Goal: Task Accomplishment & Management: Use online tool/utility

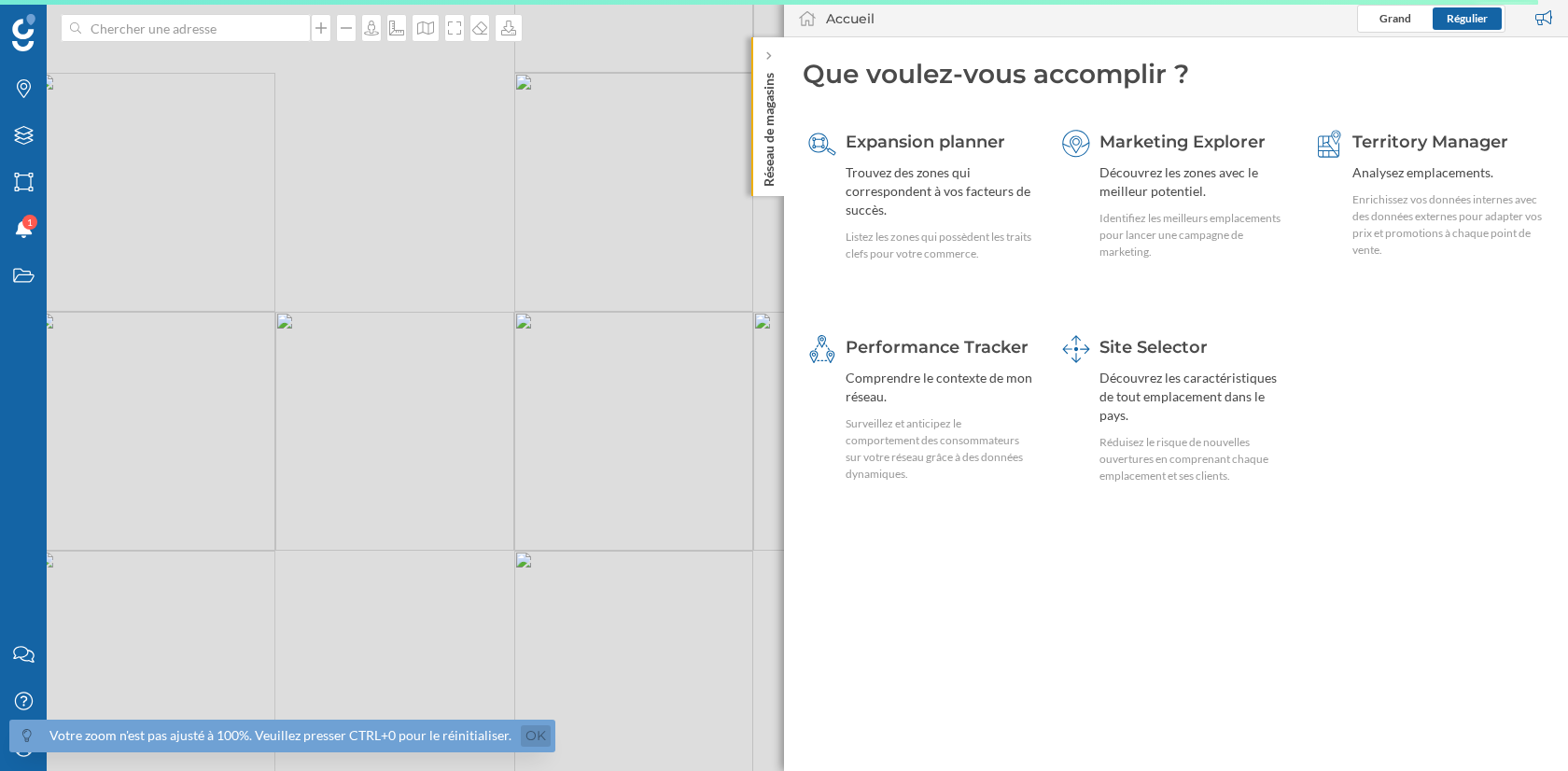
click at [526, 729] on link "Ok" at bounding box center [535, 736] width 30 height 21
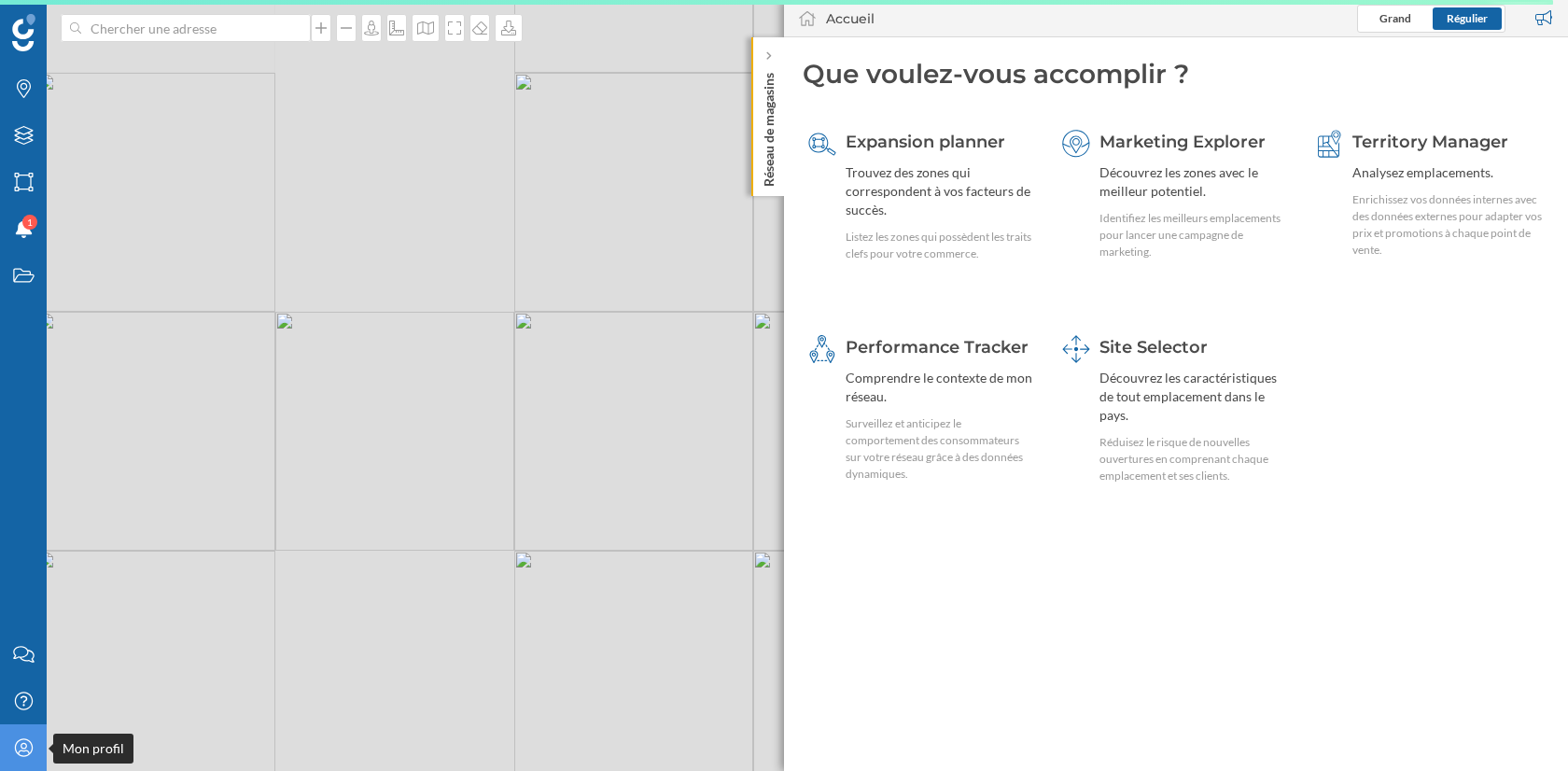
click at [24, 750] on icon "Mon profil" at bounding box center [24, 747] width 23 height 18
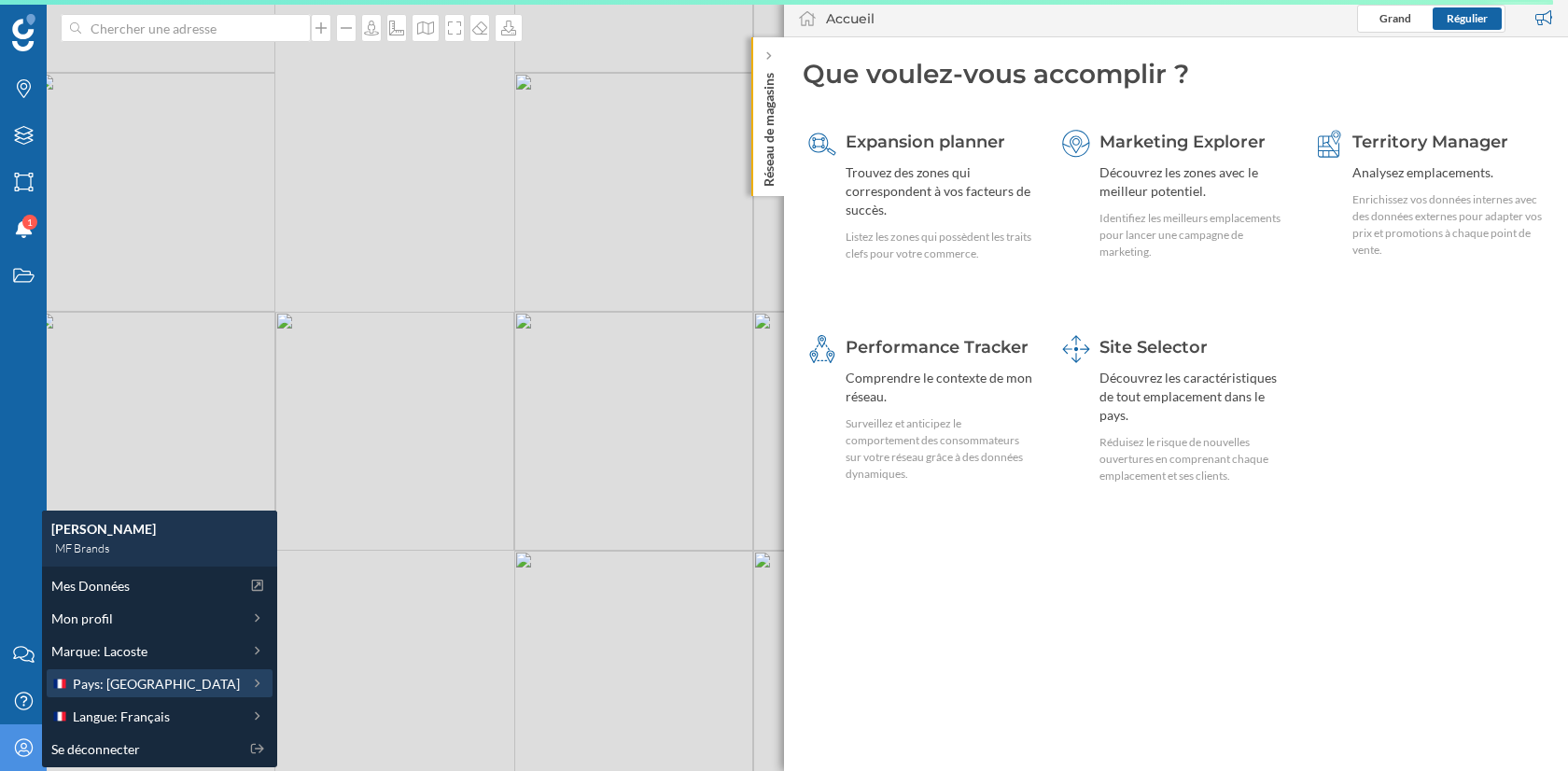
click at [111, 675] on span "Pays: [GEOGRAPHIC_DATA]" at bounding box center [156, 684] width 167 height 19
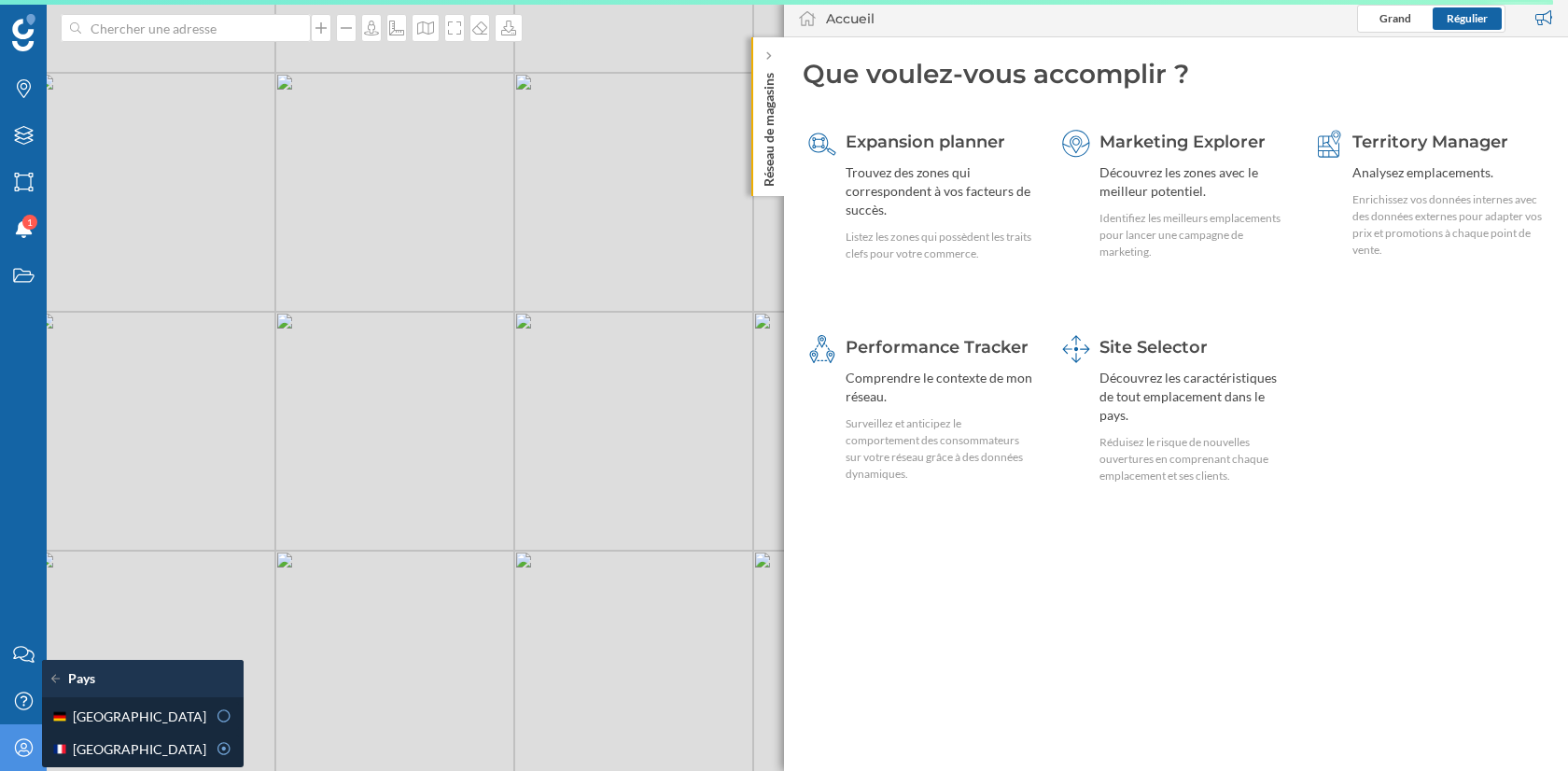
click at [57, 677] on icon at bounding box center [59, 679] width 16 height 14
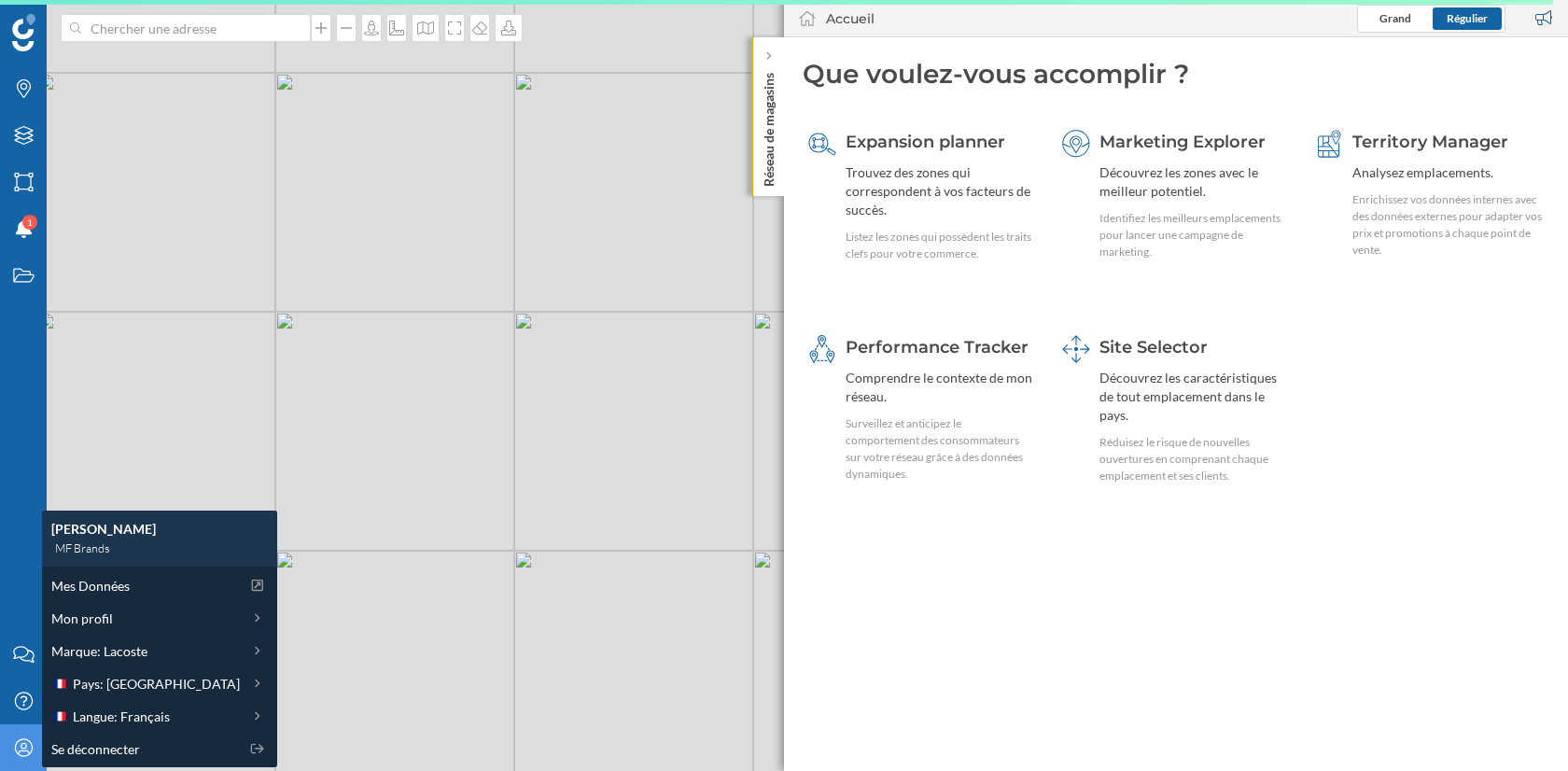
click at [946, 21] on div "Accueil Grand Régulier" at bounding box center [1177, 18] width 784 height 38
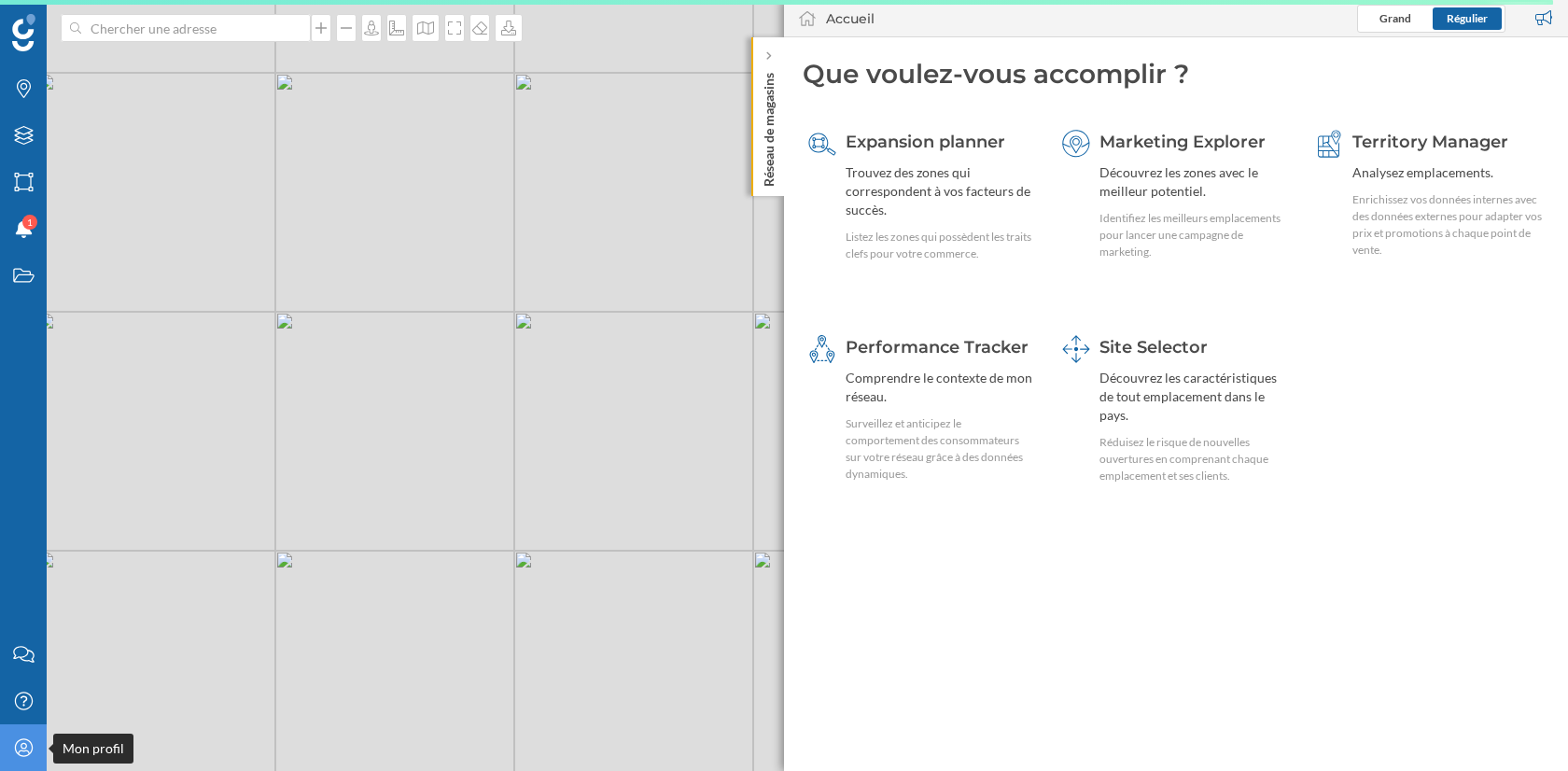
click at [24, 750] on icon "Mon profil" at bounding box center [24, 747] width 23 height 18
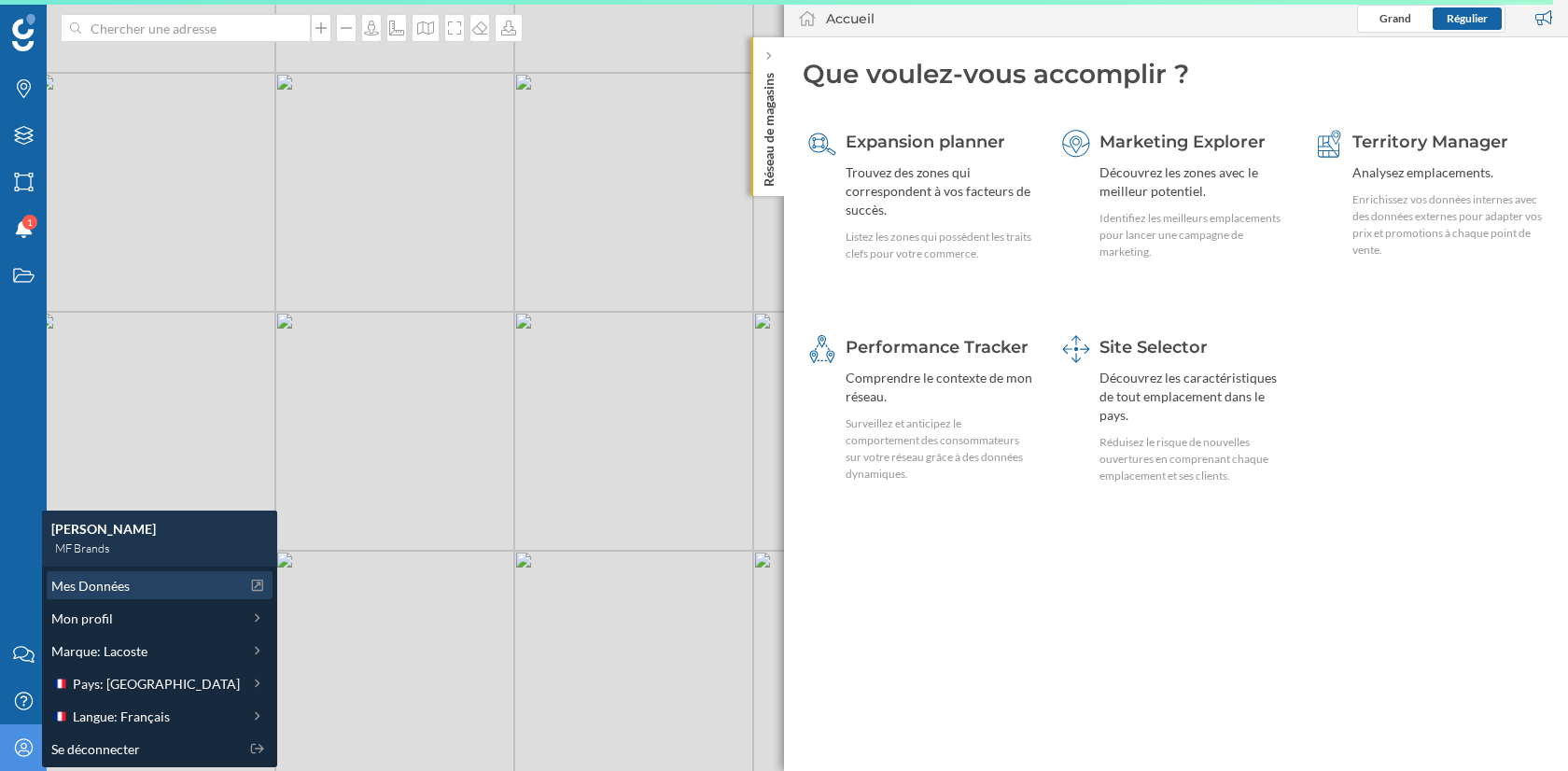
click at [102, 597] on div "Mes Données" at bounding box center [159, 585] width 226 height 28
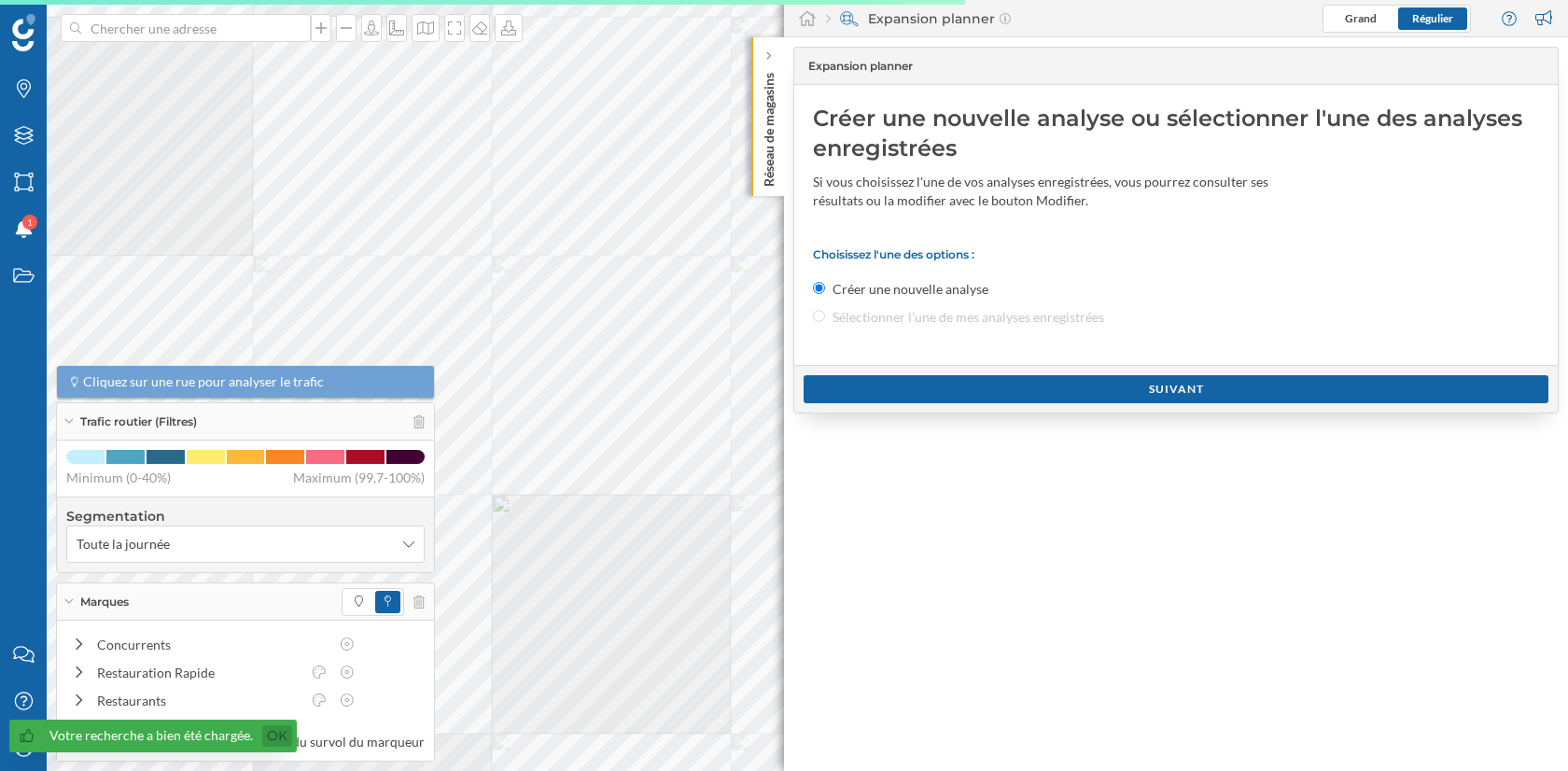
click at [274, 741] on link "Ok" at bounding box center [276, 736] width 30 height 21
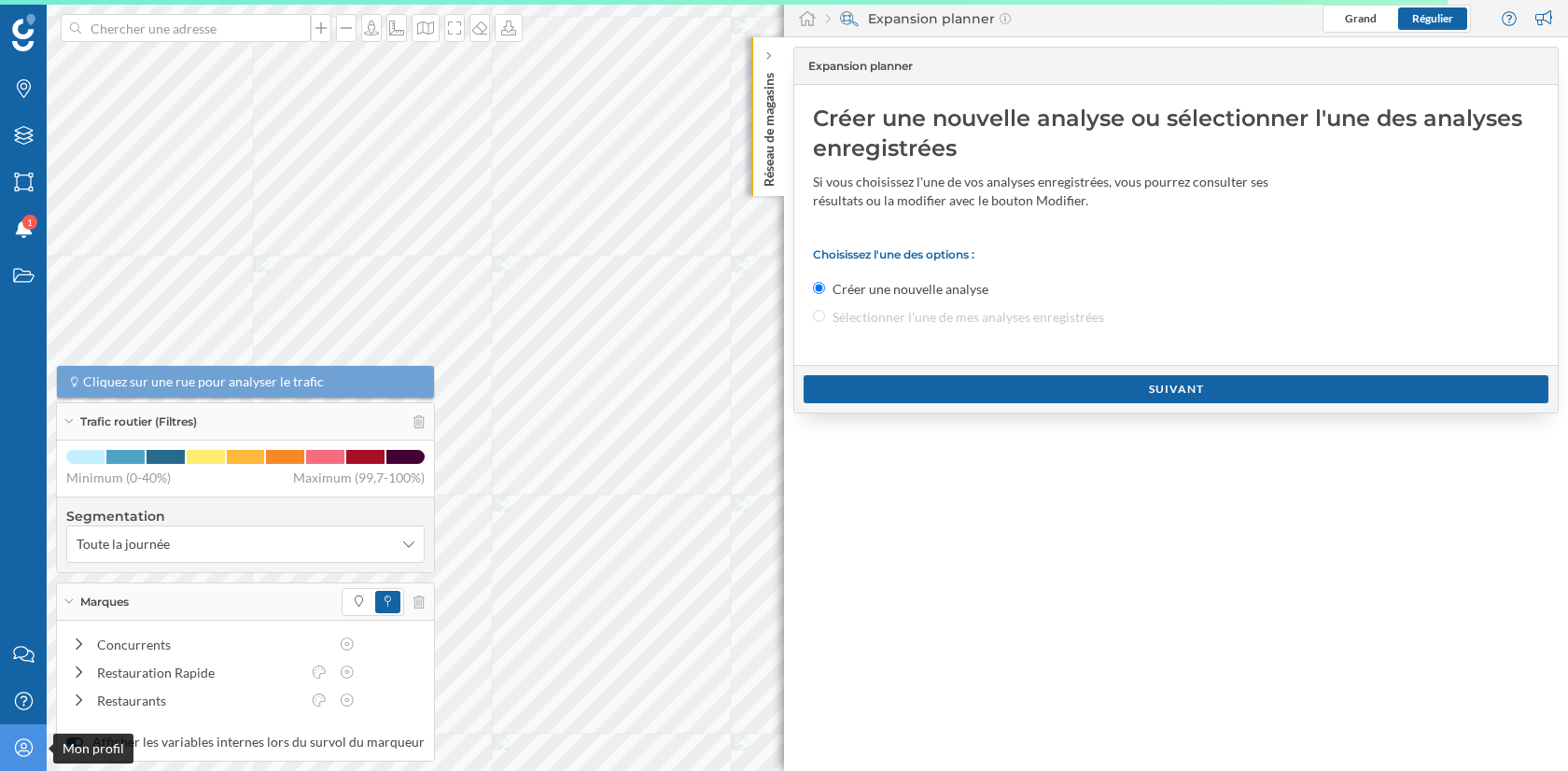
click at [21, 741] on icon "Mon profil" at bounding box center [24, 747] width 23 height 18
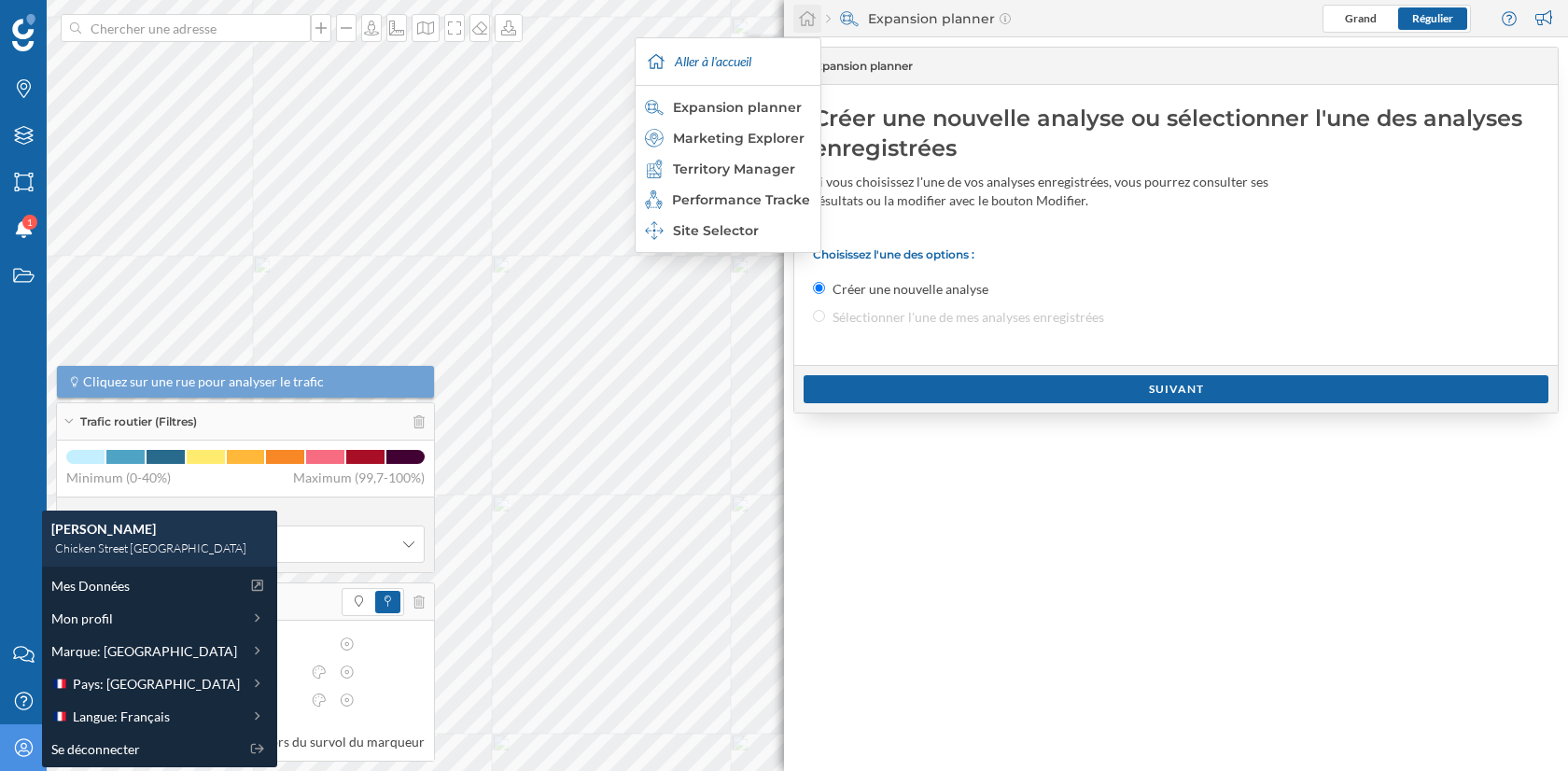
click at [813, 21] on icon at bounding box center [807, 18] width 16 height 14
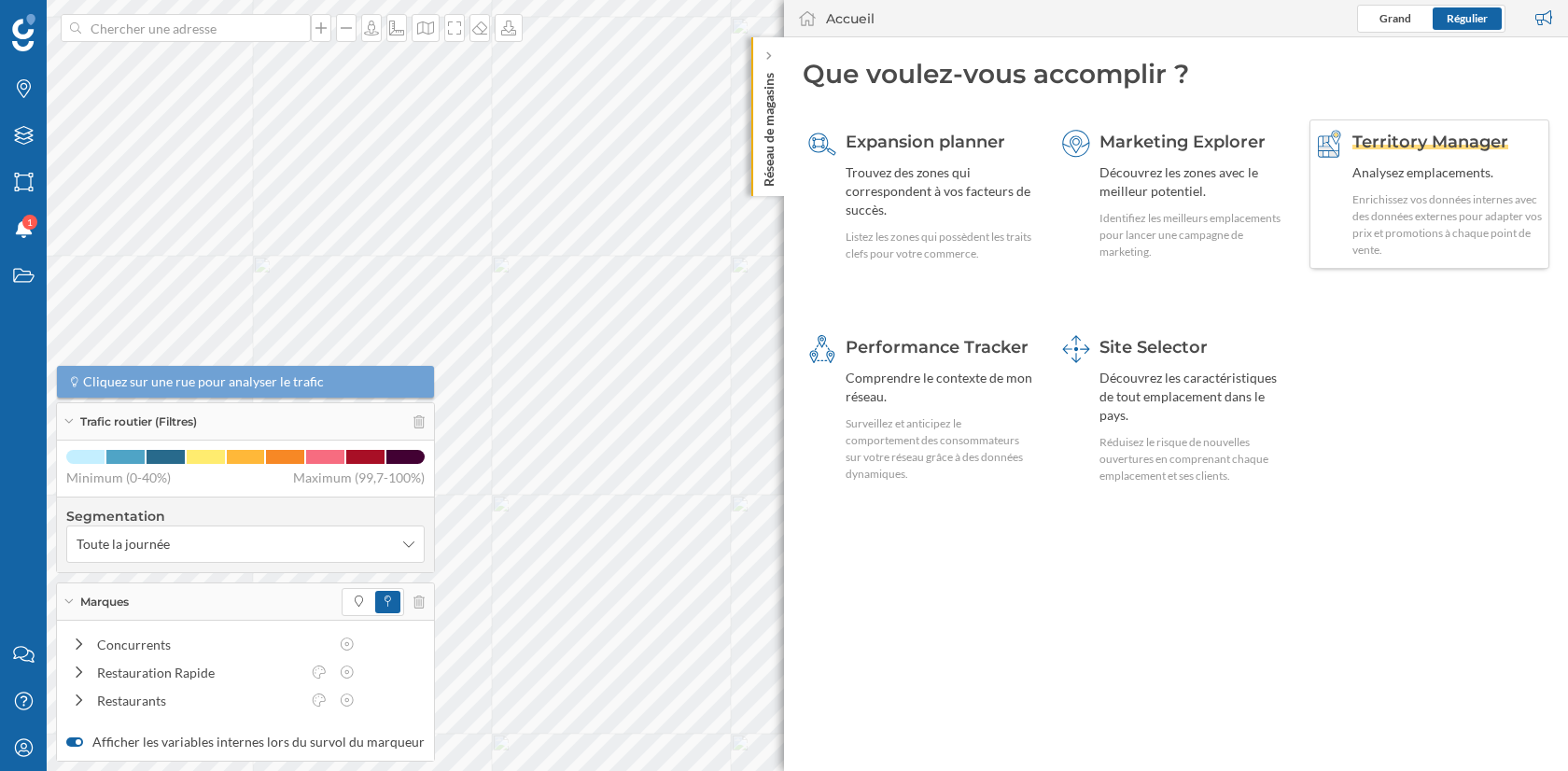
click at [1394, 186] on div "Territory Manager Analysez emplacements. Enrichissez vos données internes avec …" at bounding box center [1448, 193] width 191 height 128
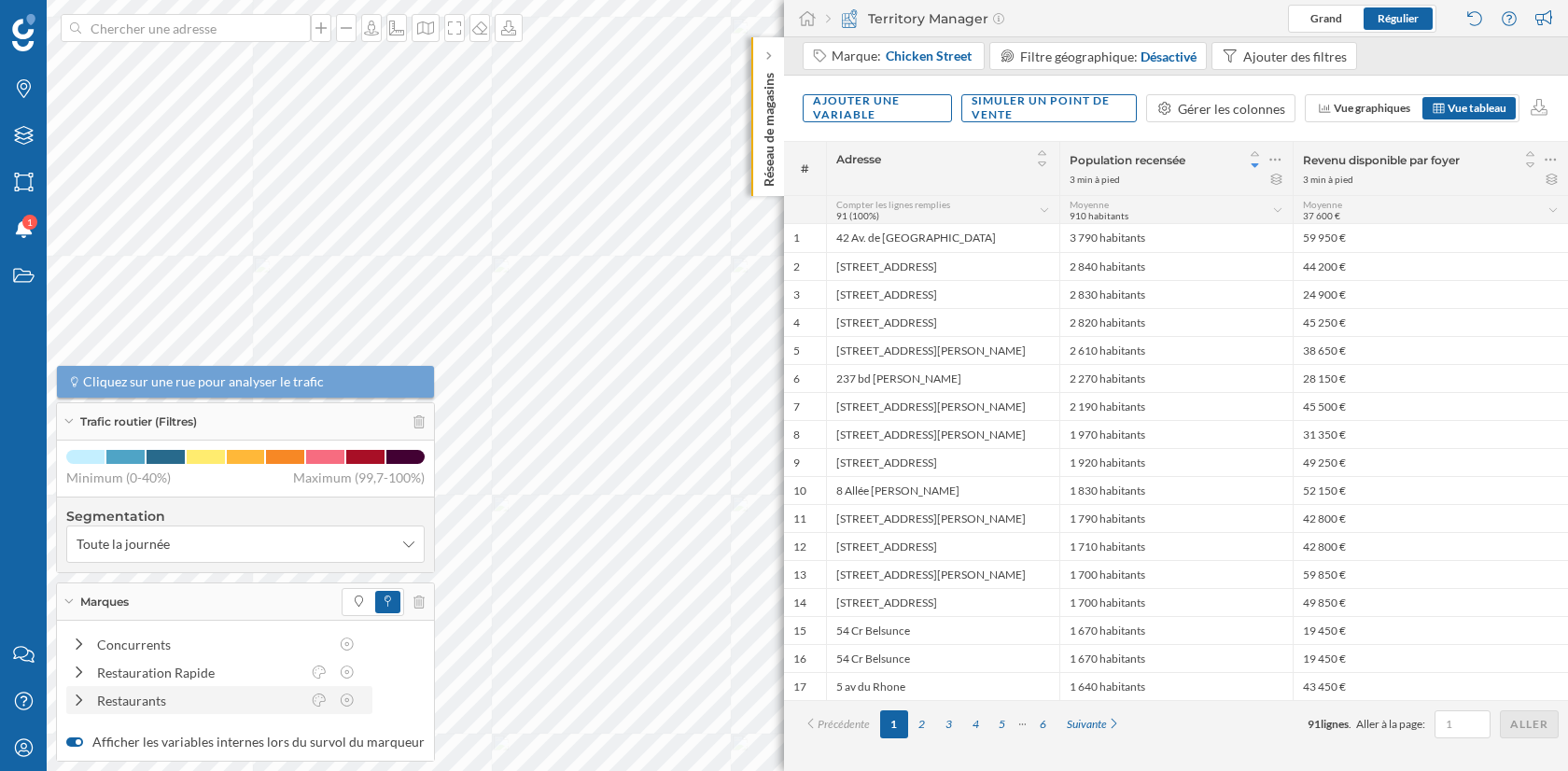
click at [126, 704] on div "Restaurants" at bounding box center [198, 700] width 204 height 19
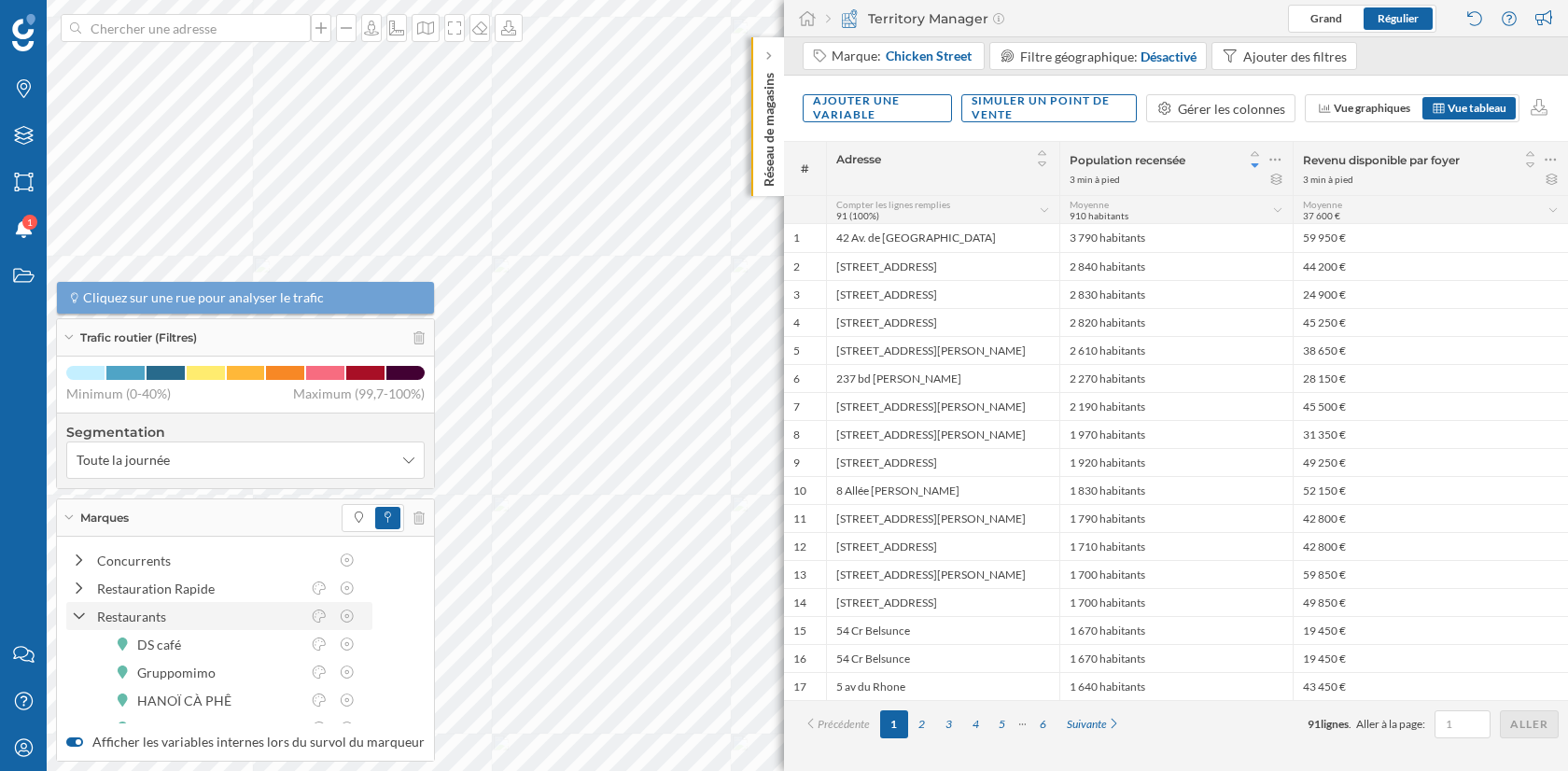
click at [128, 611] on div "Restaurants" at bounding box center [198, 616] width 204 height 19
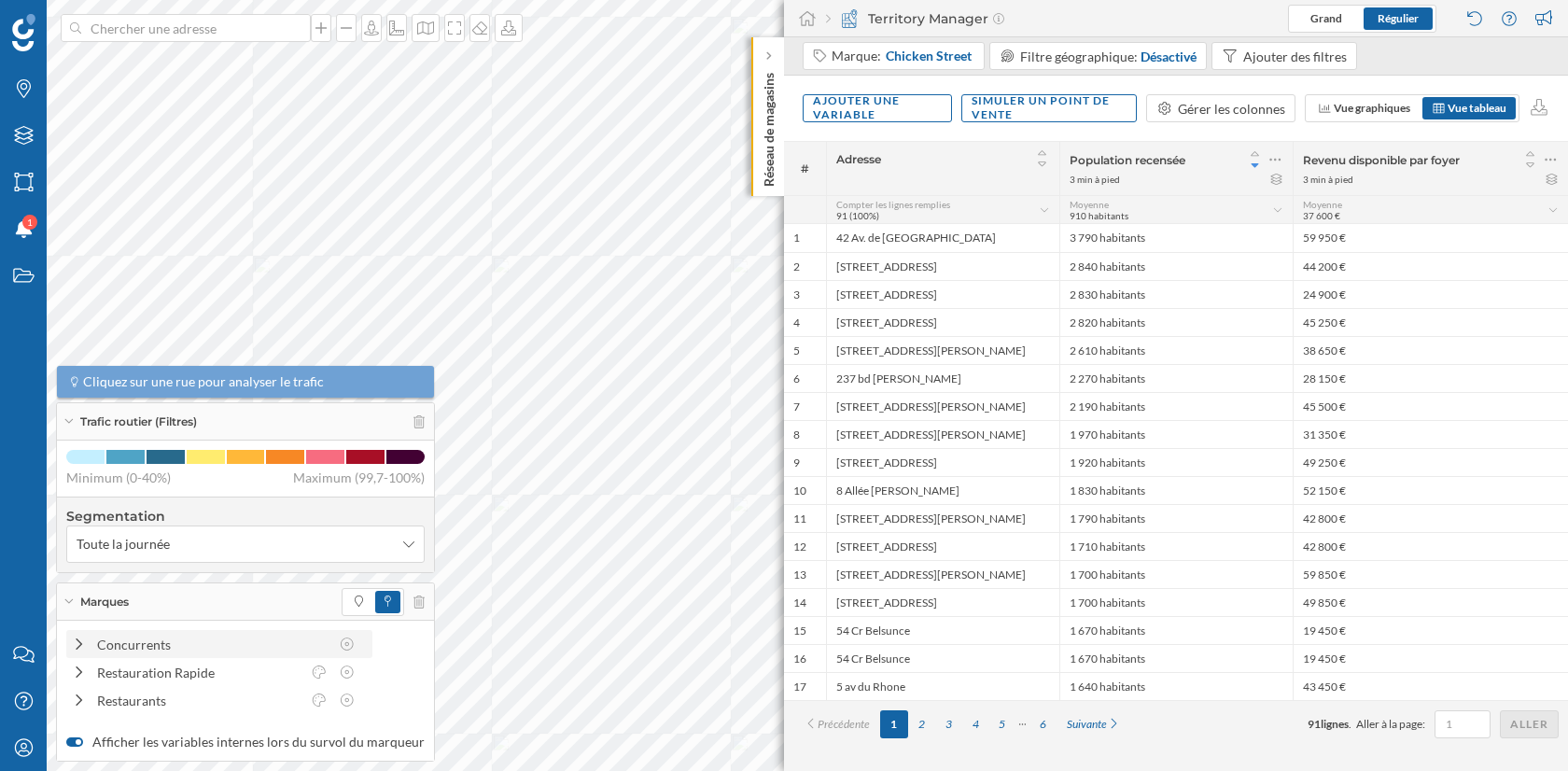
click at [138, 640] on div "Concurrents" at bounding box center [213, 644] width 232 height 19
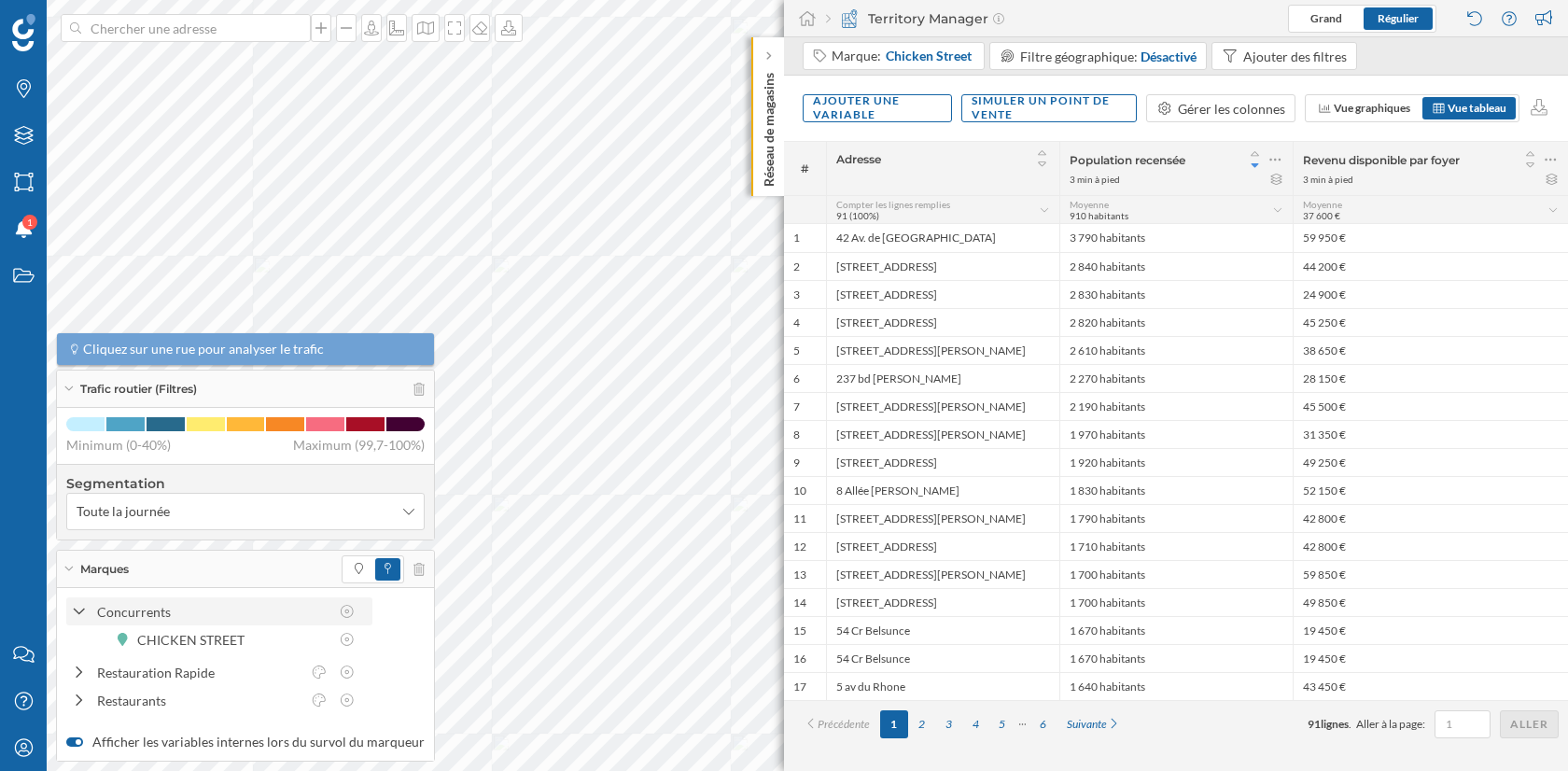
click at [129, 608] on div "Concurrents" at bounding box center [213, 612] width 232 height 19
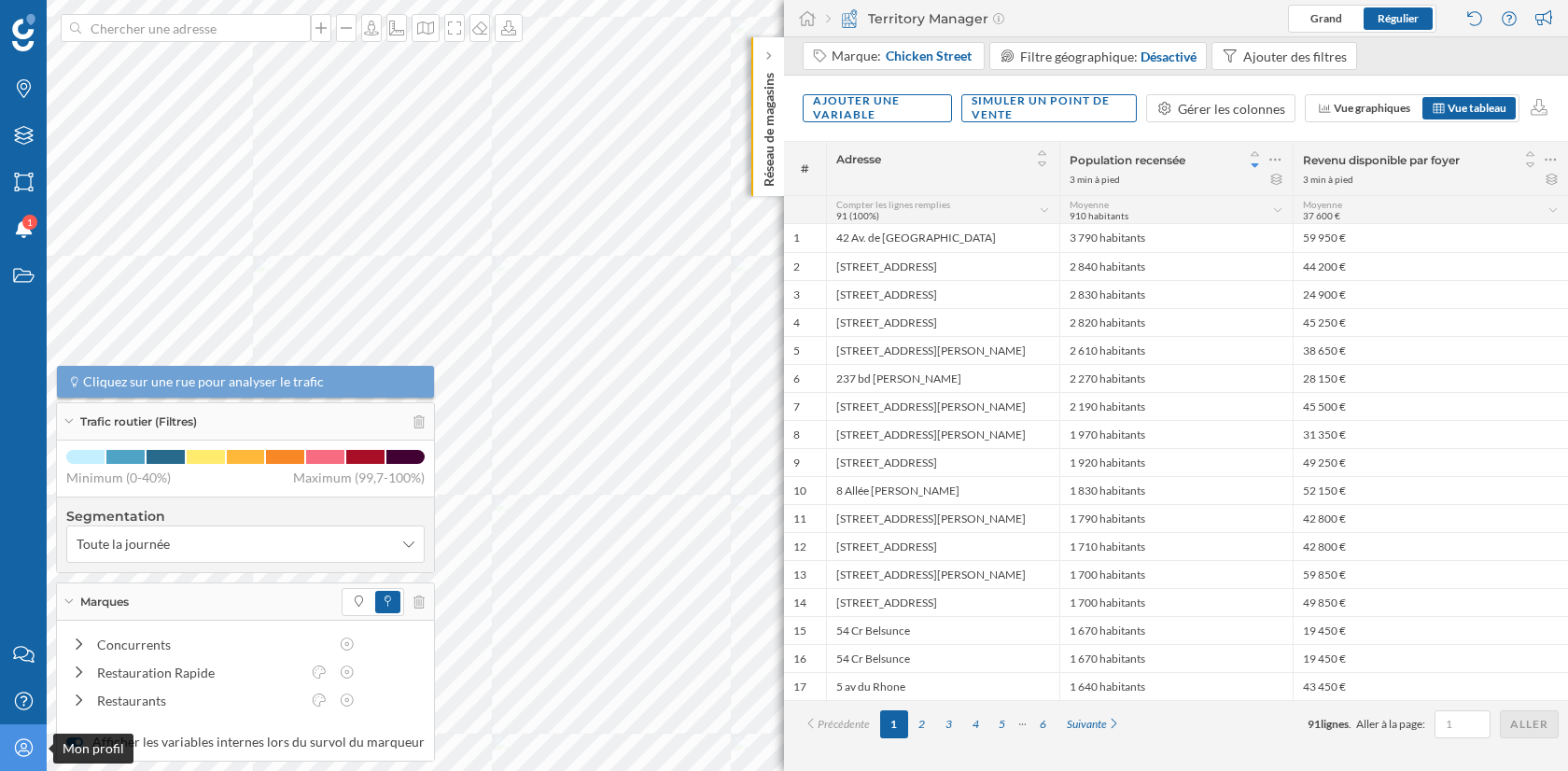
click at [22, 757] on icon at bounding box center [22, 747] width 17 height 17
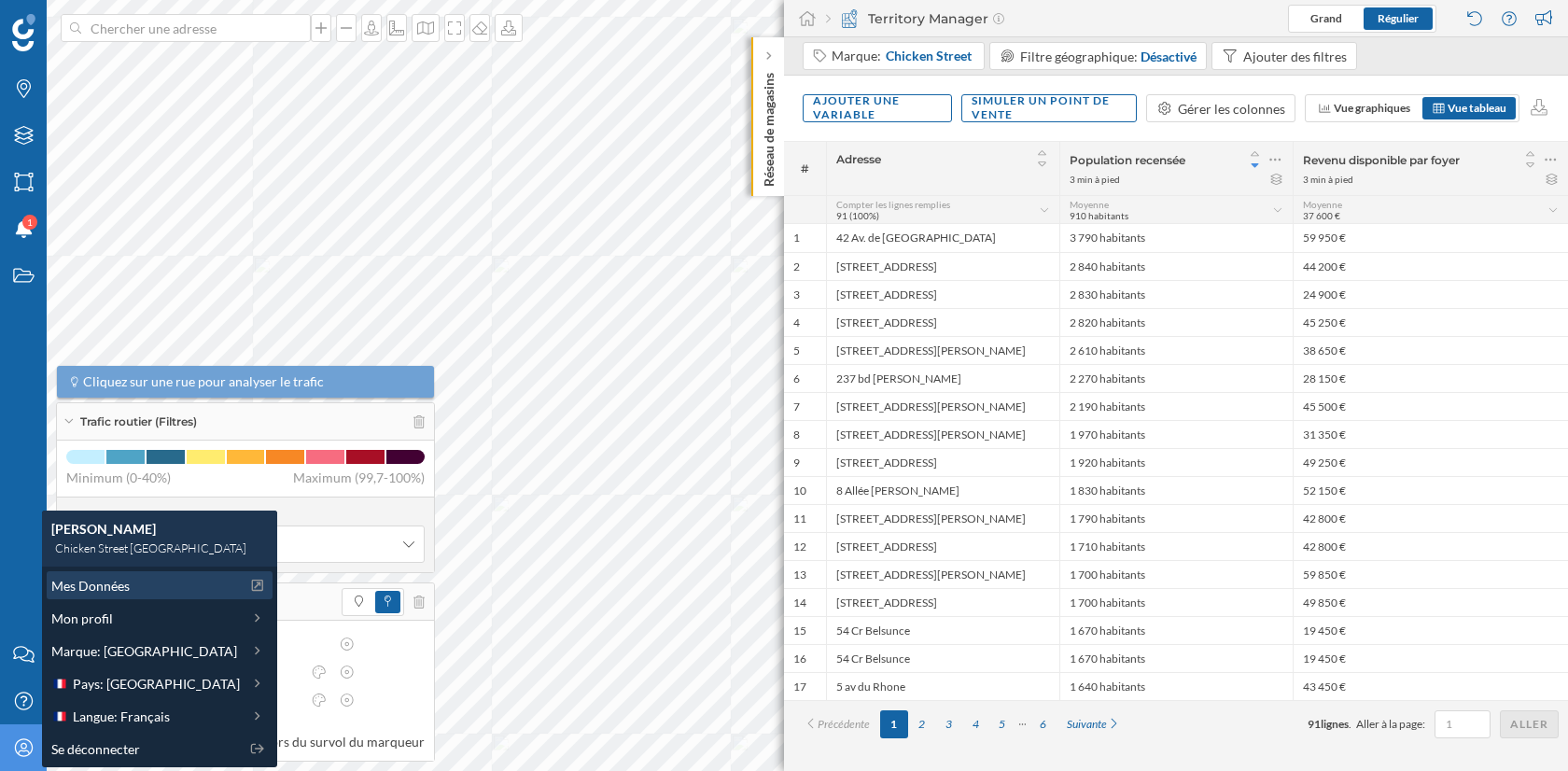
click at [148, 596] on div "Mes Données" at bounding box center [159, 585] width 226 height 28
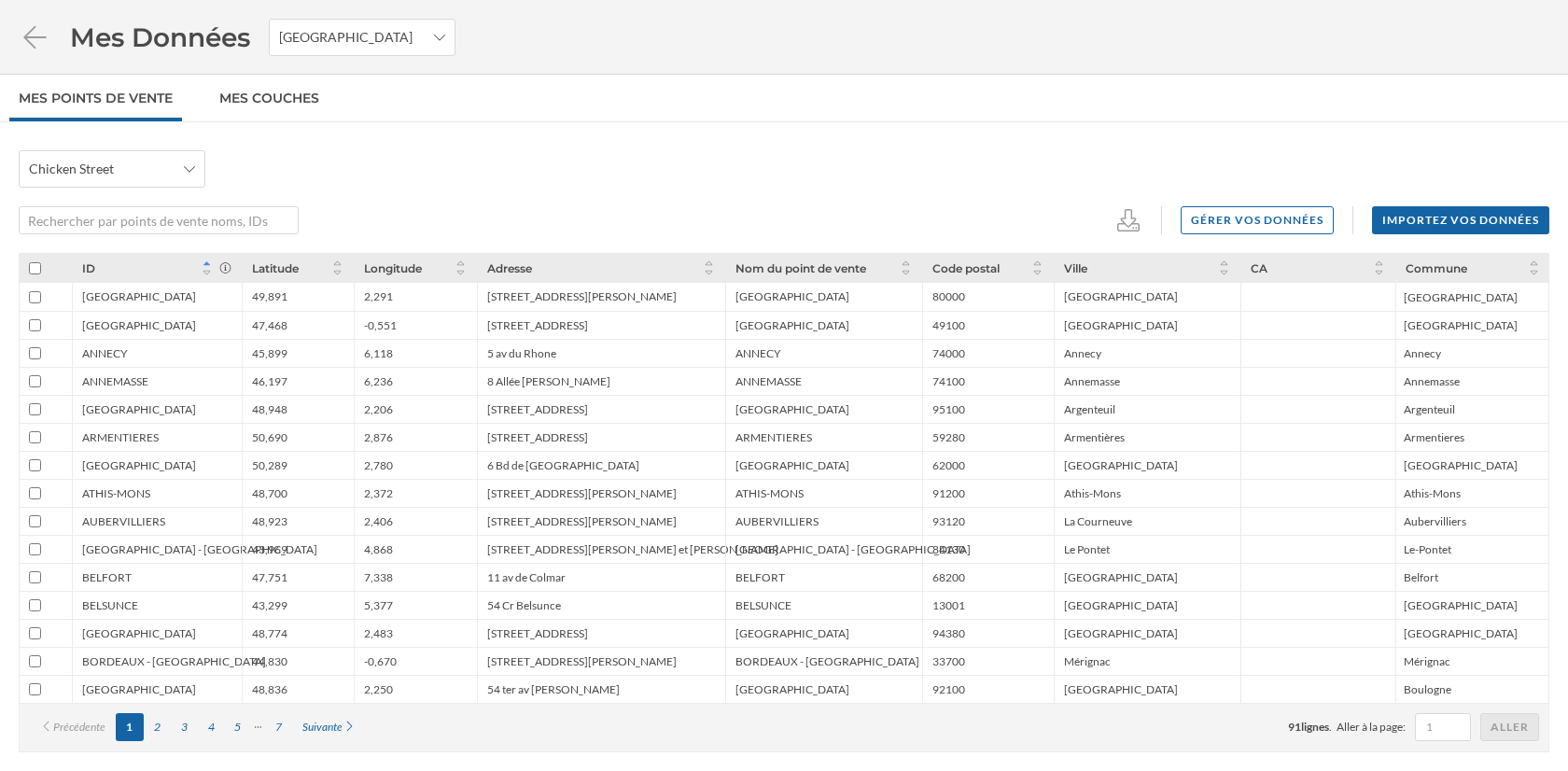
click at [36, 291] on input "checkbox" at bounding box center [35, 297] width 13 height 13
checkbox input "true"
click at [30, 41] on icon at bounding box center [35, 37] width 33 height 26
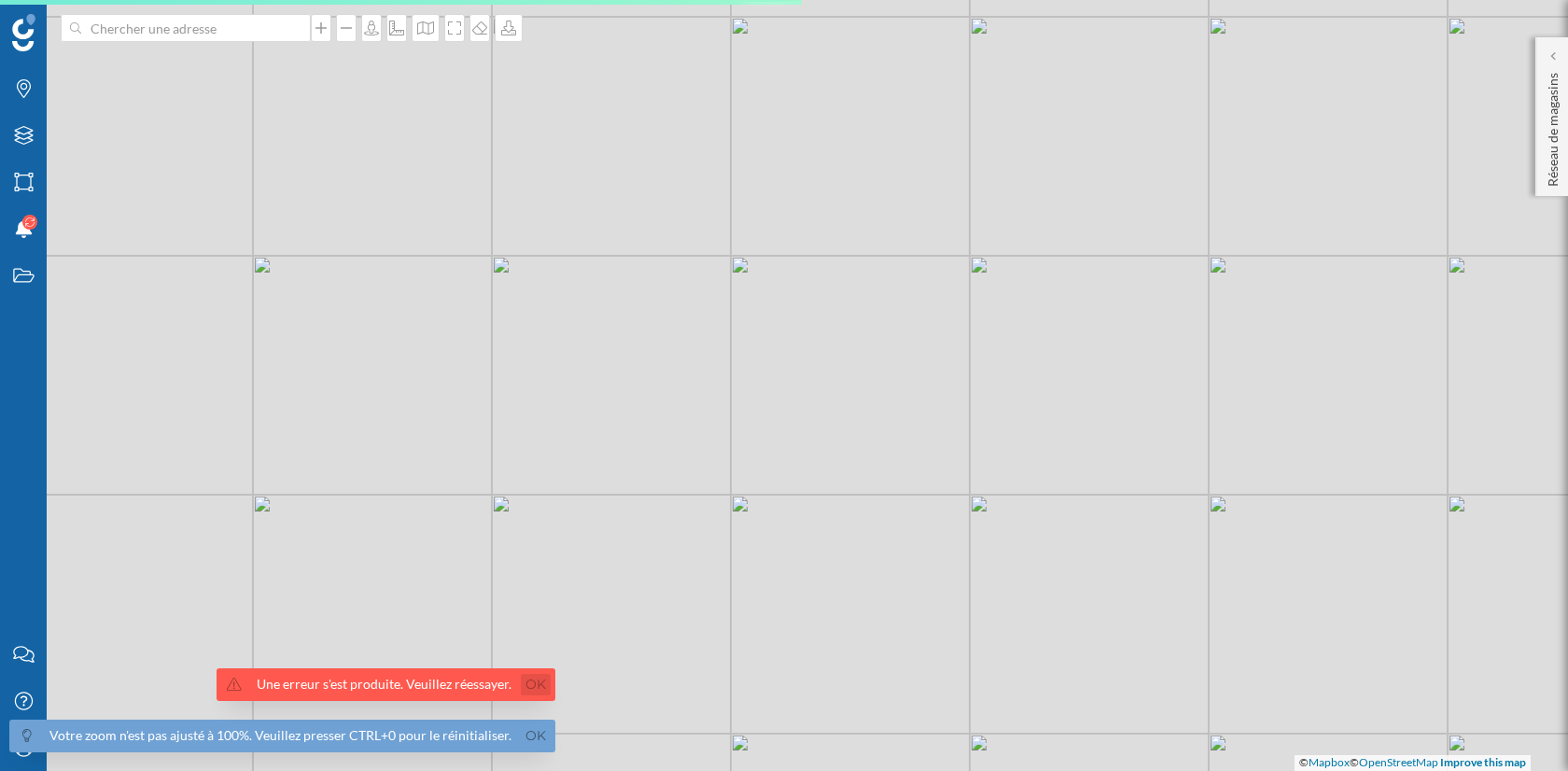
click at [537, 688] on link "Ok" at bounding box center [535, 685] width 30 height 21
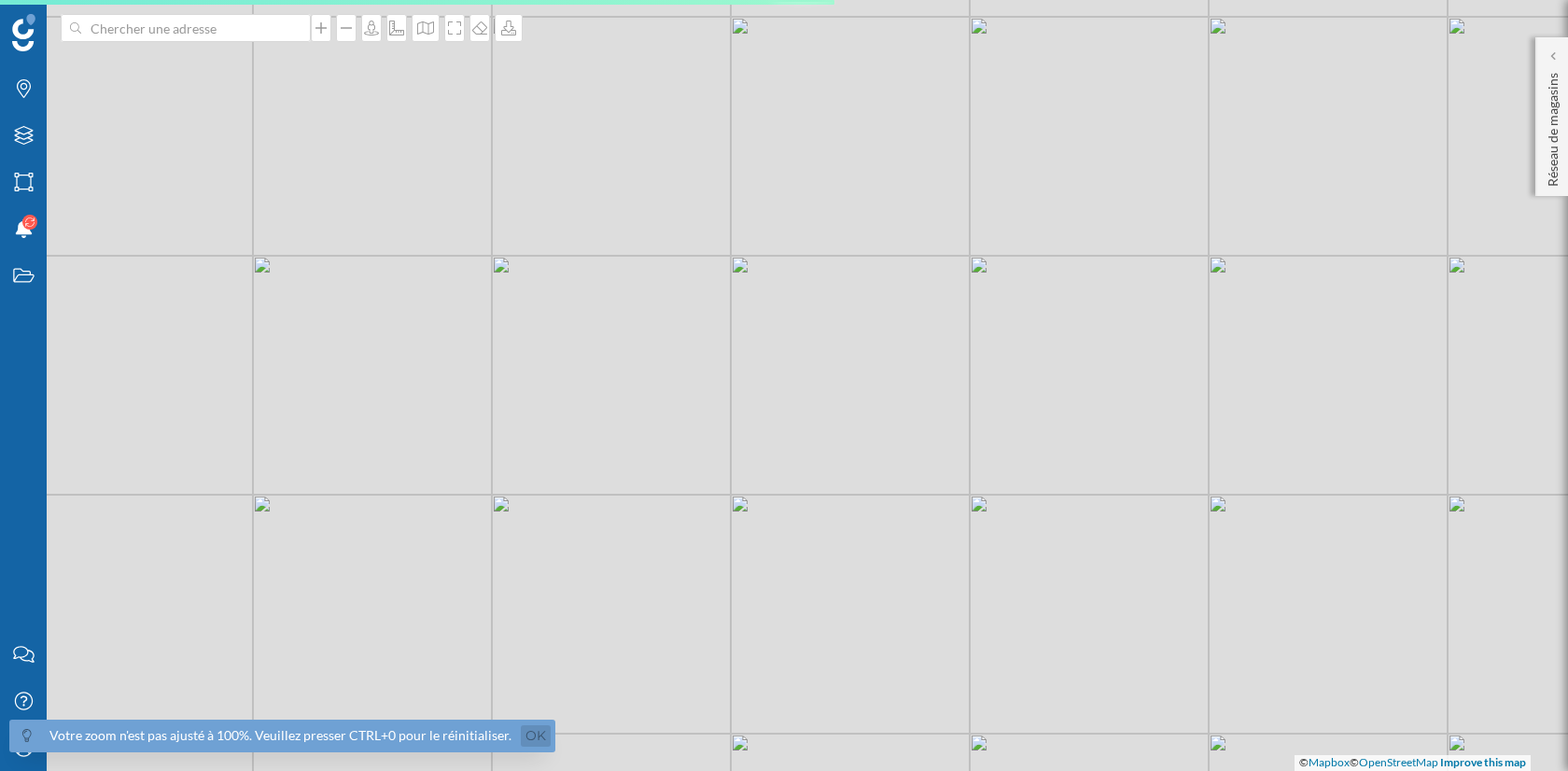
click at [537, 741] on link "Ok" at bounding box center [535, 736] width 30 height 21
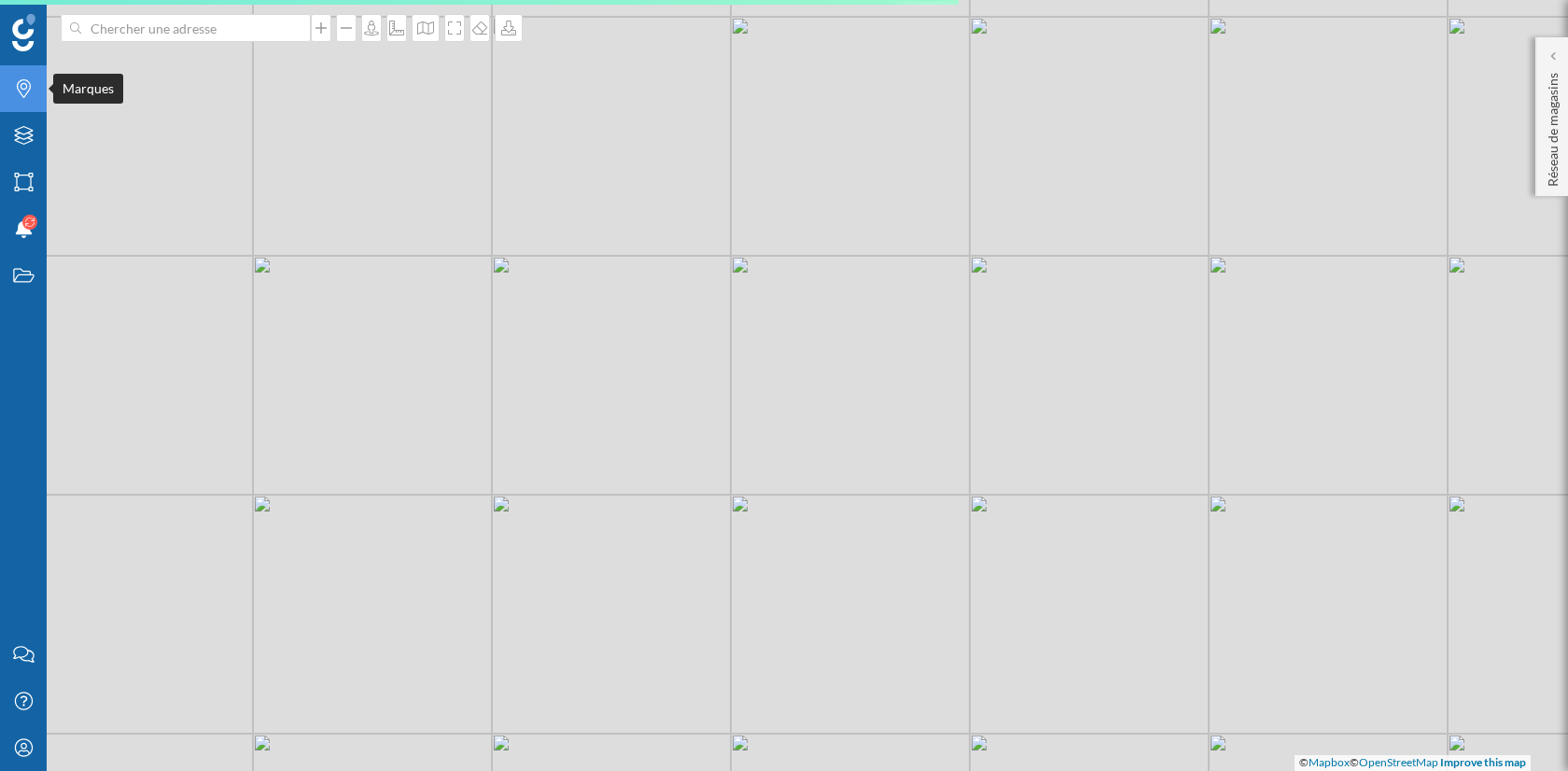
click at [16, 90] on icon "Marques" at bounding box center [24, 88] width 23 height 18
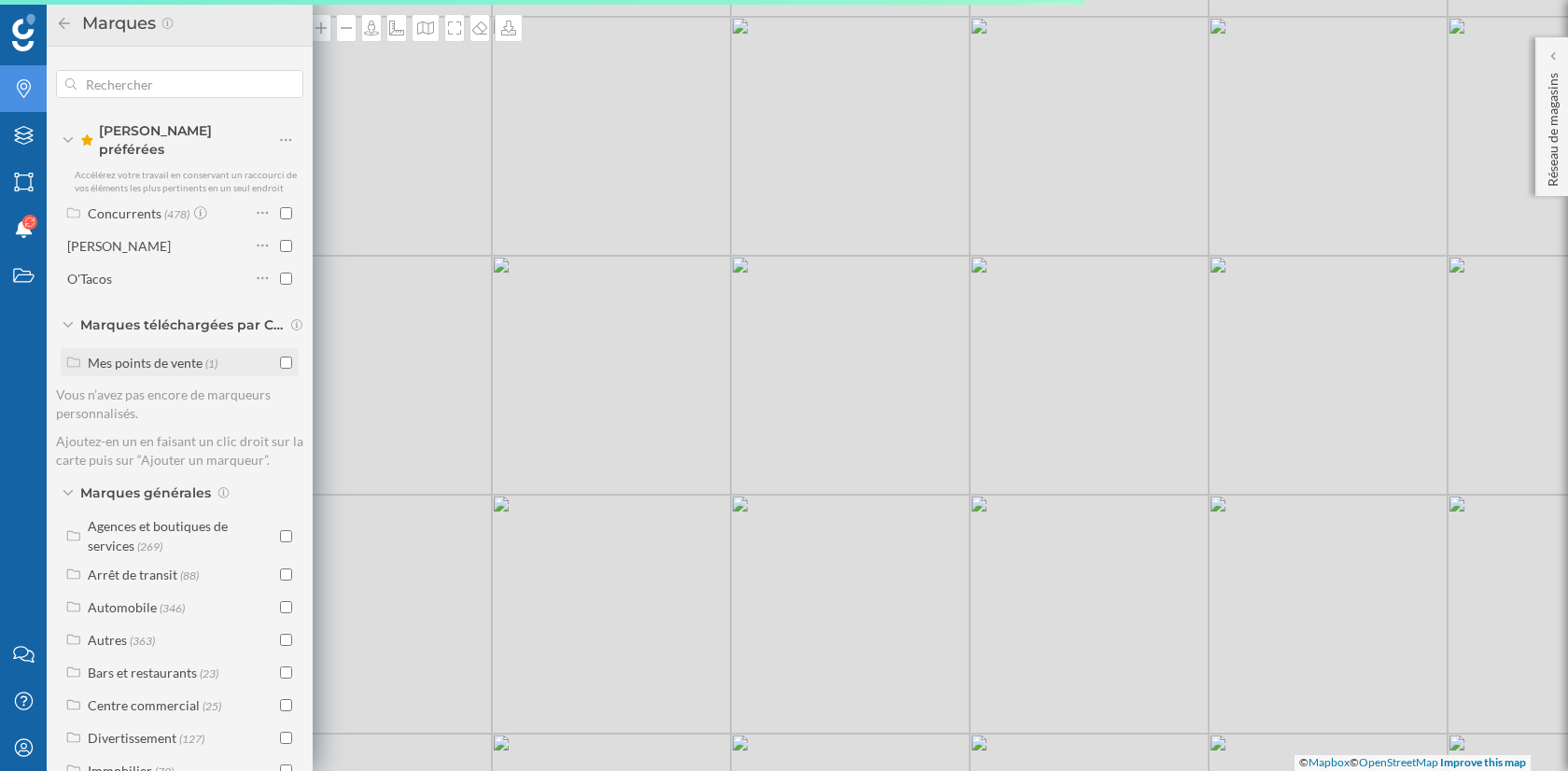
click at [280, 357] on input "checkbox" at bounding box center [286, 362] width 13 height 13
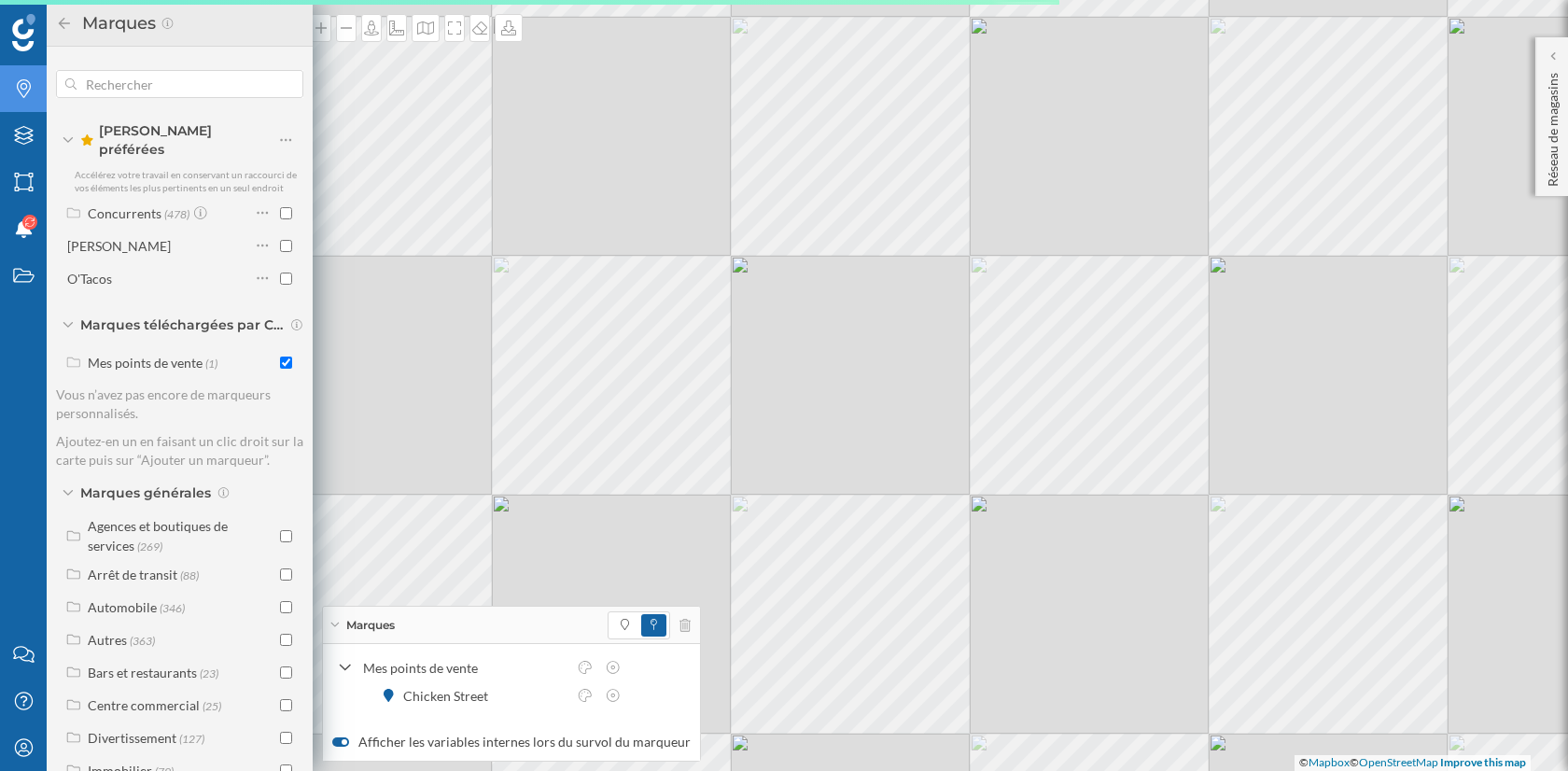
click at [61, 19] on icon at bounding box center [64, 23] width 16 height 14
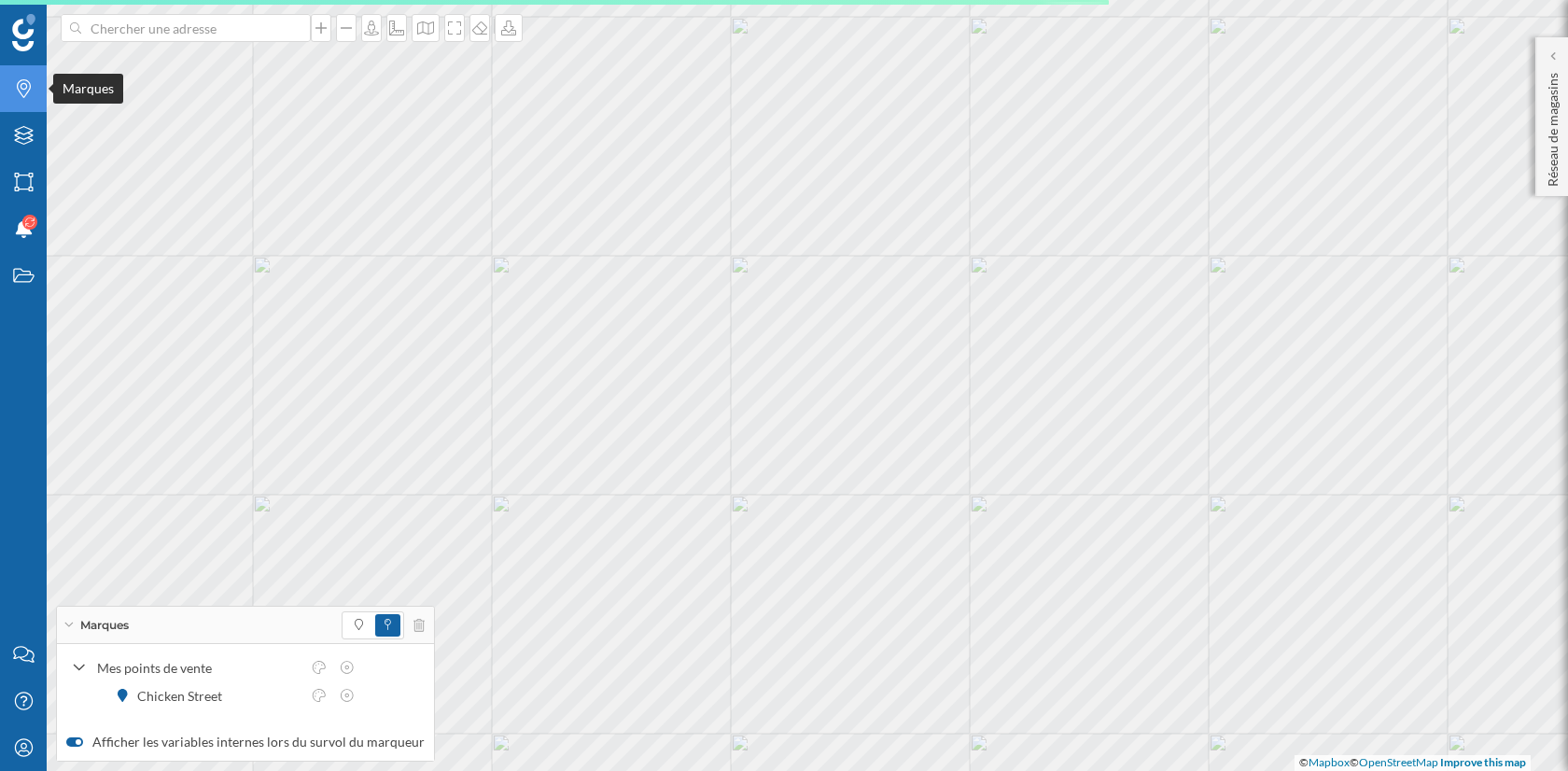
click at [16, 91] on icon "Marques" at bounding box center [24, 88] width 23 height 18
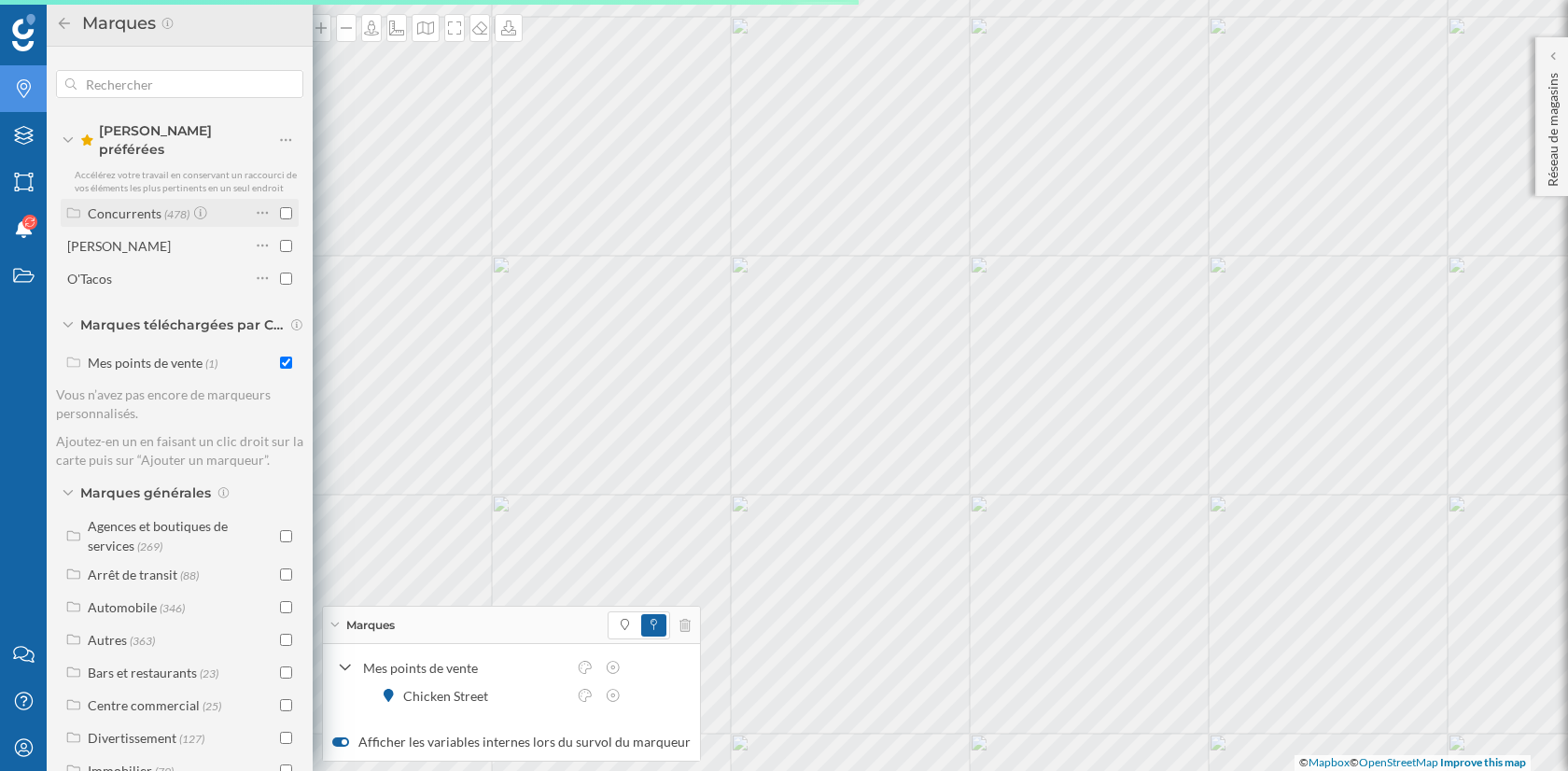
click at [188, 212] on div "Concurrents (478)" at bounding box center [157, 213] width 185 height 26
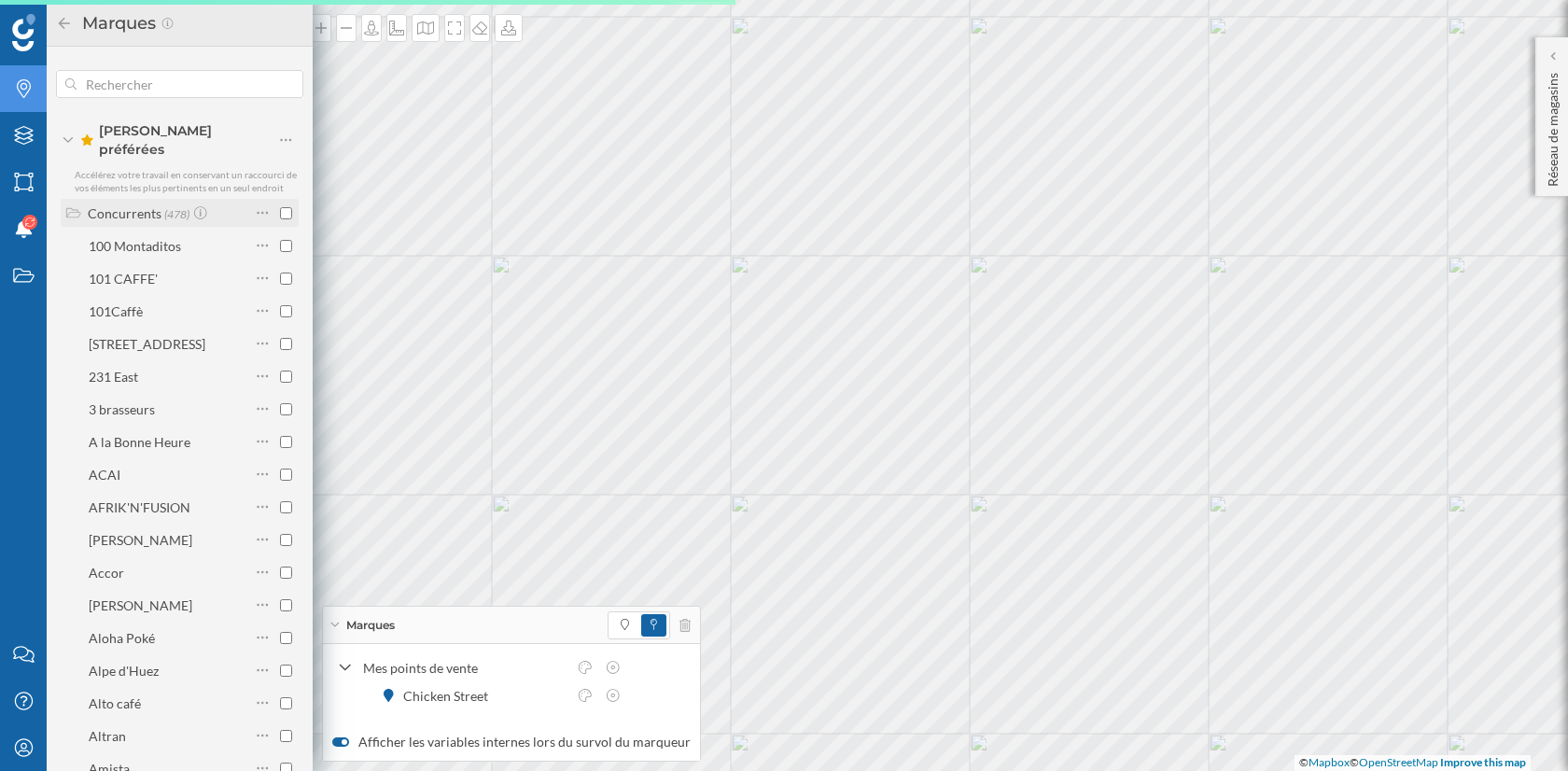
click at [186, 206] on span "(478)" at bounding box center [177, 214] width 25 height 15
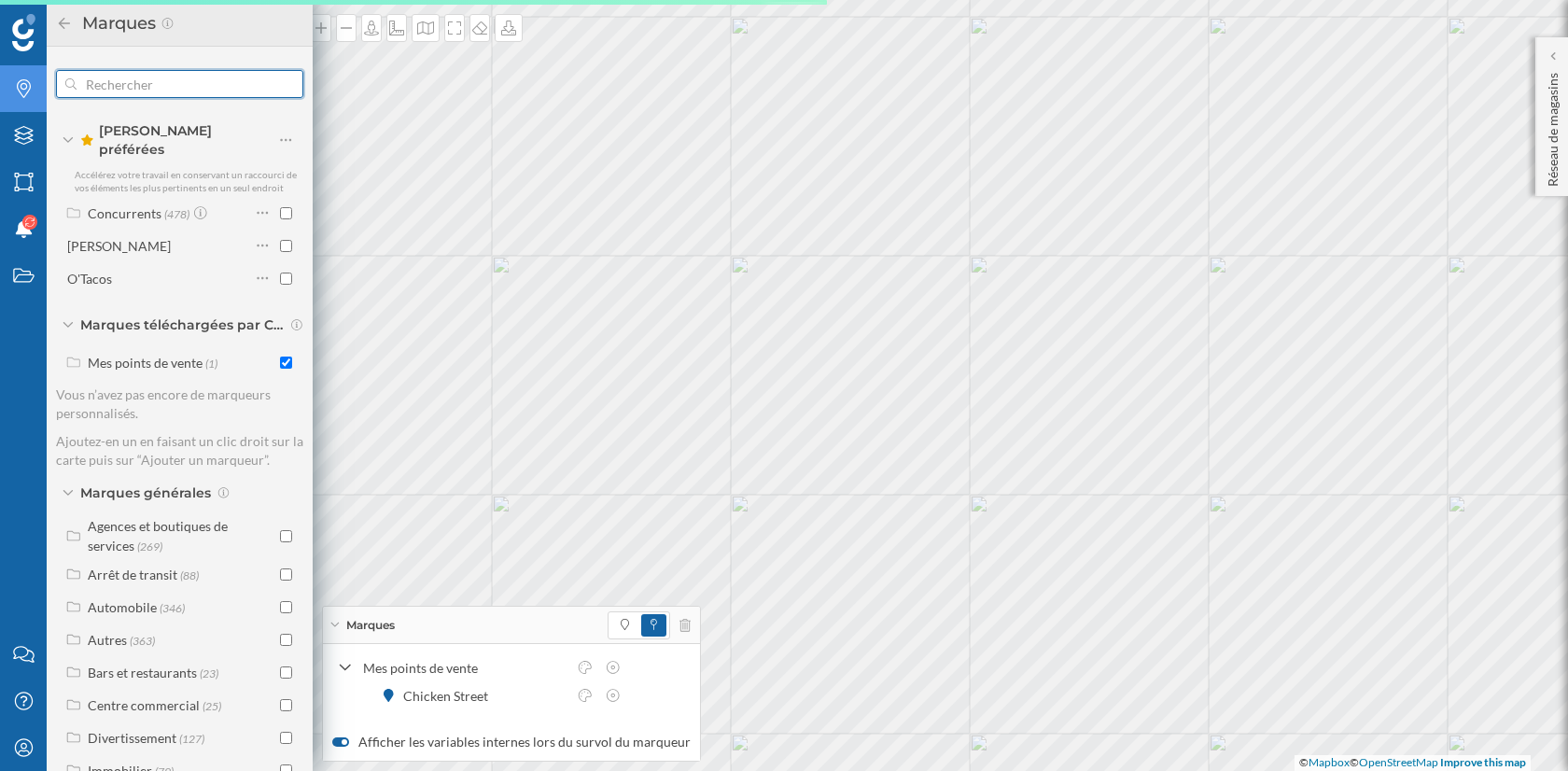
click at [137, 89] on input "text" at bounding box center [180, 84] width 207 height 38
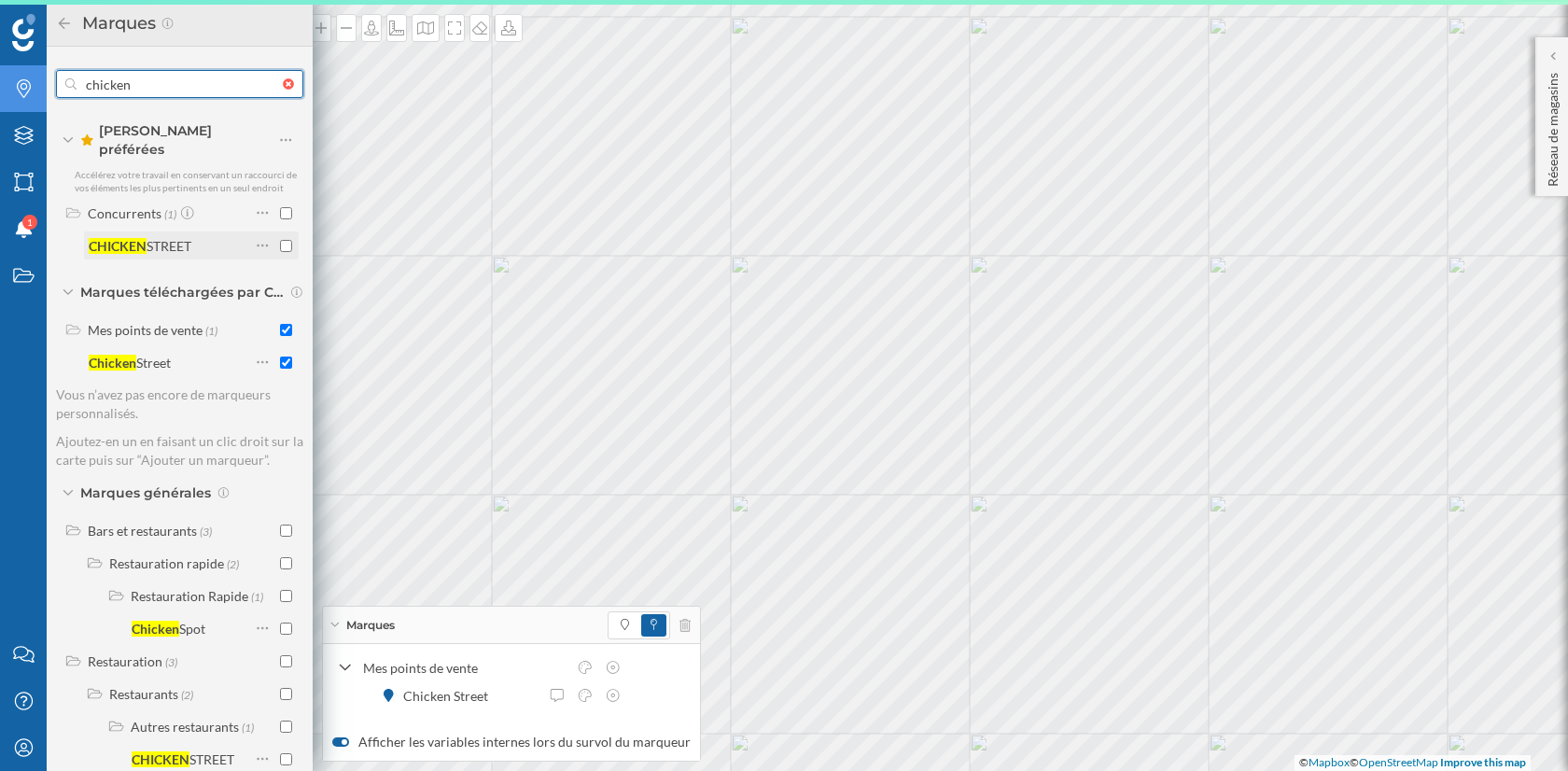
type input "chicken"
click at [280, 240] on input "checkbox" at bounding box center [286, 245] width 13 height 13
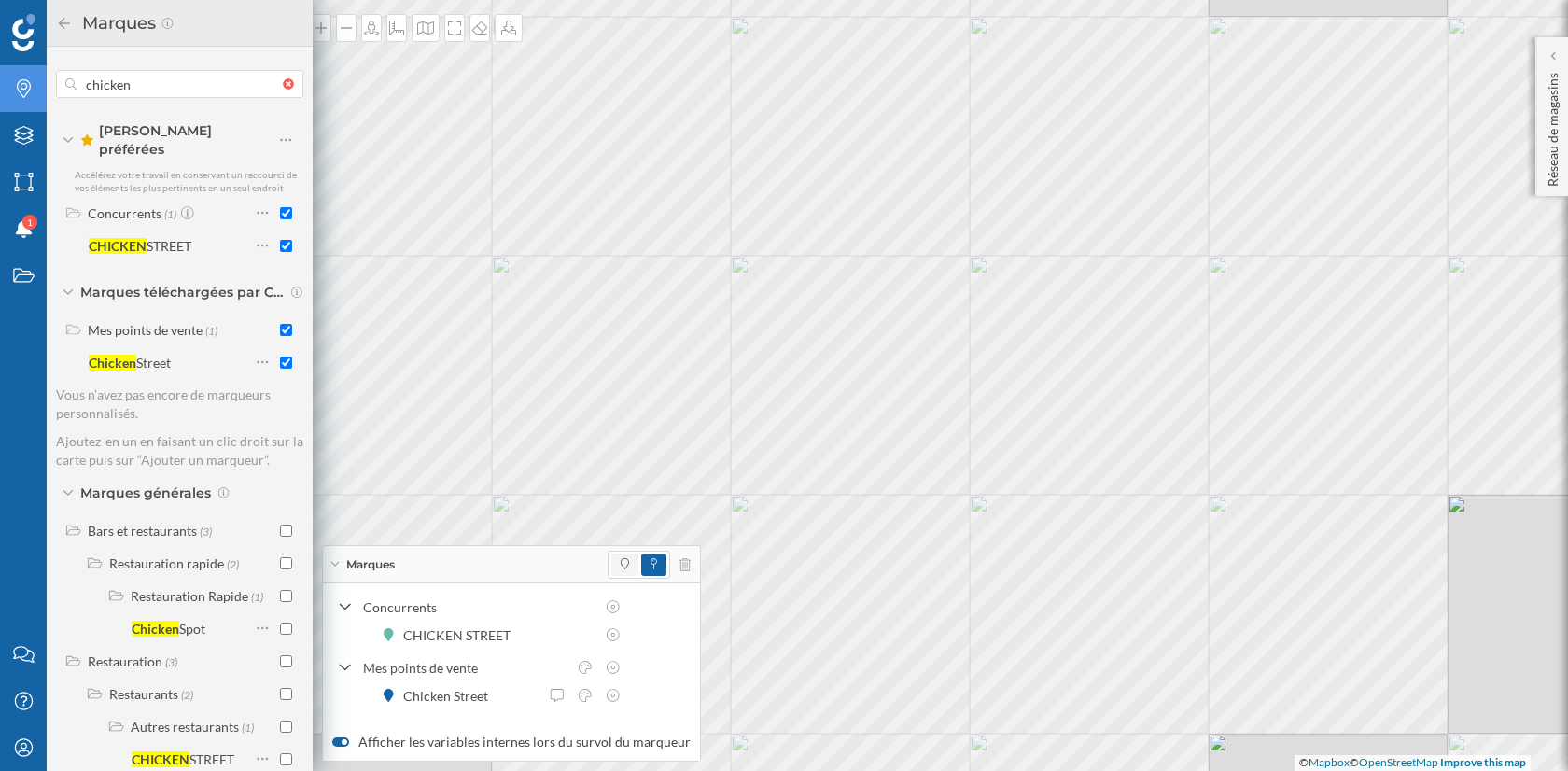
click at [620, 566] on icon at bounding box center [624, 564] width 9 height 12
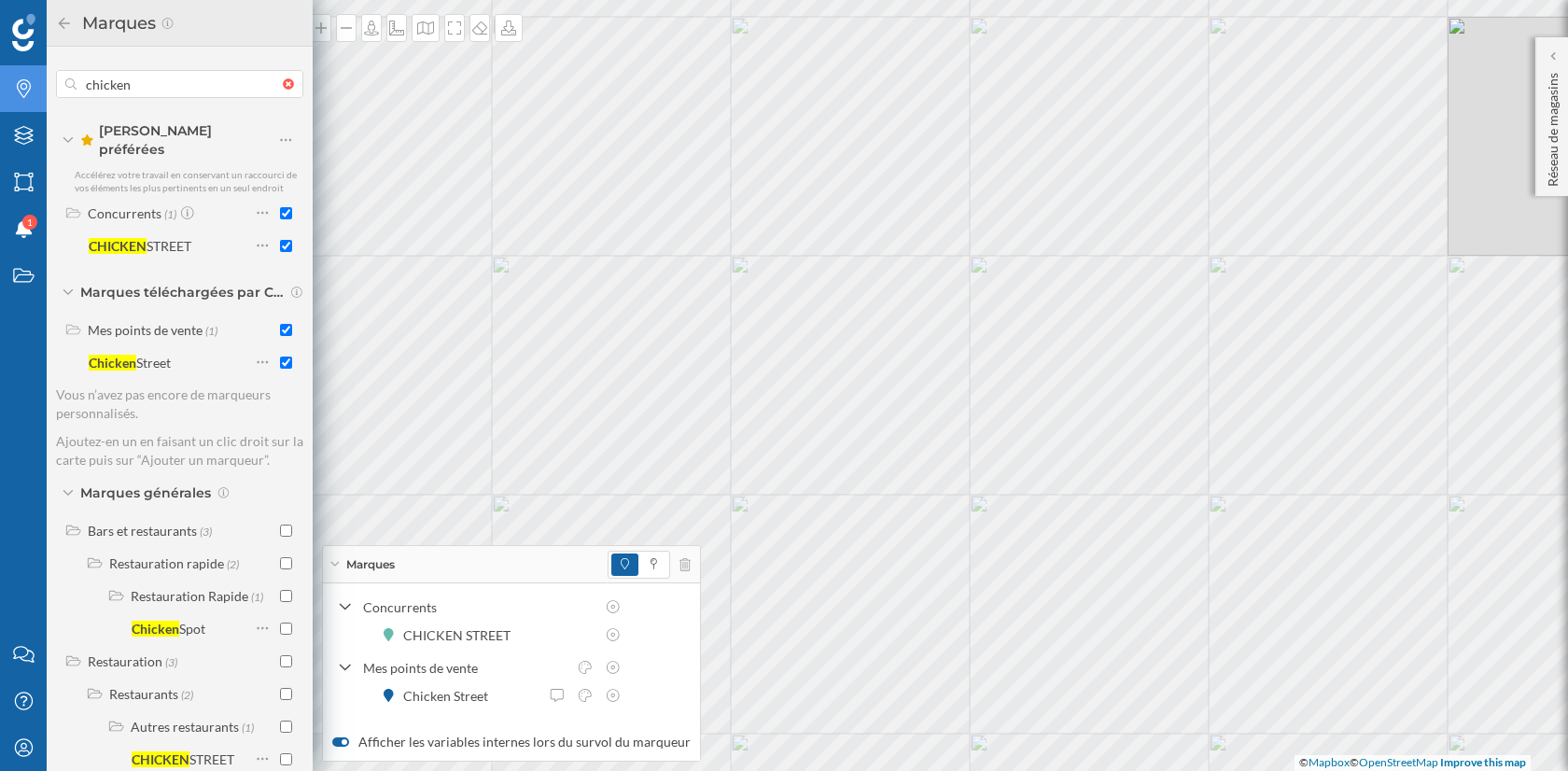
click at [62, 21] on icon at bounding box center [64, 23] width 16 height 14
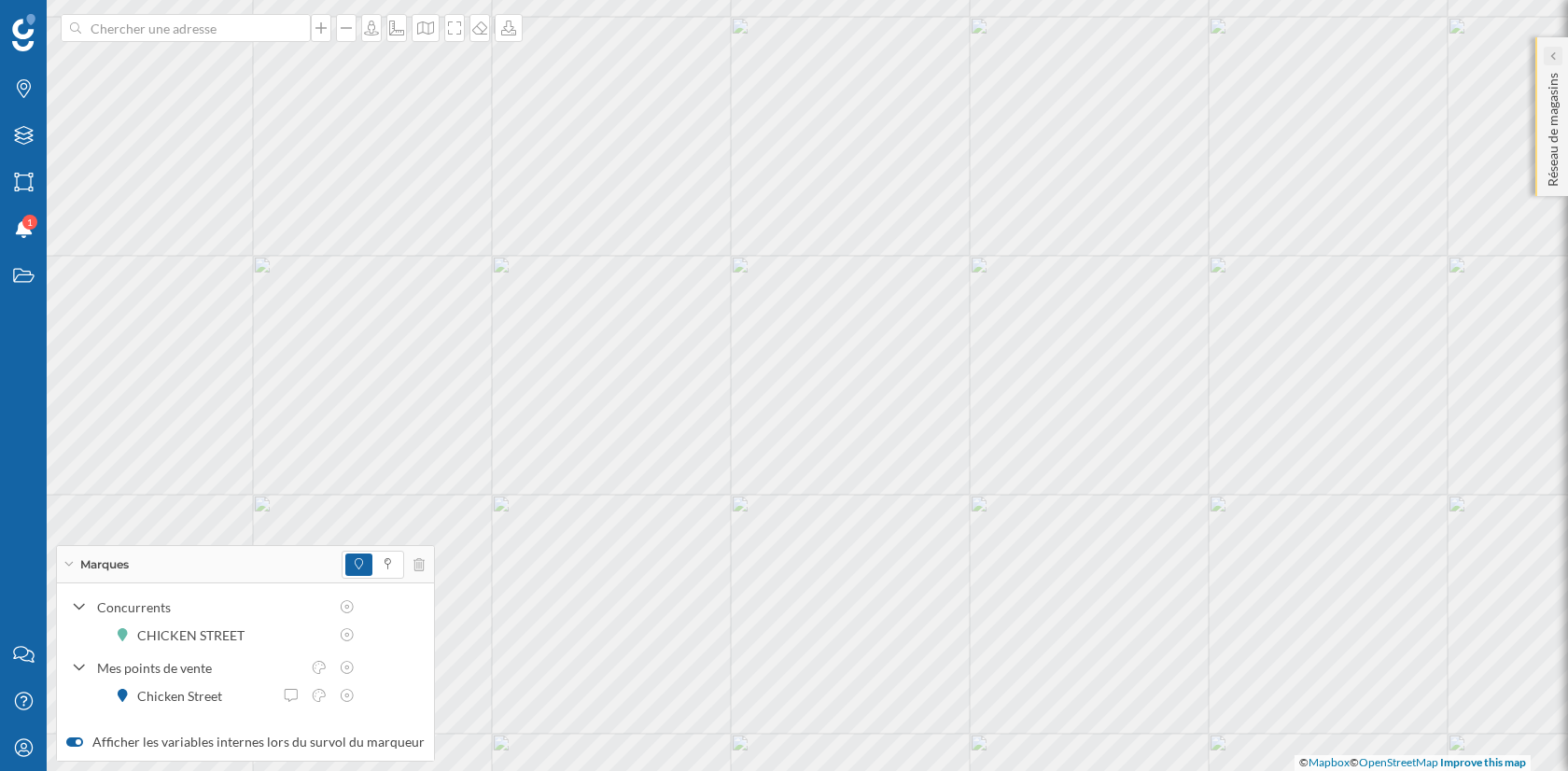
click at [1556, 54] on div at bounding box center [1553, 55] width 18 height 18
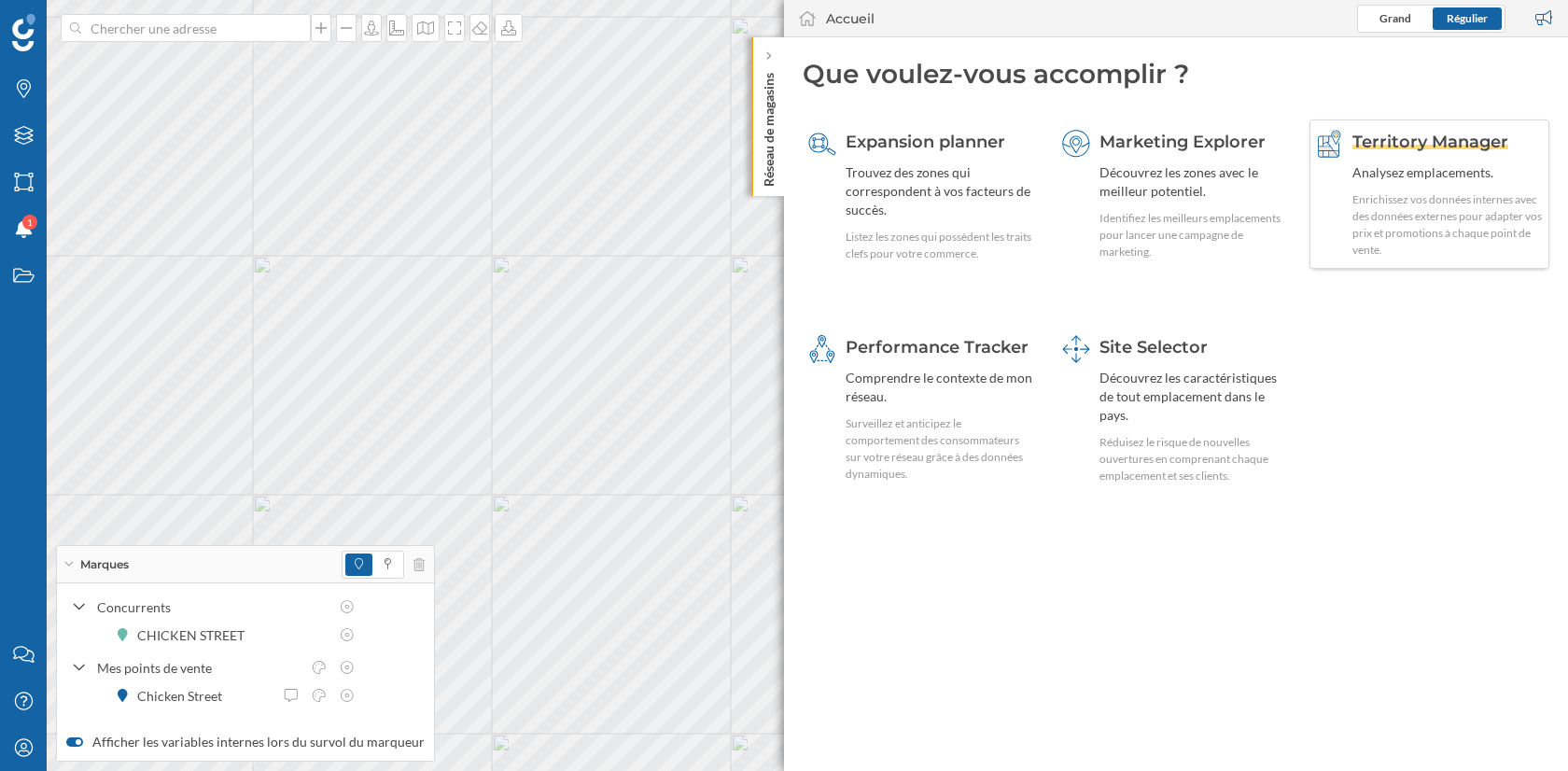
click at [1406, 187] on div "Territory Manager Analysez emplacements. Enrichissez vos données internes avec …" at bounding box center [1448, 193] width 191 height 128
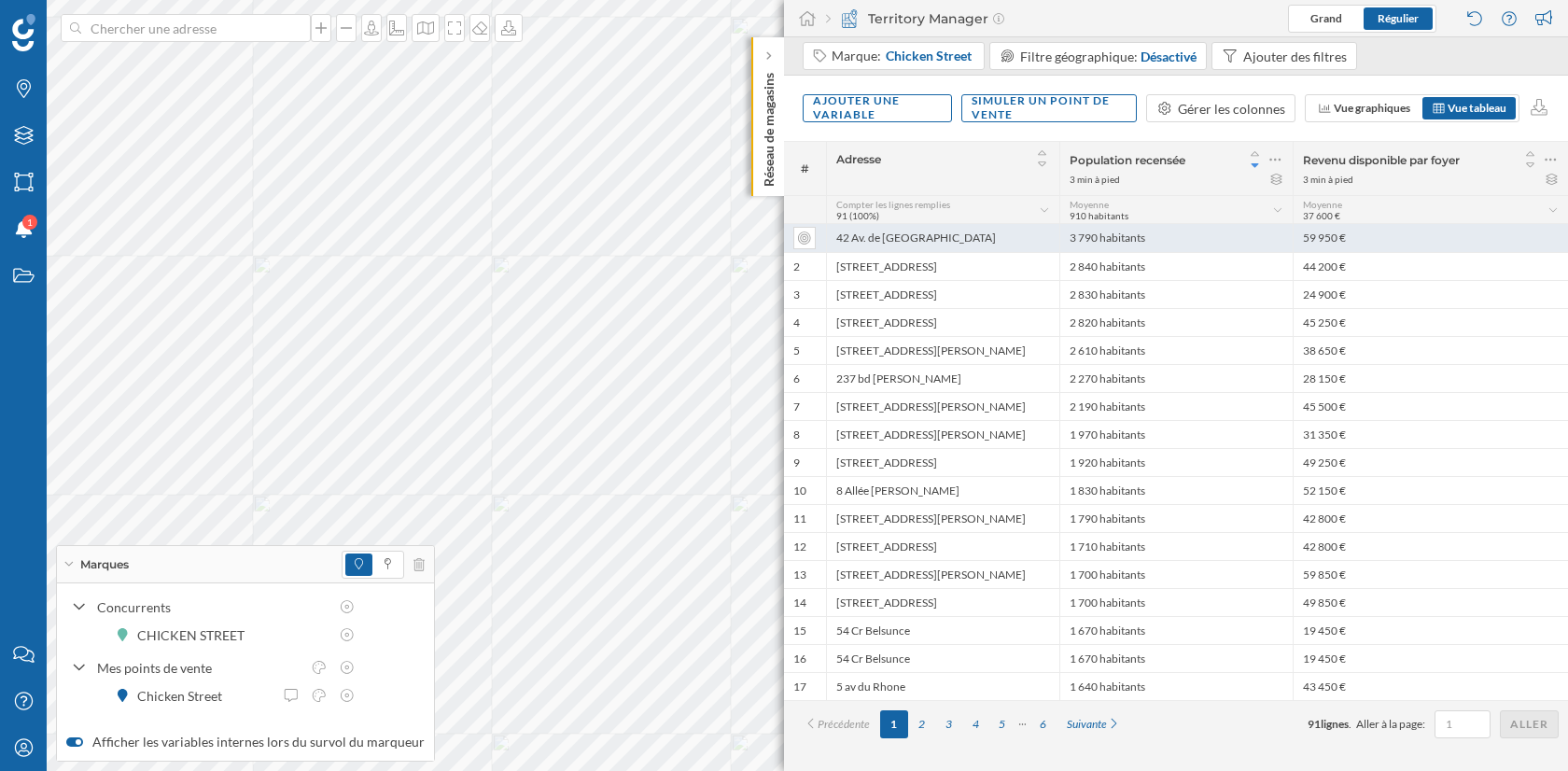
click at [854, 233] on div "42 Av. de [GEOGRAPHIC_DATA]" at bounding box center [943, 238] width 234 height 28
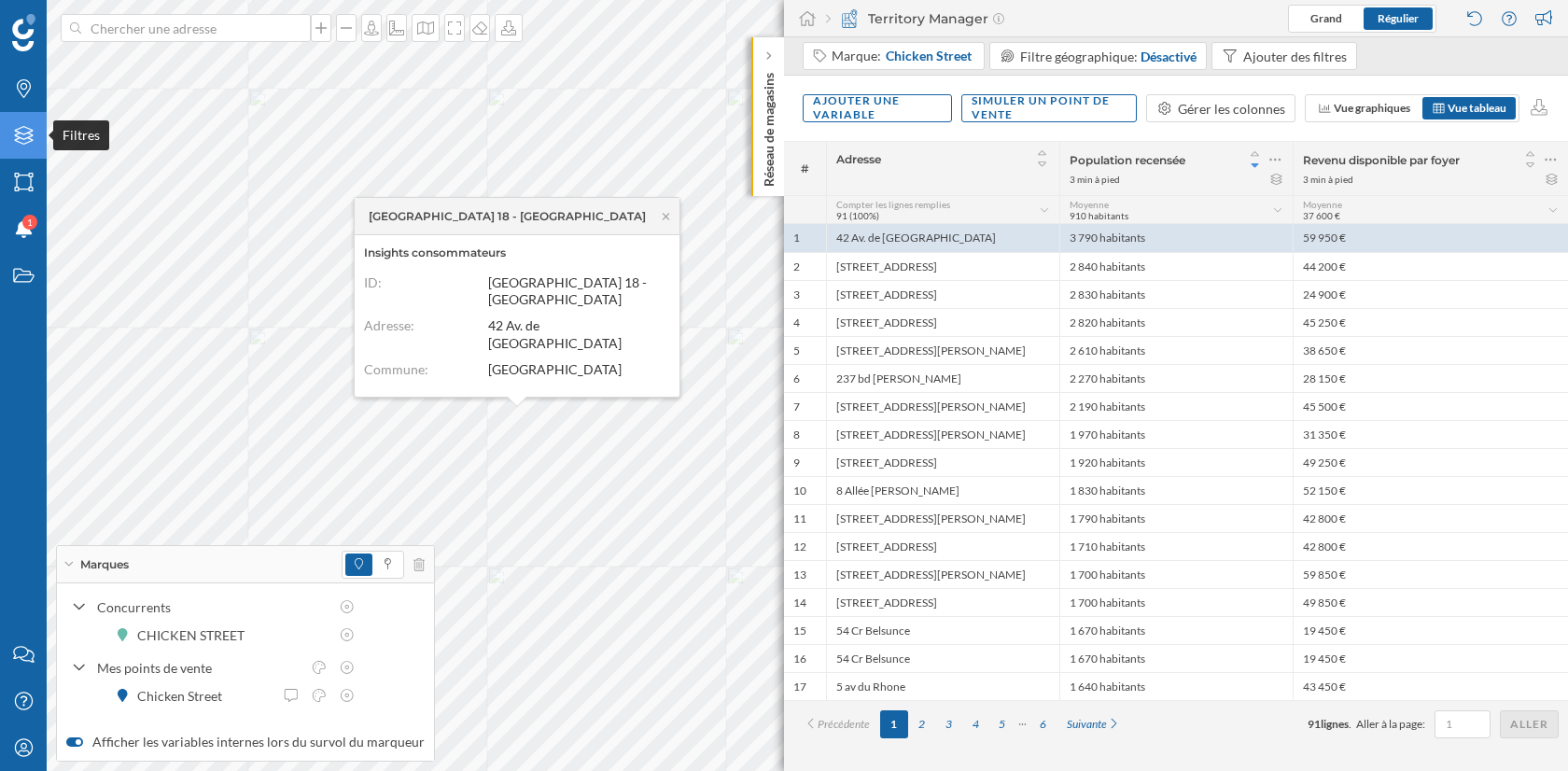
click at [23, 138] on icon at bounding box center [22, 134] width 18 height 18
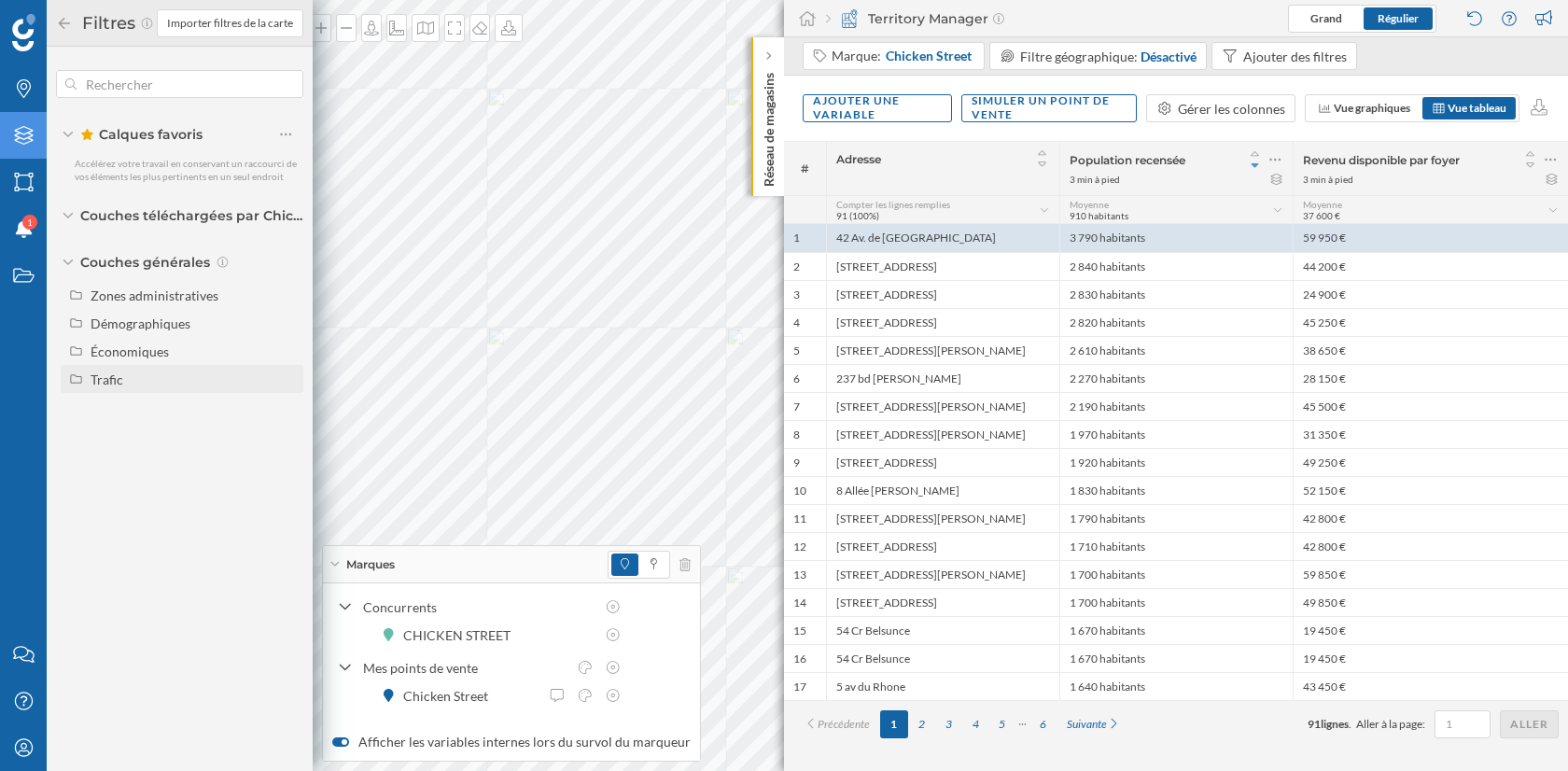
click at [110, 373] on div "Trafic" at bounding box center [107, 380] width 33 height 15
click at [292, 404] on input "Trafic routier" at bounding box center [291, 407] width 13 height 13
radio input "true"
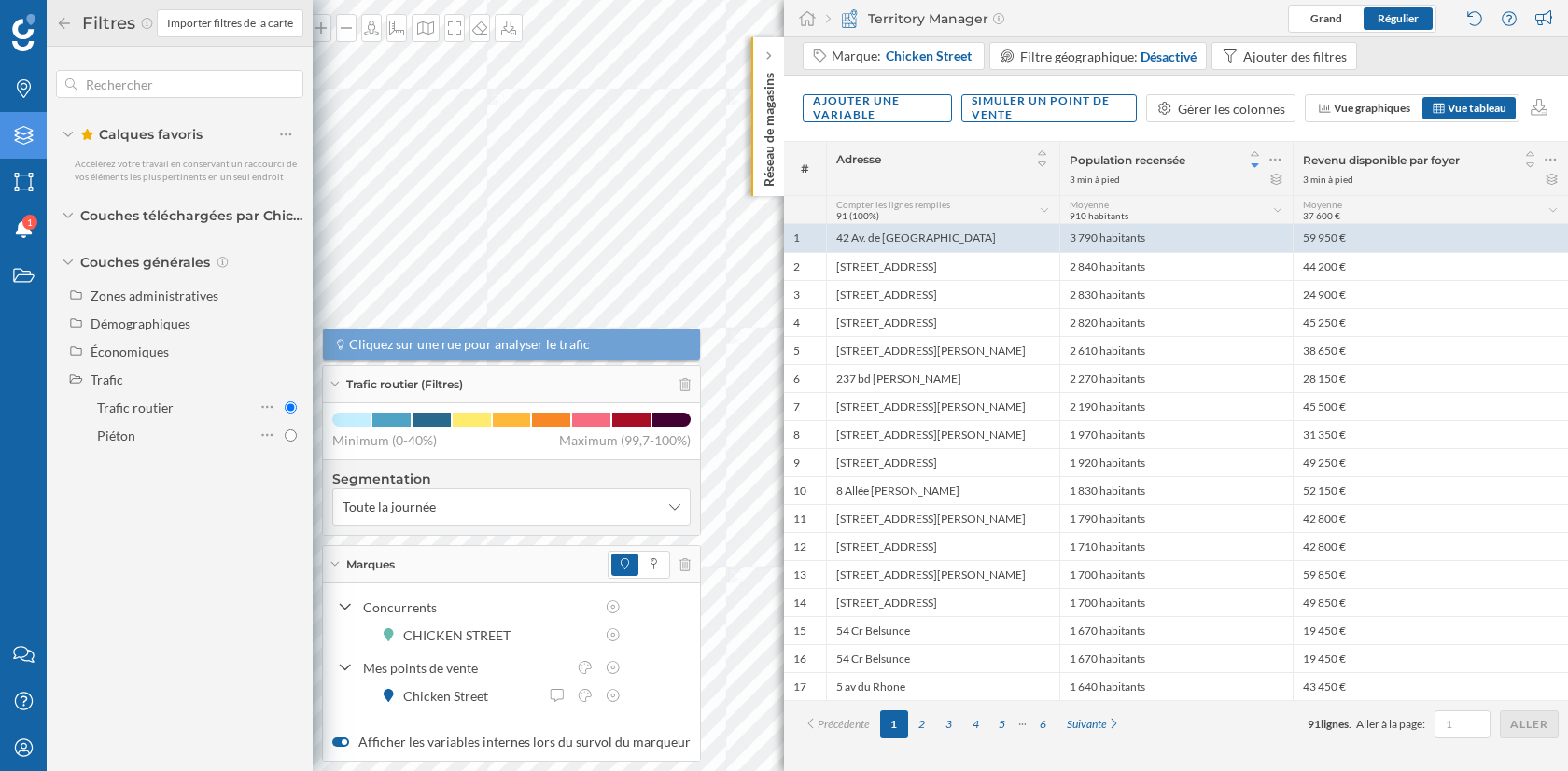
click at [330, 386] on icon at bounding box center [334, 384] width 11 height 5
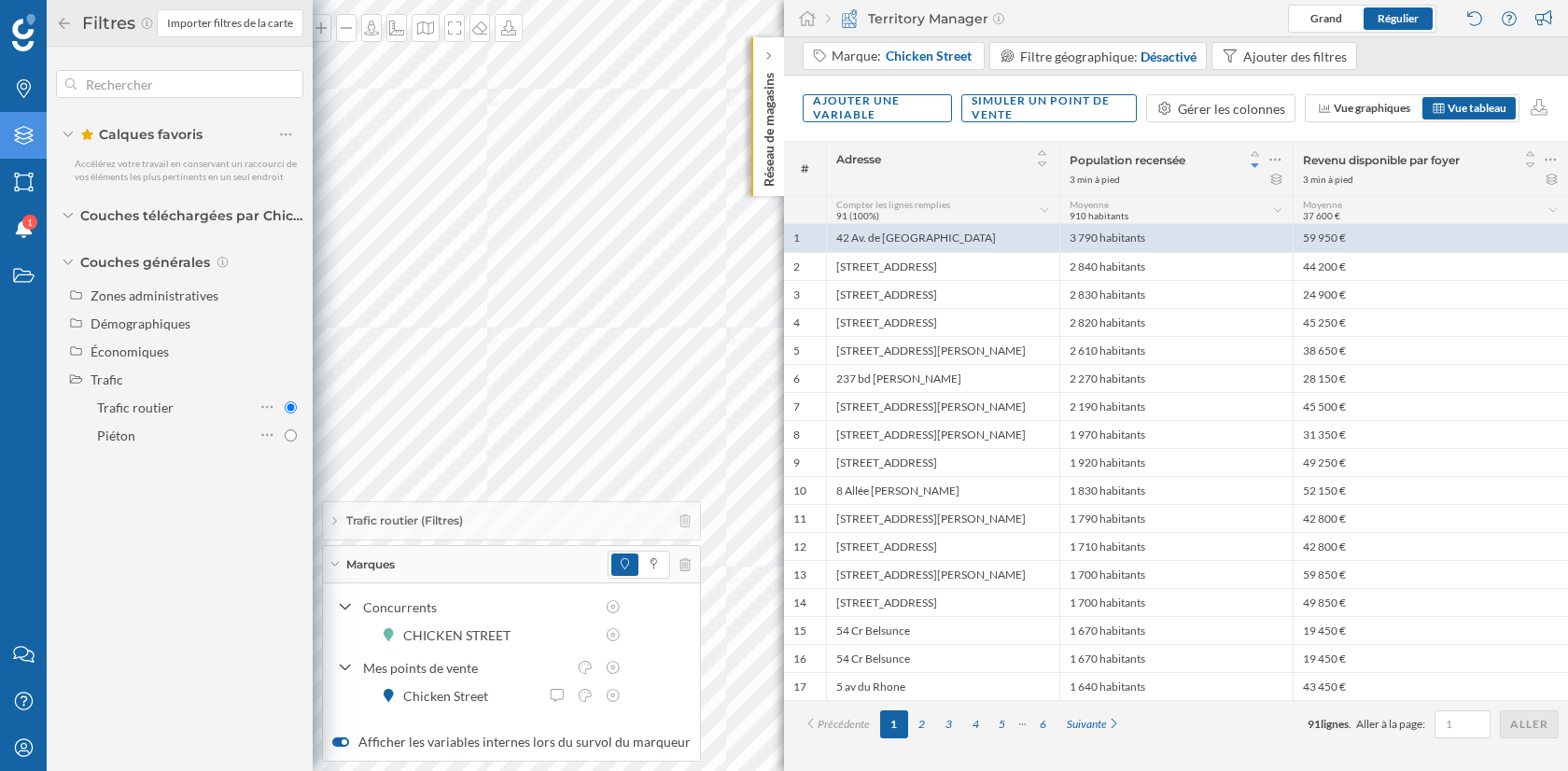
click at [340, 564] on div "Marques" at bounding box center [511, 564] width 377 height 38
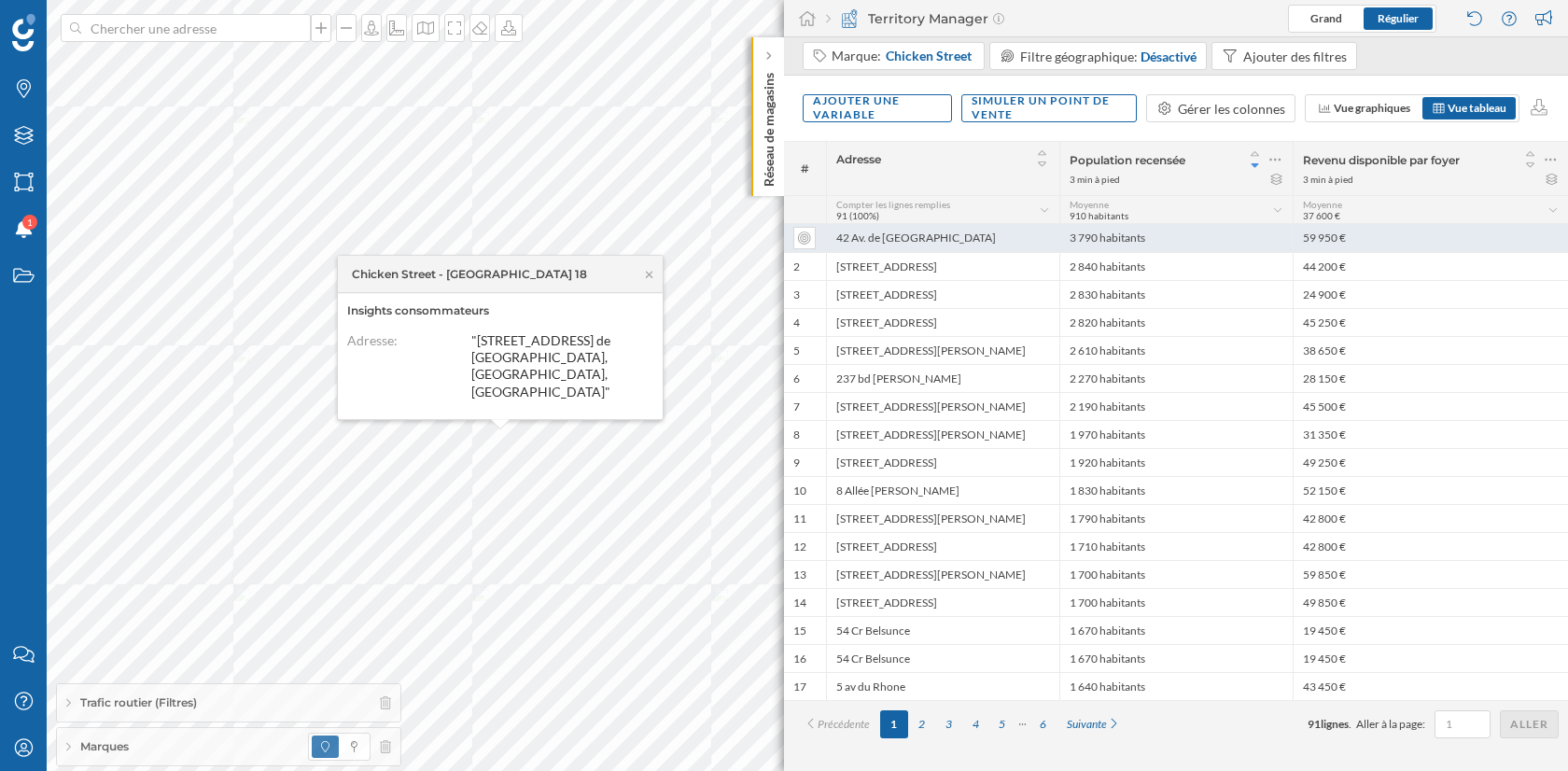
click at [865, 239] on div "42 Av. de [GEOGRAPHIC_DATA]" at bounding box center [943, 238] width 234 height 28
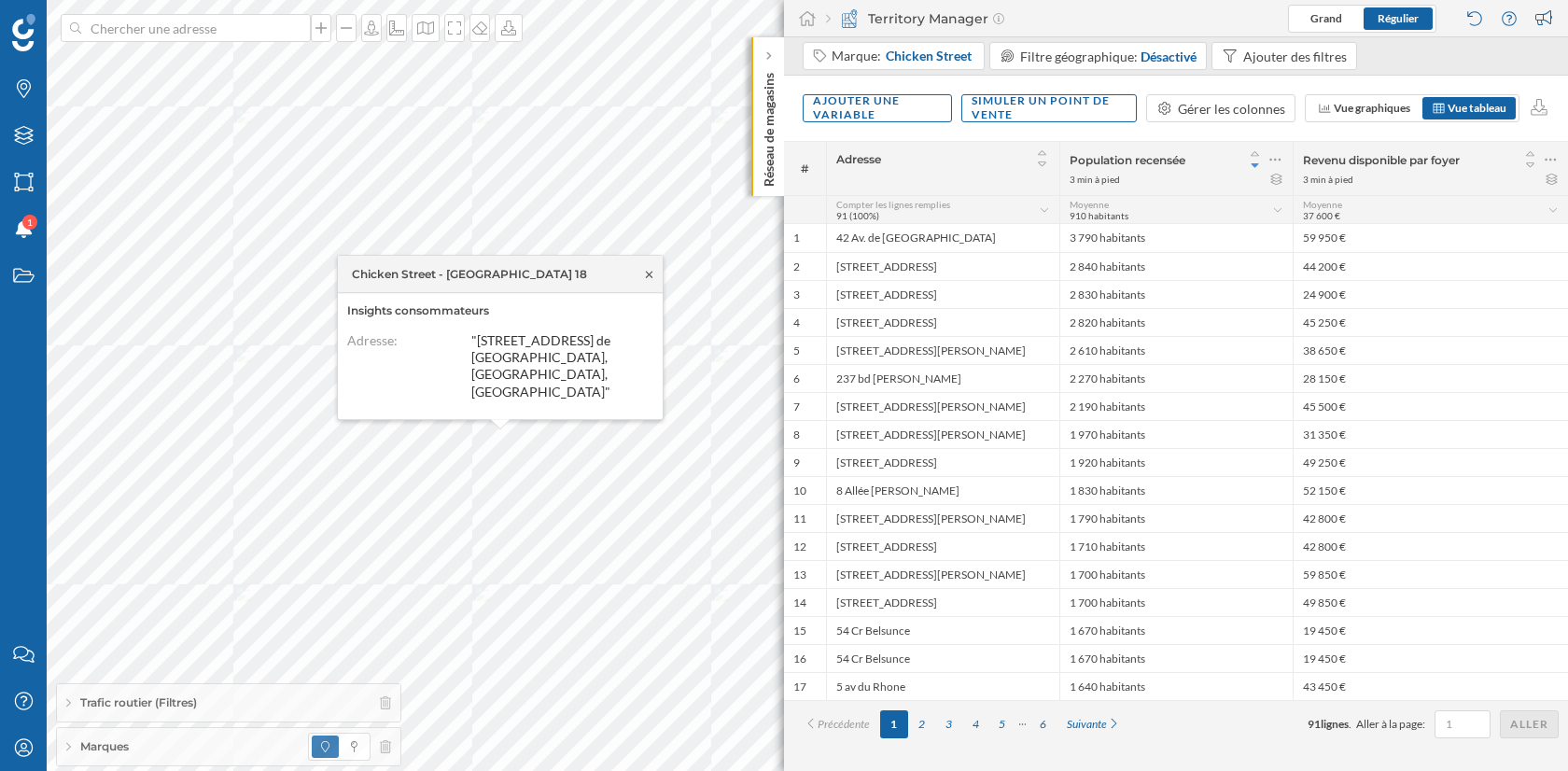
click at [647, 277] on icon at bounding box center [649, 273] width 7 height 7
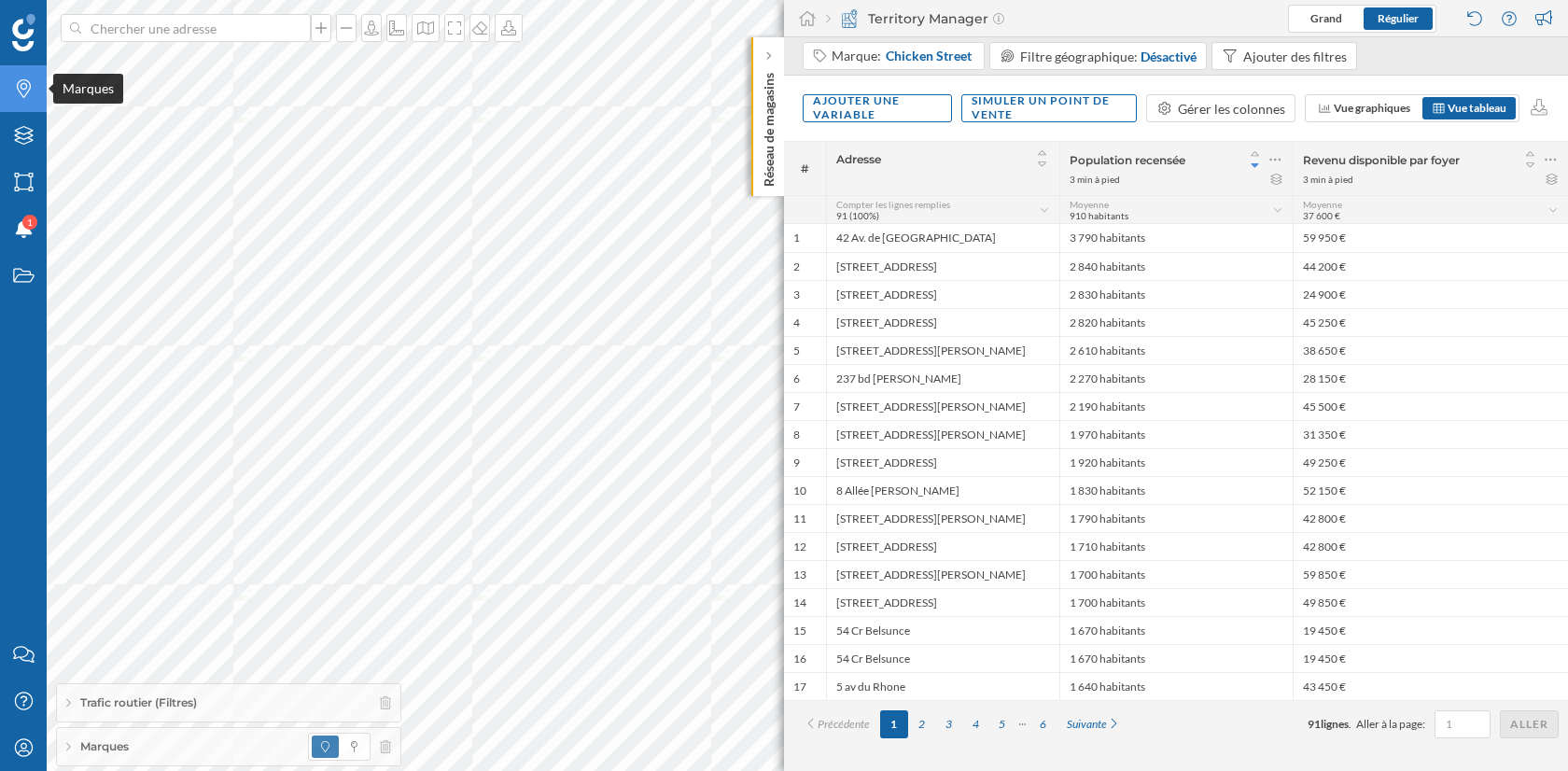
click at [15, 92] on icon "Marques" at bounding box center [24, 88] width 23 height 18
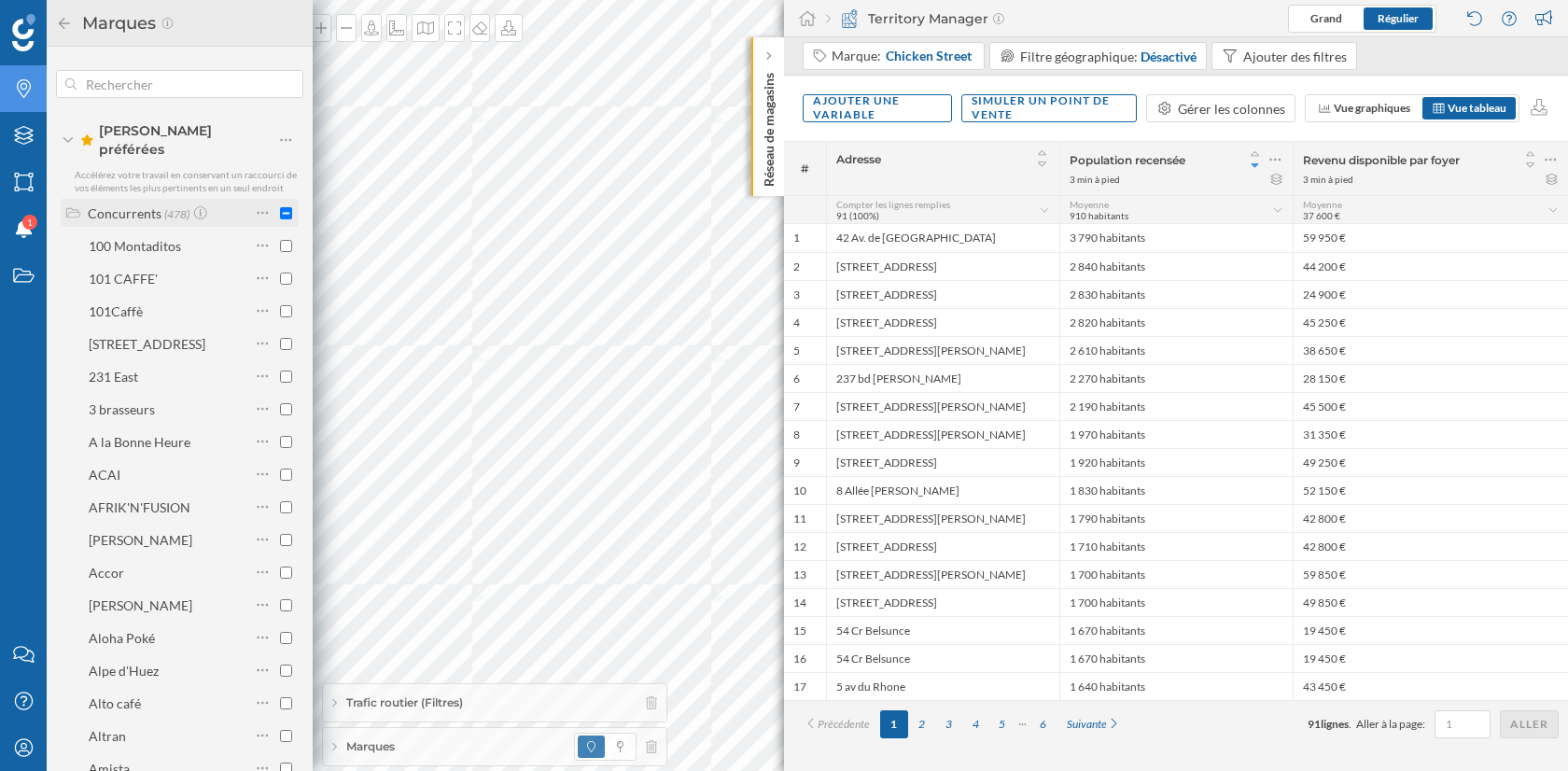
click at [280, 207] on input "checkbox" at bounding box center [286, 213] width 13 height 13
click at [165, 206] on span "(478)" at bounding box center [177, 214] width 25 height 15
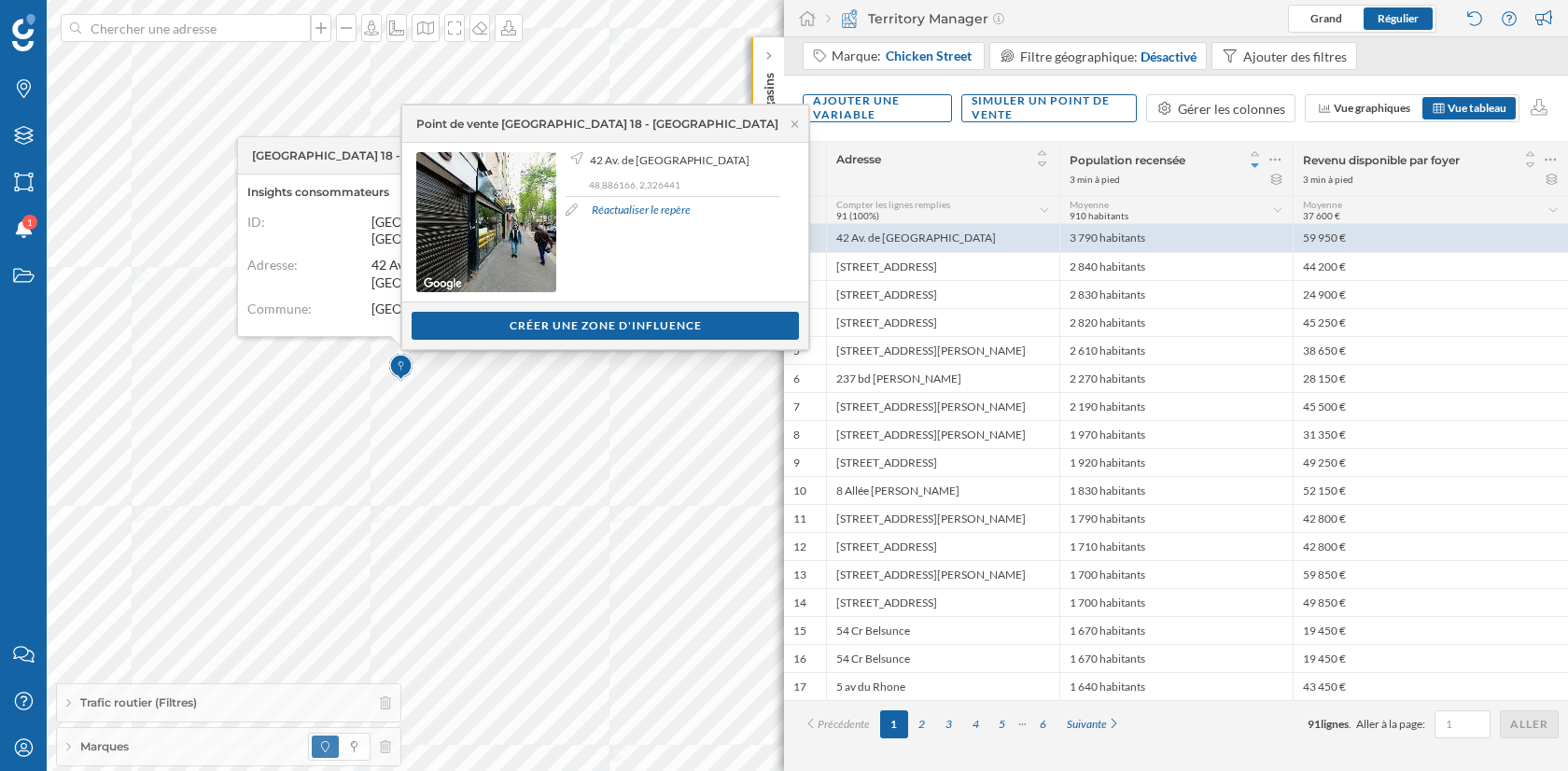
click at [641, 212] on link "Réactualiser le repère" at bounding box center [641, 210] width 99 height 16
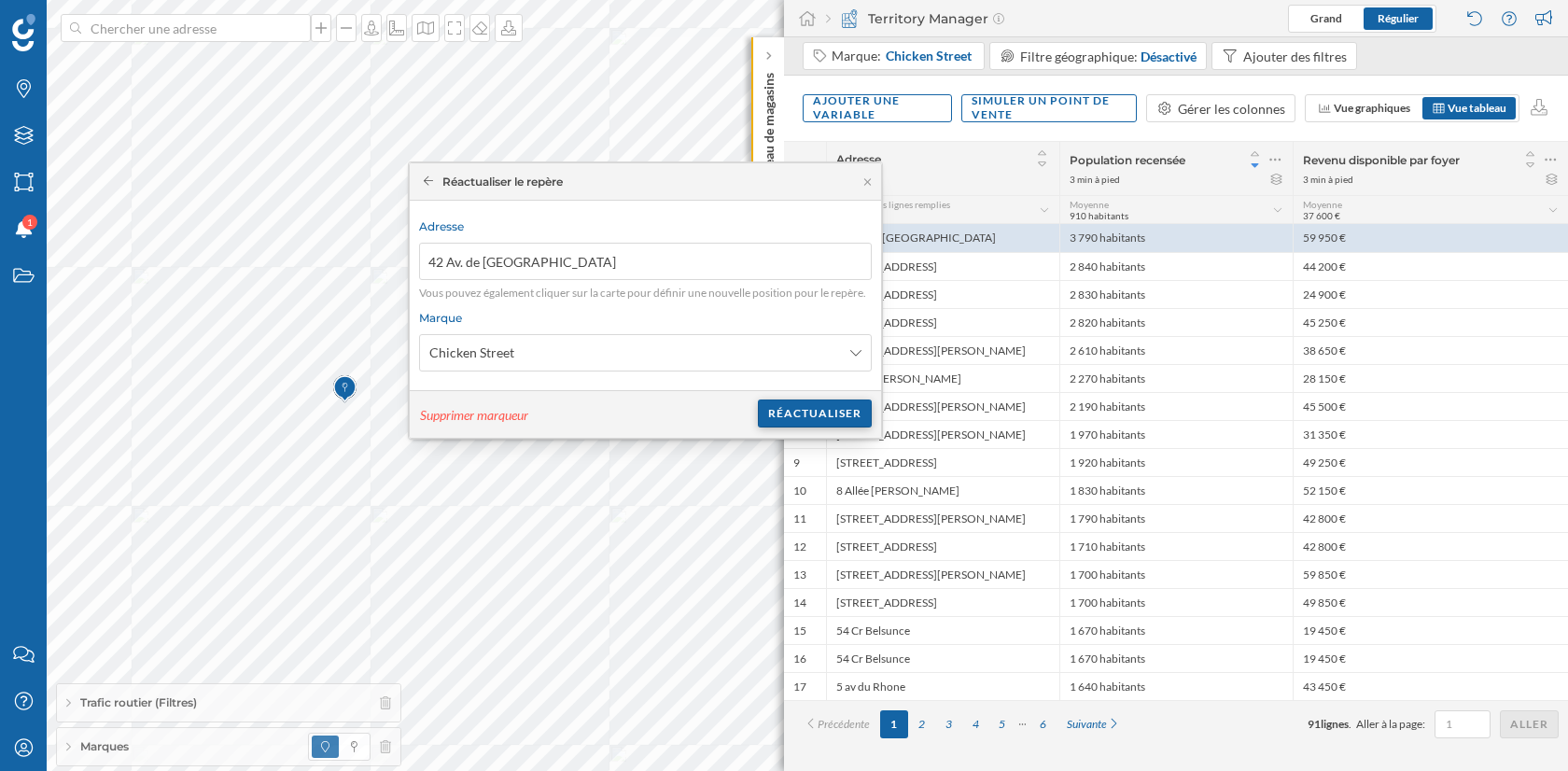
click at [826, 407] on div "Réactualiser" at bounding box center [814, 413] width 114 height 28
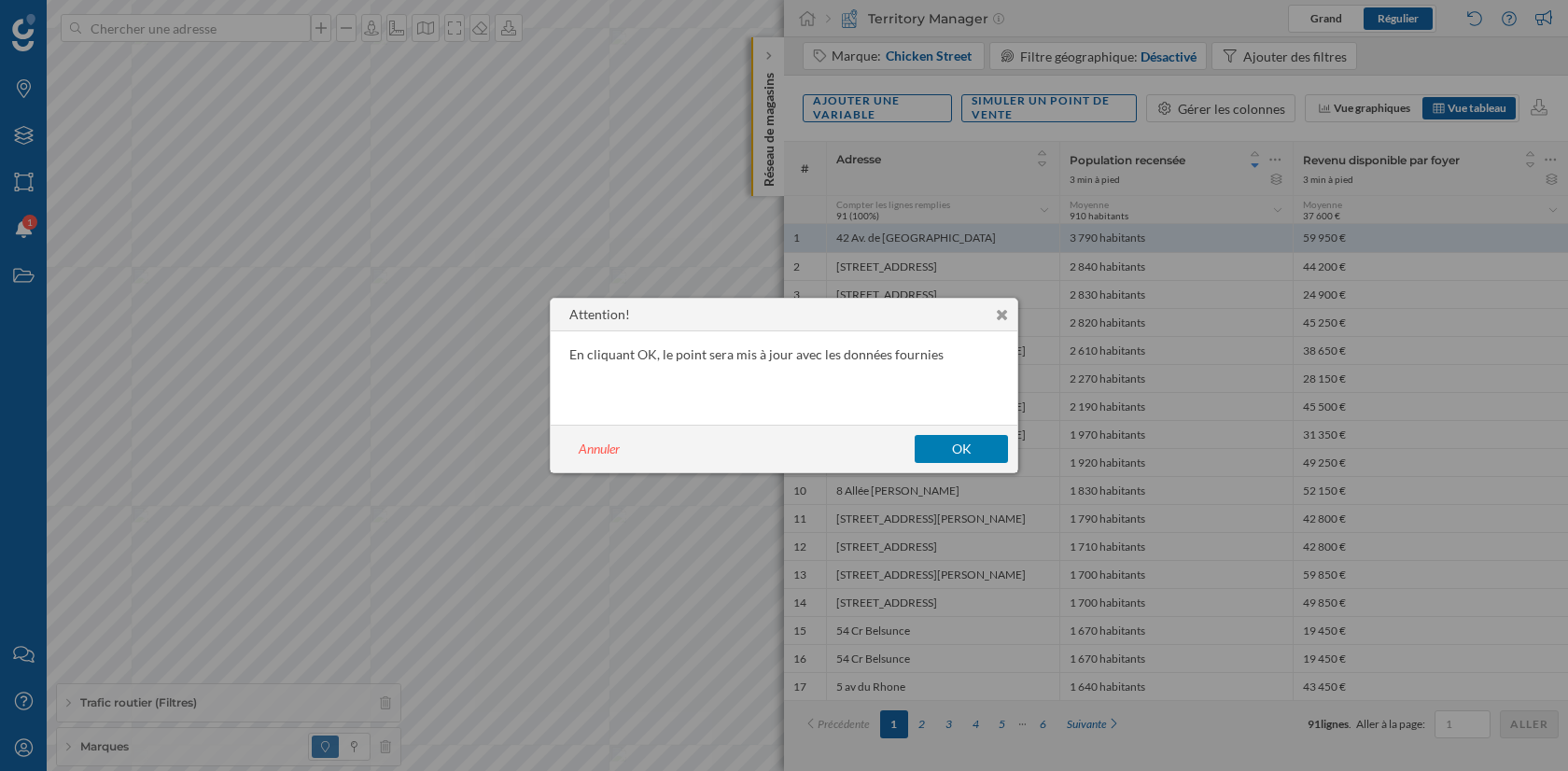
click at [973, 444] on button "OK" at bounding box center [961, 448] width 94 height 28
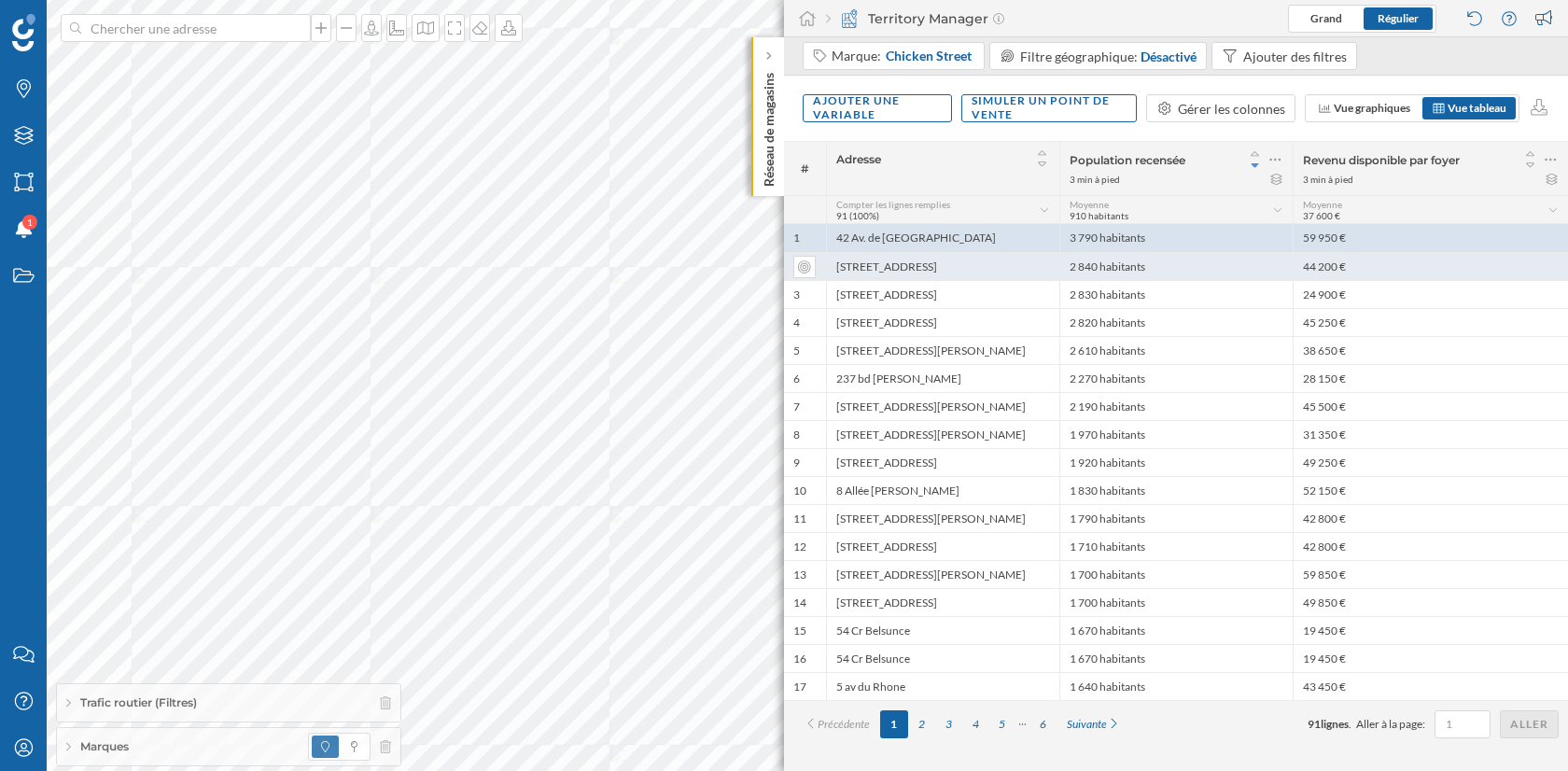
click at [922, 271] on div "[STREET_ADDRESS]" at bounding box center [943, 266] width 234 height 28
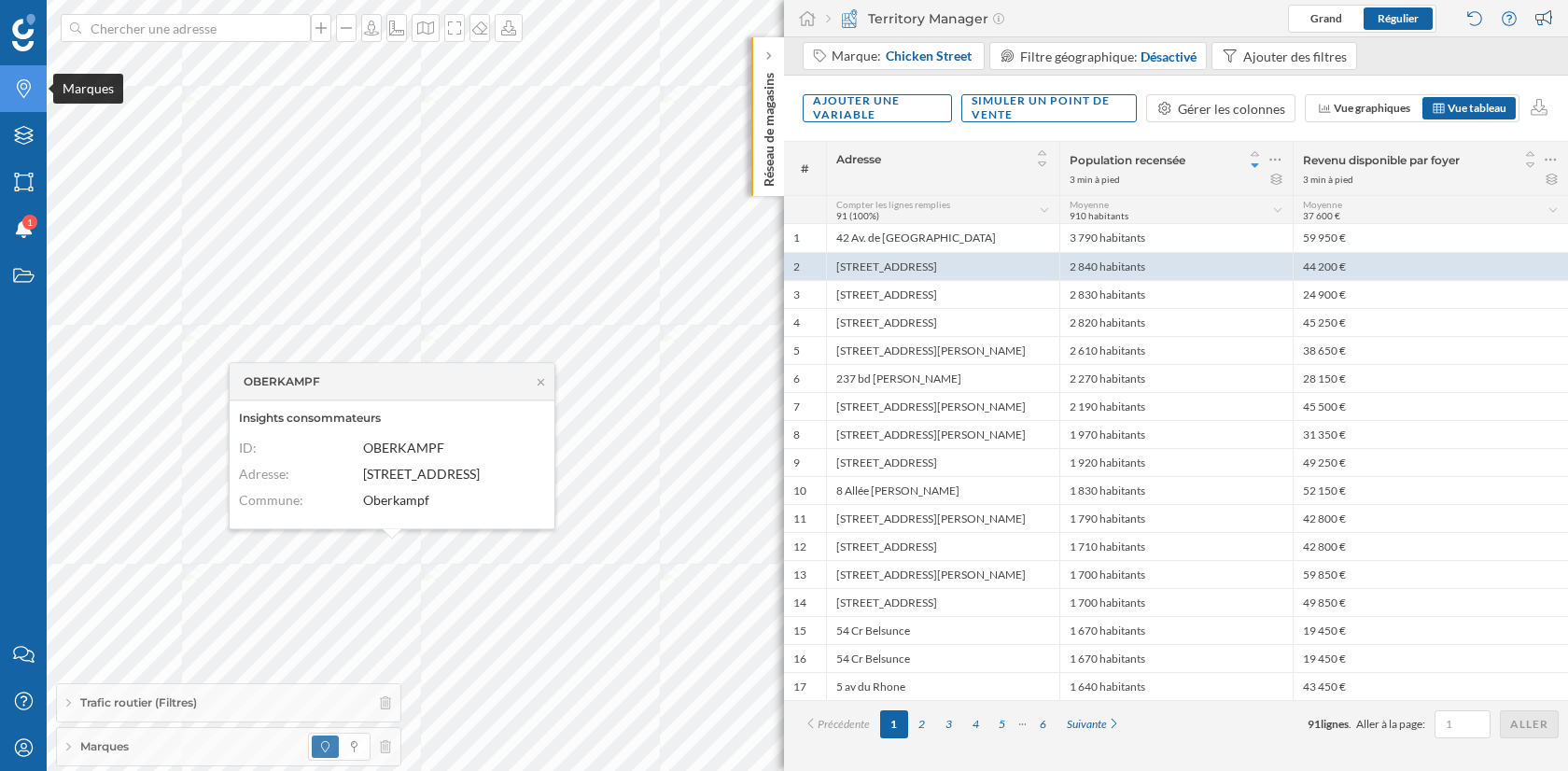
click at [24, 91] on icon "Marques" at bounding box center [24, 88] width 23 height 18
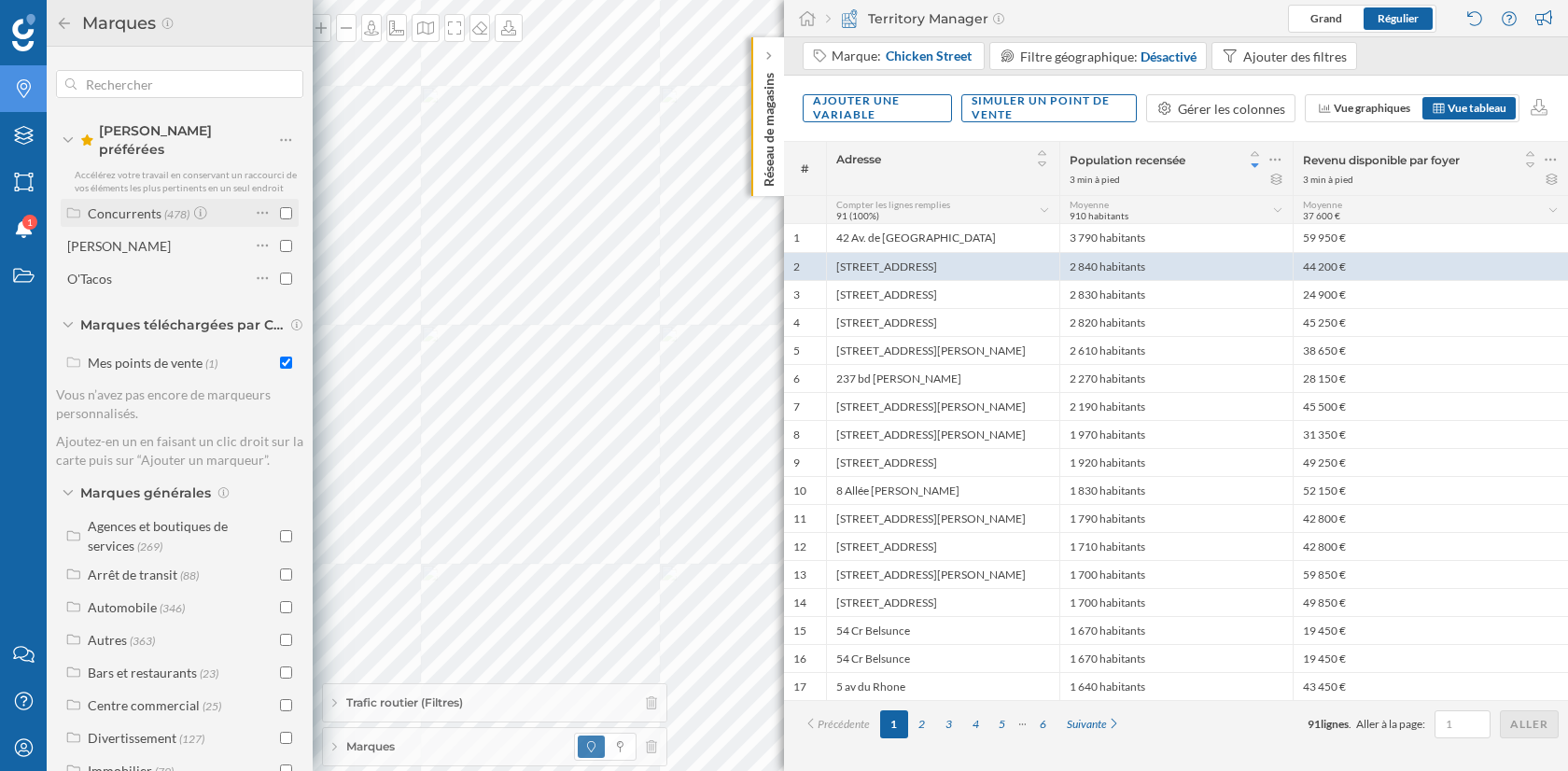
click at [169, 206] on span "(478)" at bounding box center [177, 214] width 25 height 15
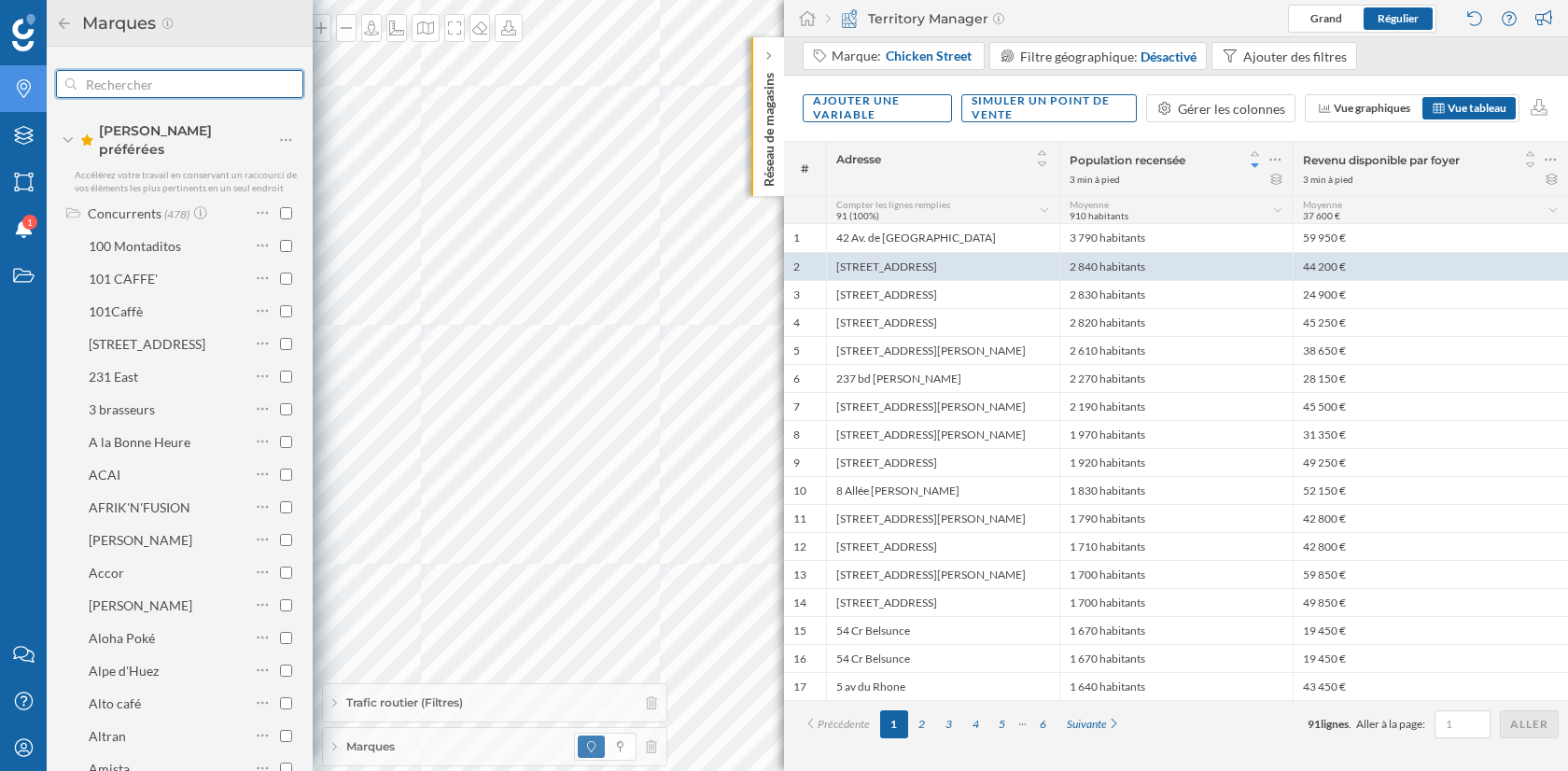
click at [156, 93] on input "text" at bounding box center [180, 84] width 207 height 38
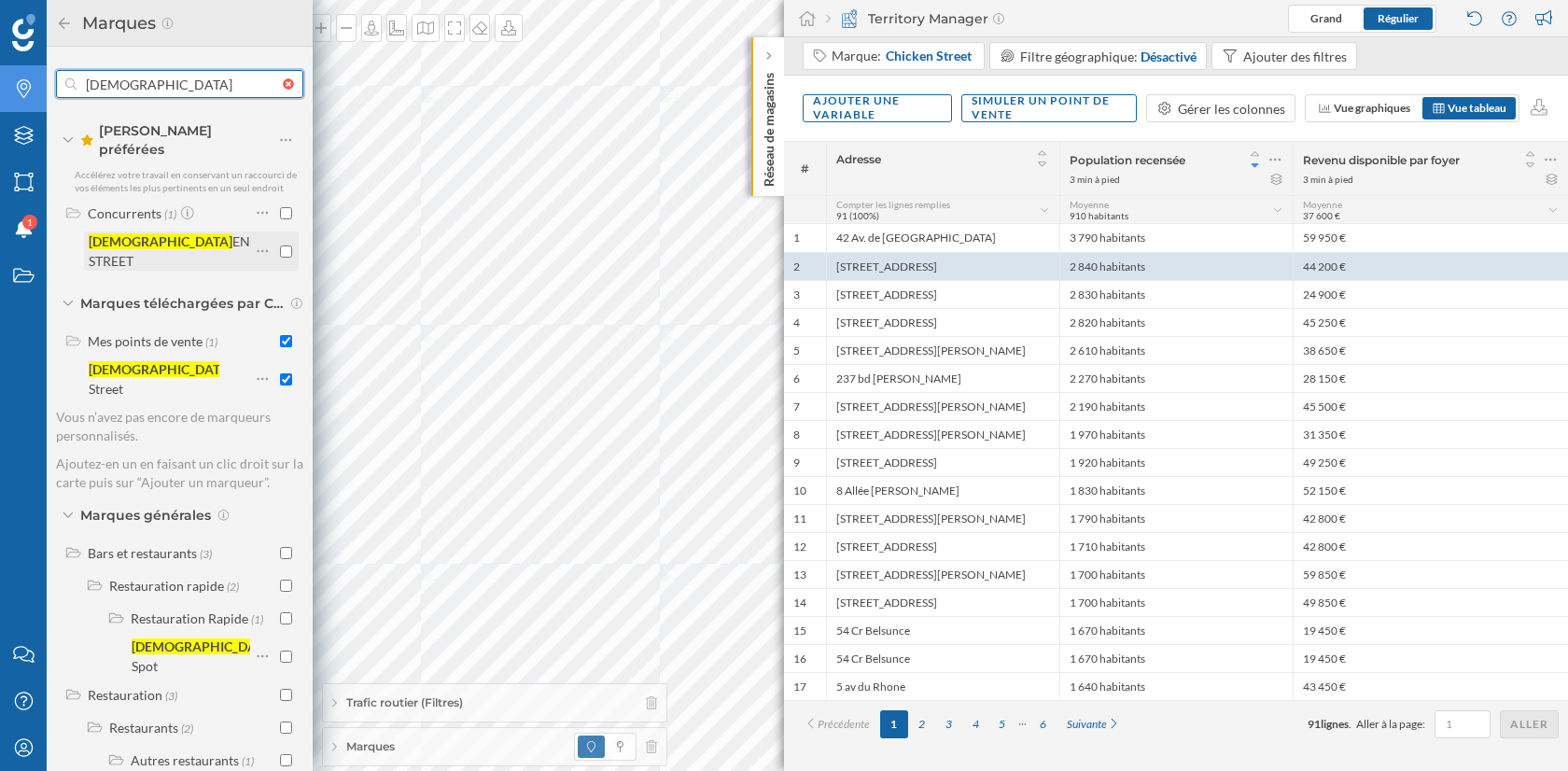
type input "[DEMOGRAPHIC_DATA]"
click at [280, 245] on input "checkbox" at bounding box center [286, 251] width 13 height 13
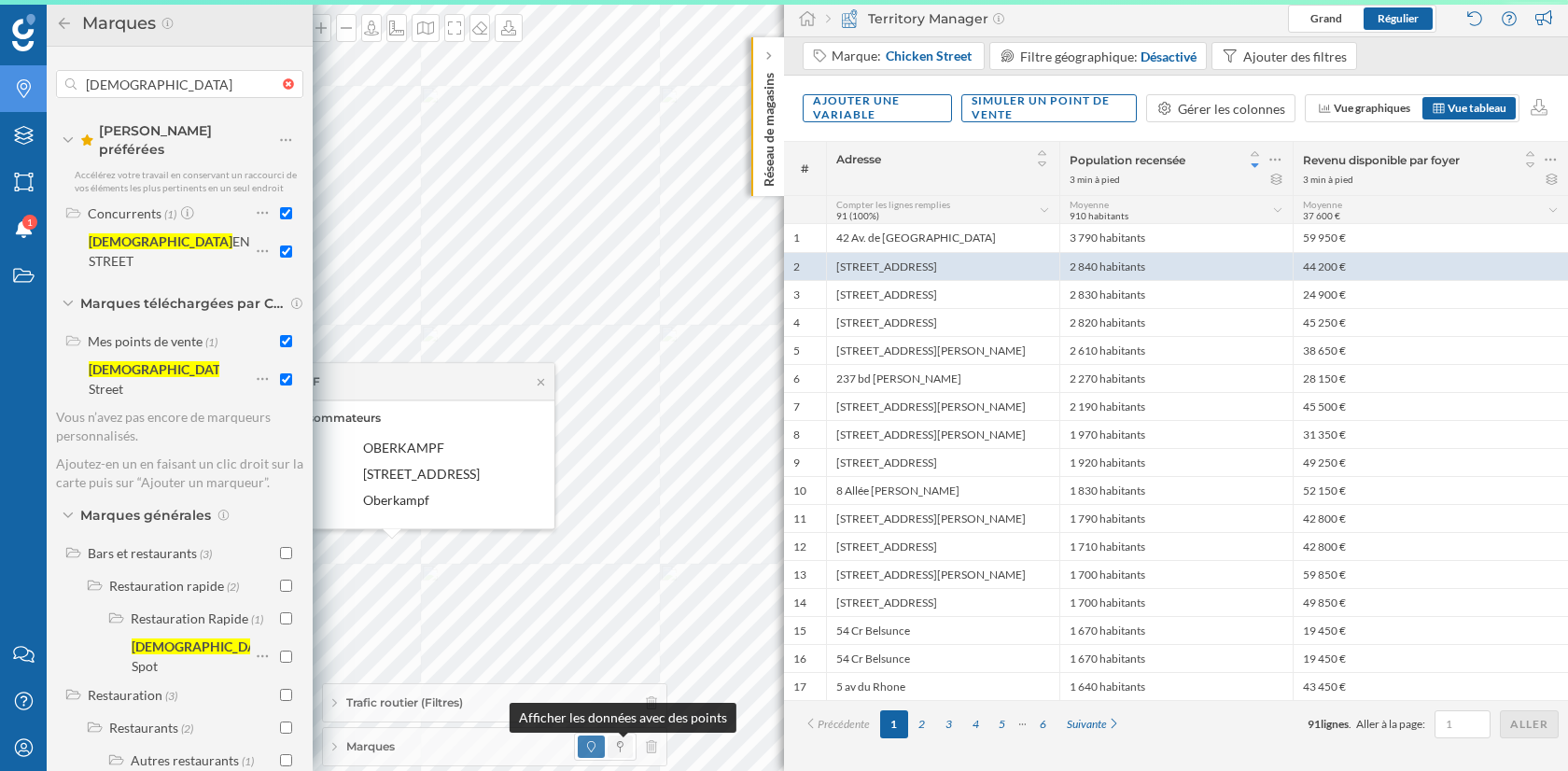
click at [619, 752] on icon at bounding box center [620, 747] width 7 height 12
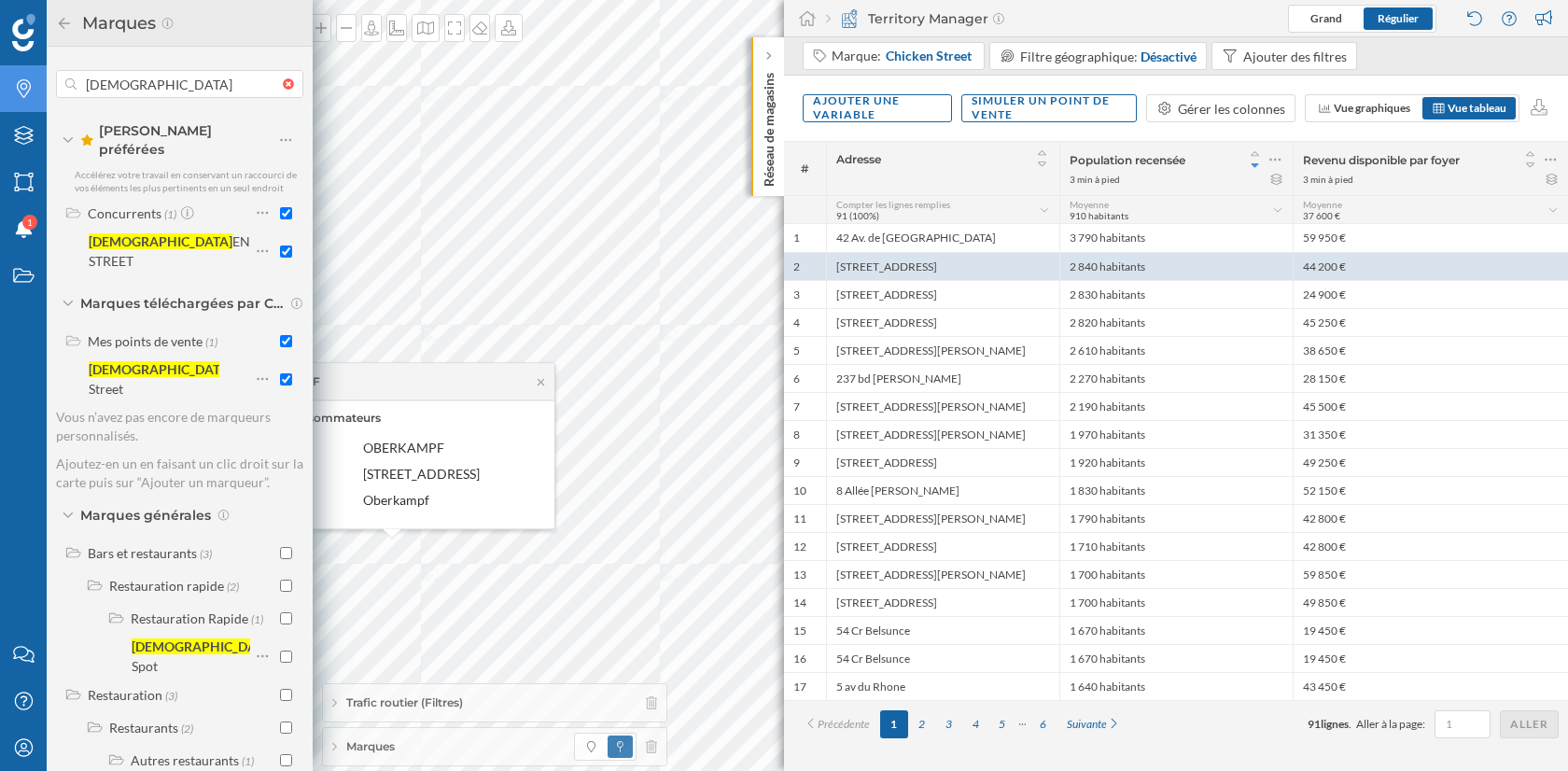
click at [378, 752] on span "Marques" at bounding box center [370, 746] width 48 height 16
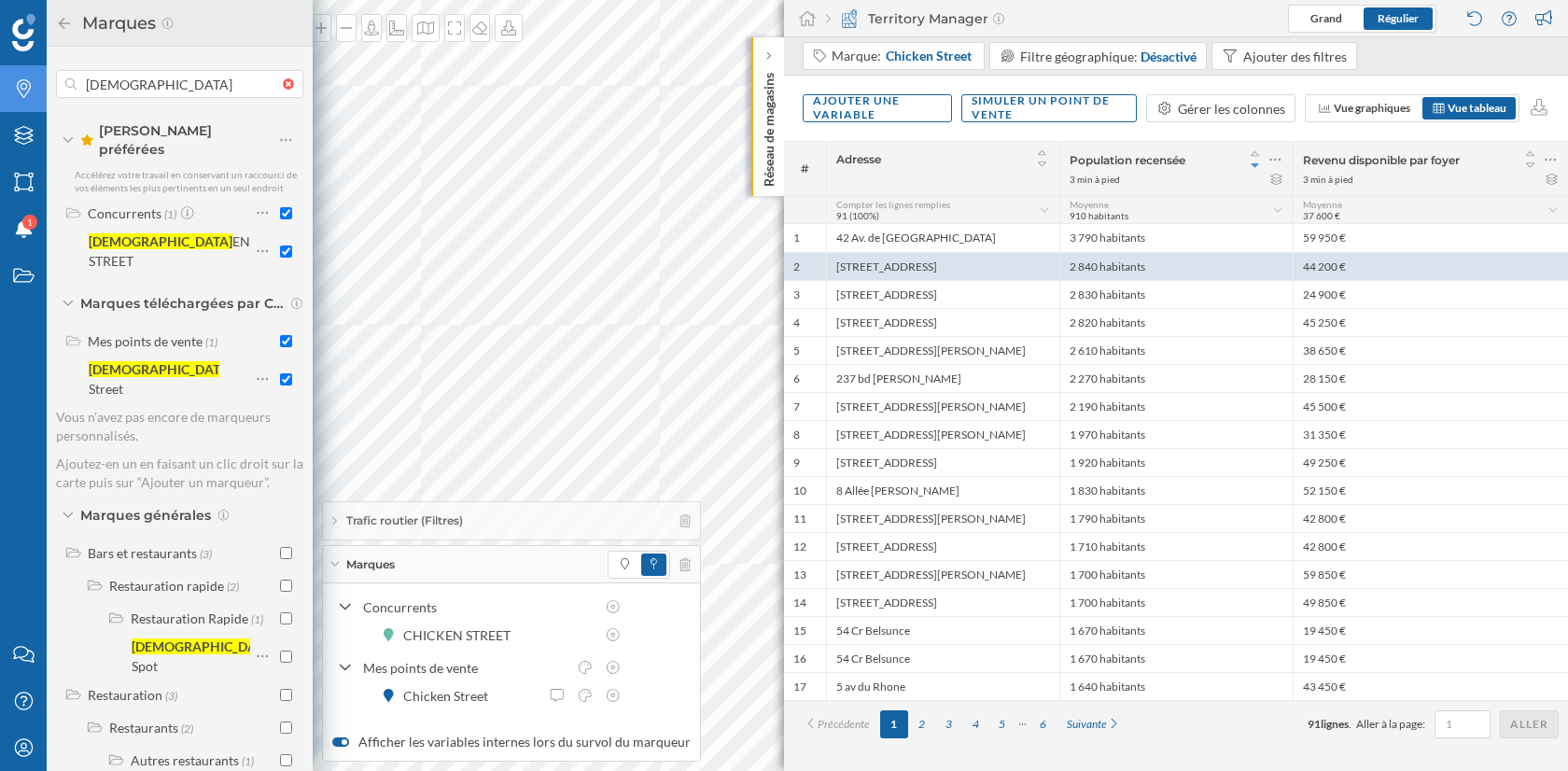
click at [338, 565] on icon at bounding box center [334, 564] width 11 height 5
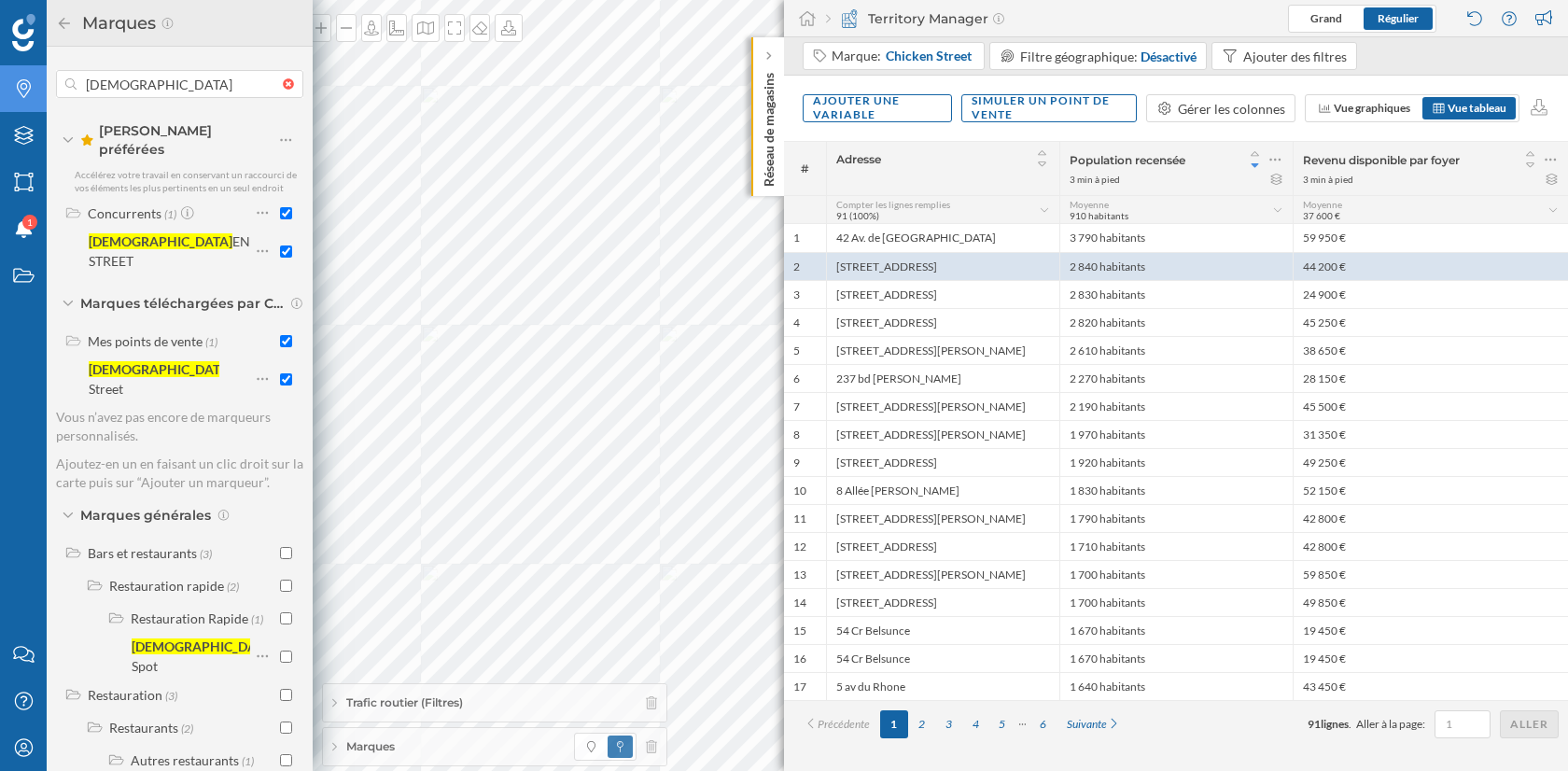
click at [60, 26] on icon at bounding box center [64, 23] width 16 height 14
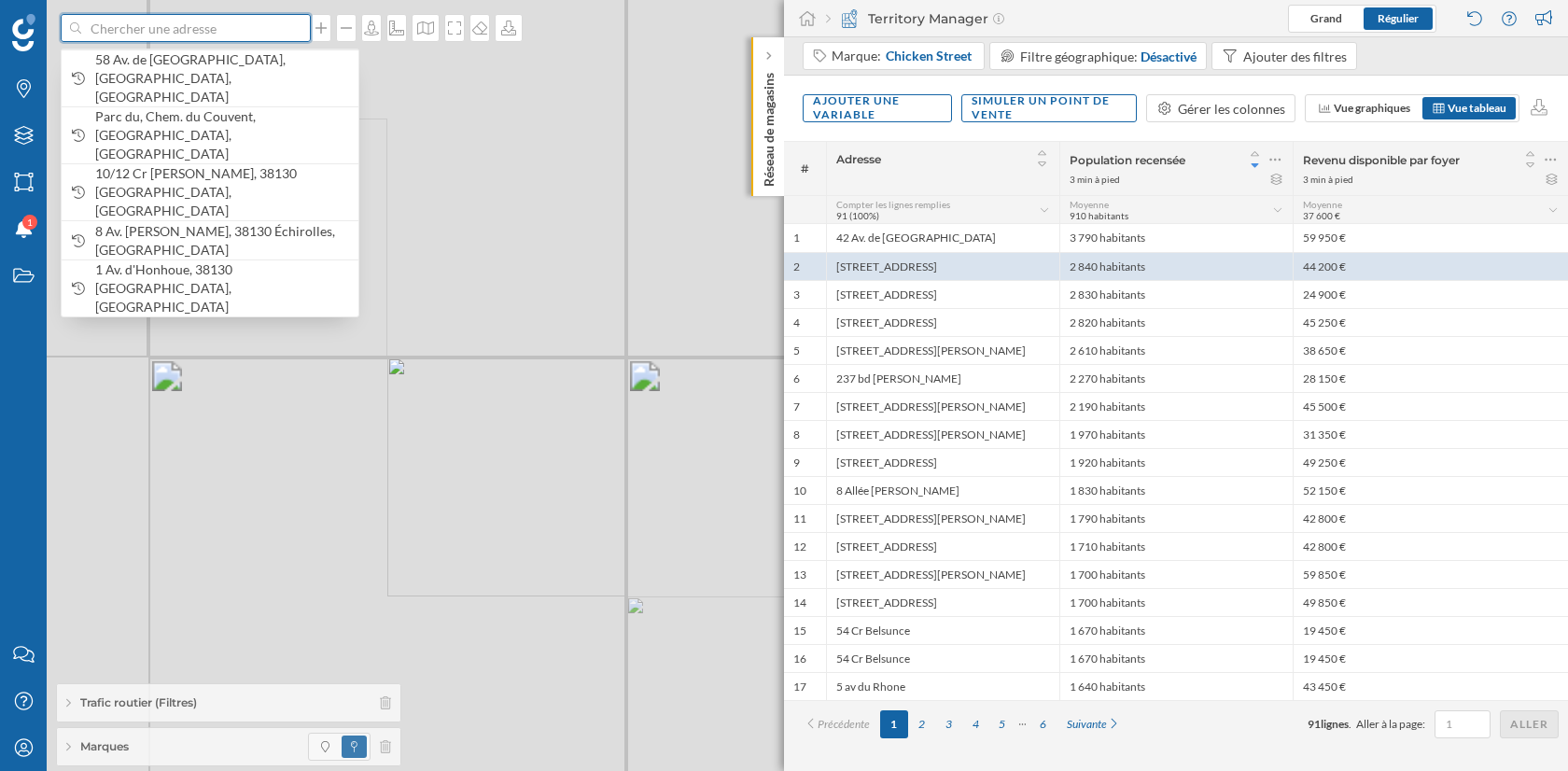
click at [206, 24] on input at bounding box center [185, 27] width 209 height 28
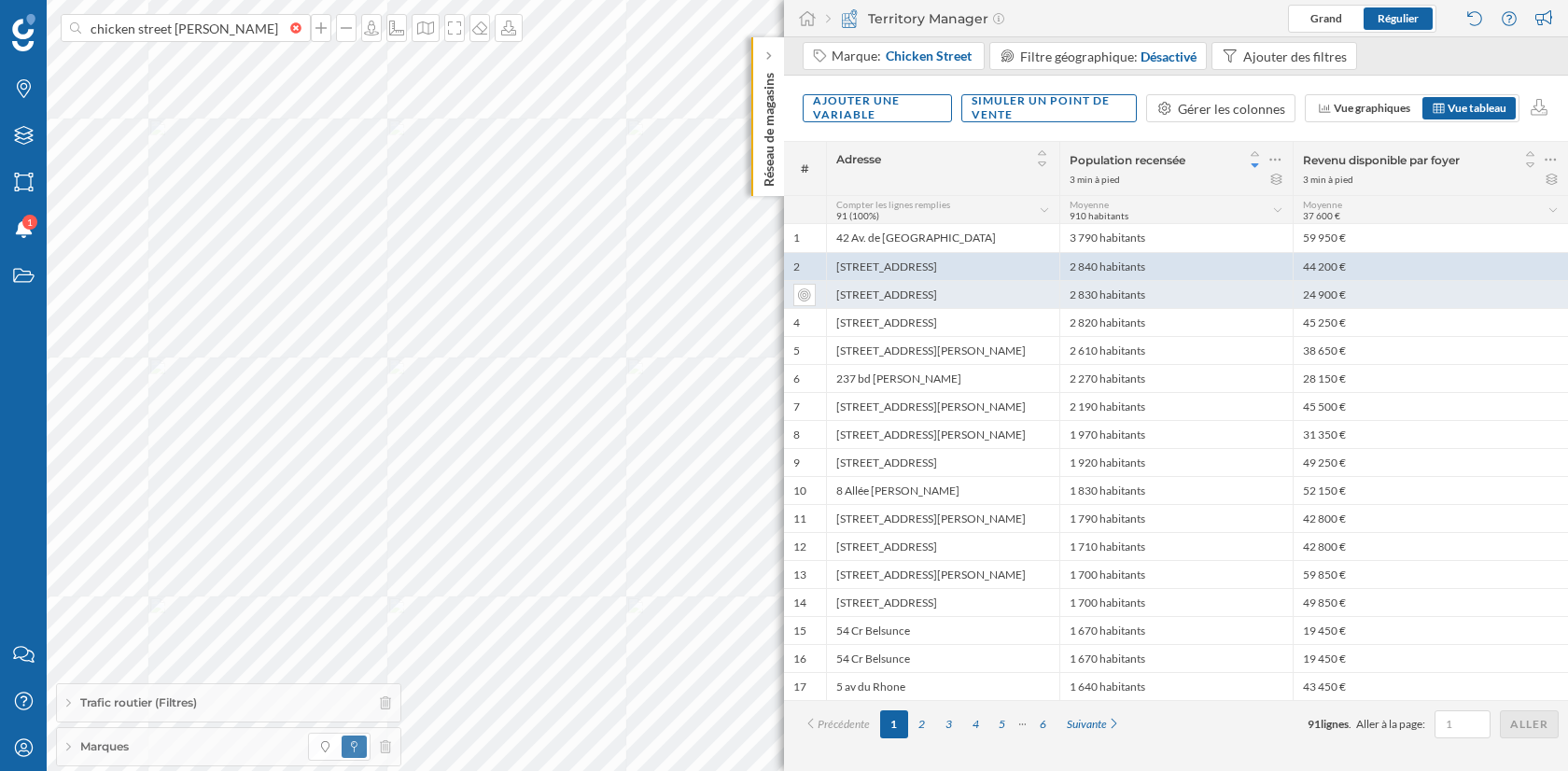
click at [913, 290] on div "[STREET_ADDRESS]" at bounding box center [943, 294] width 234 height 28
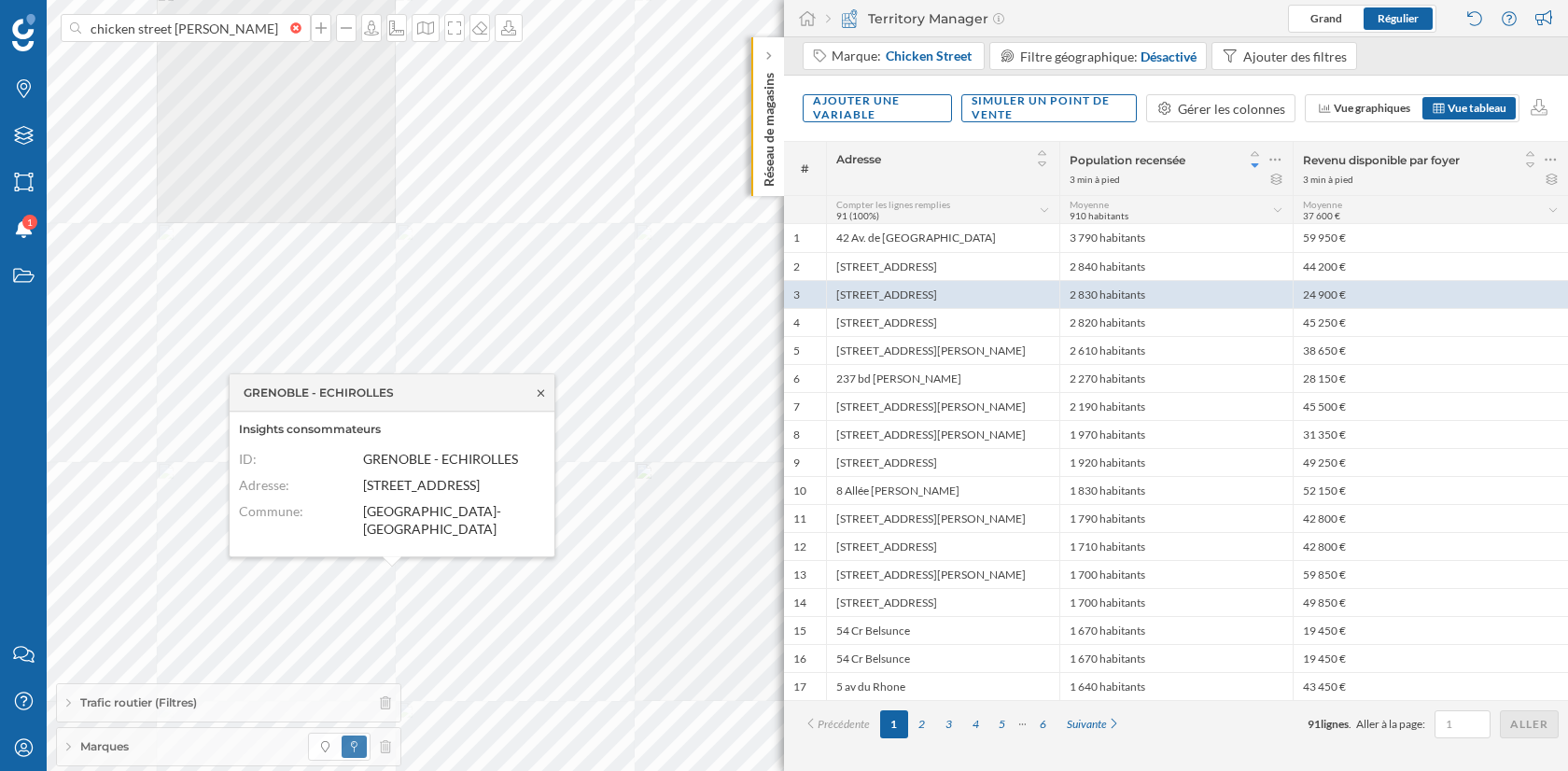
click at [543, 399] on icon at bounding box center [541, 393] width 14 height 12
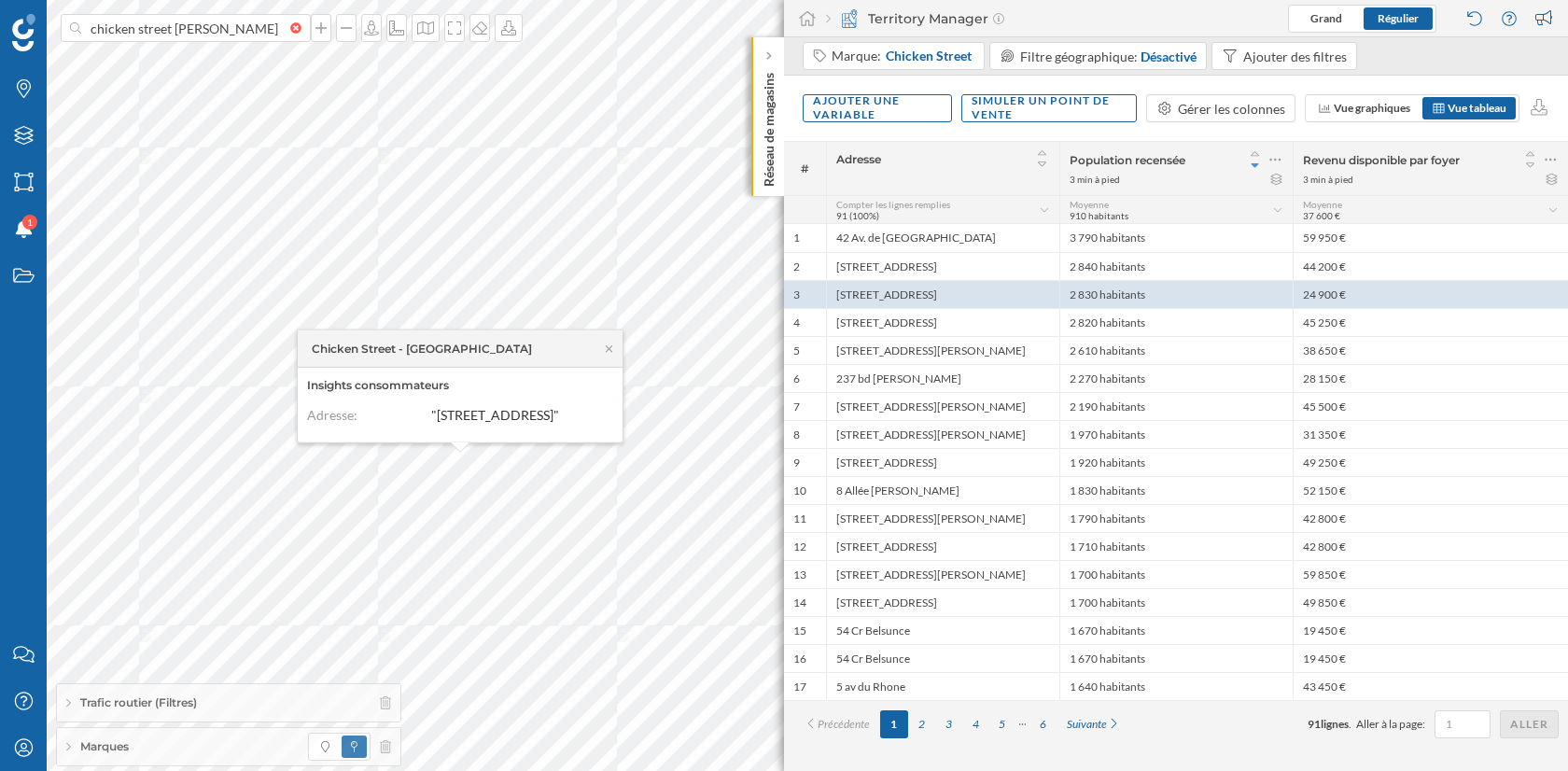
click at [176, 752] on div "Marques" at bounding box center [229, 747] width 344 height 38
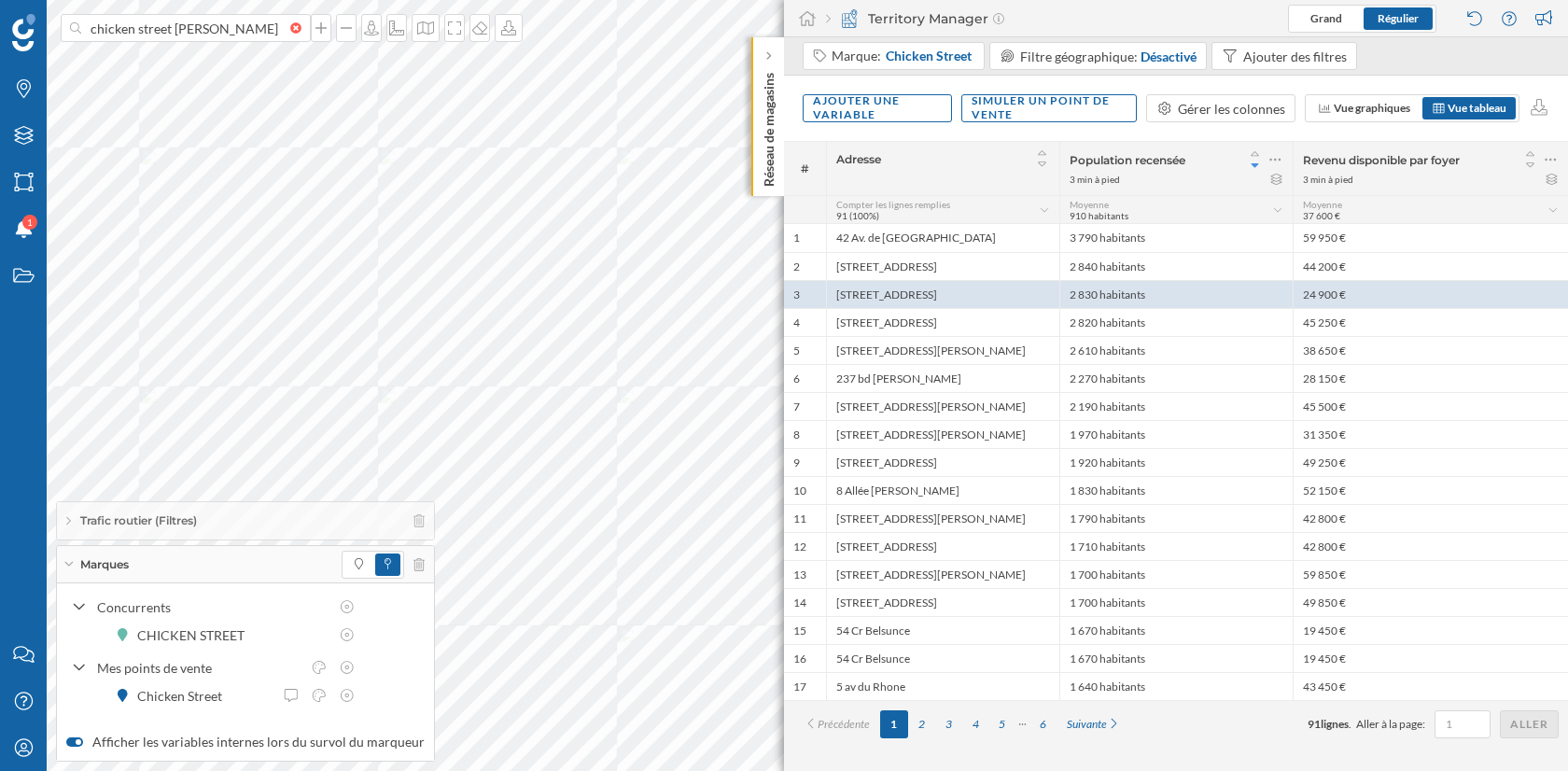
click at [100, 564] on span "Marques" at bounding box center [104, 564] width 48 height 16
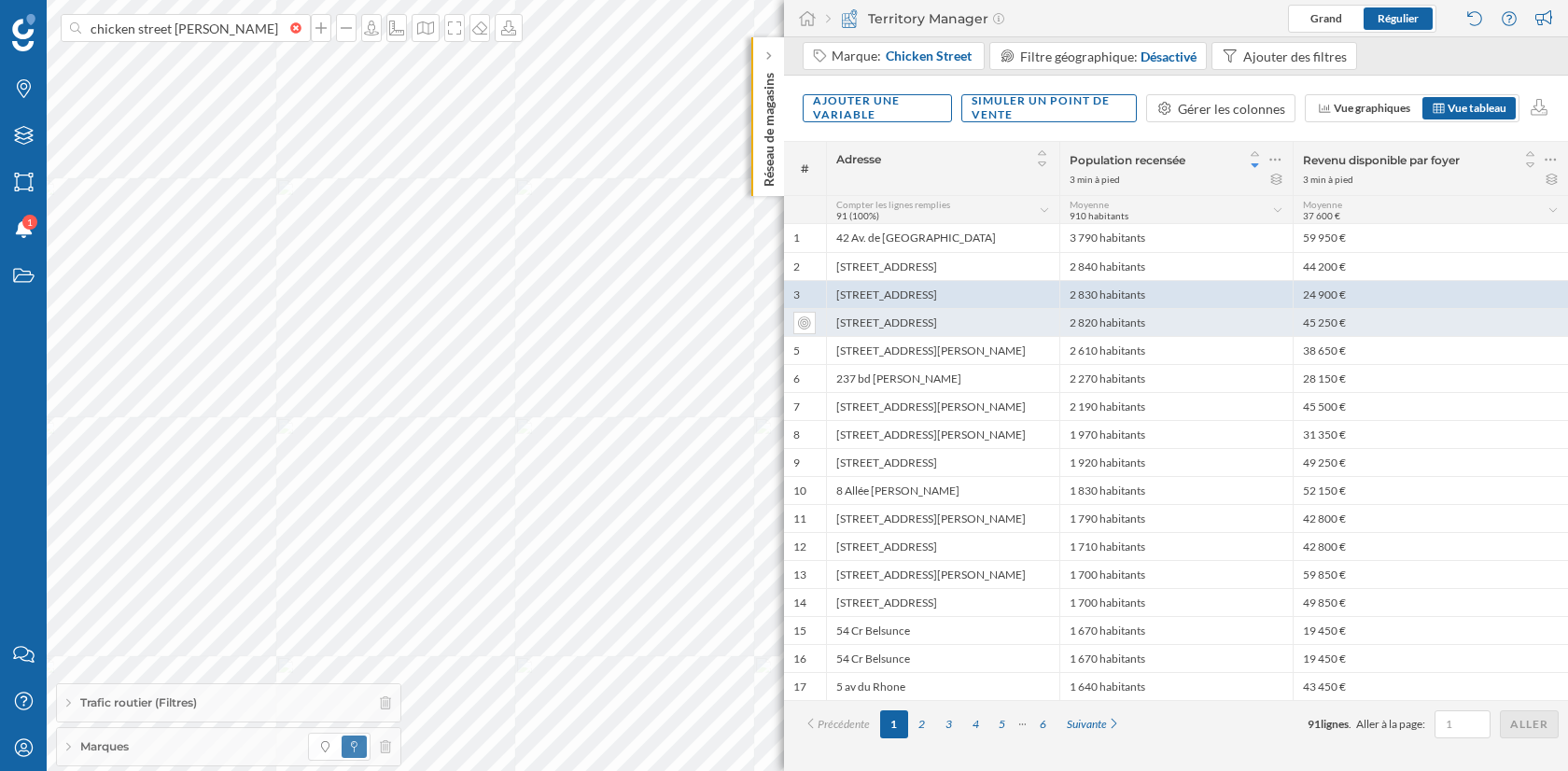
click at [903, 308] on div "[STREET_ADDRESS]" at bounding box center [943, 322] width 234 height 28
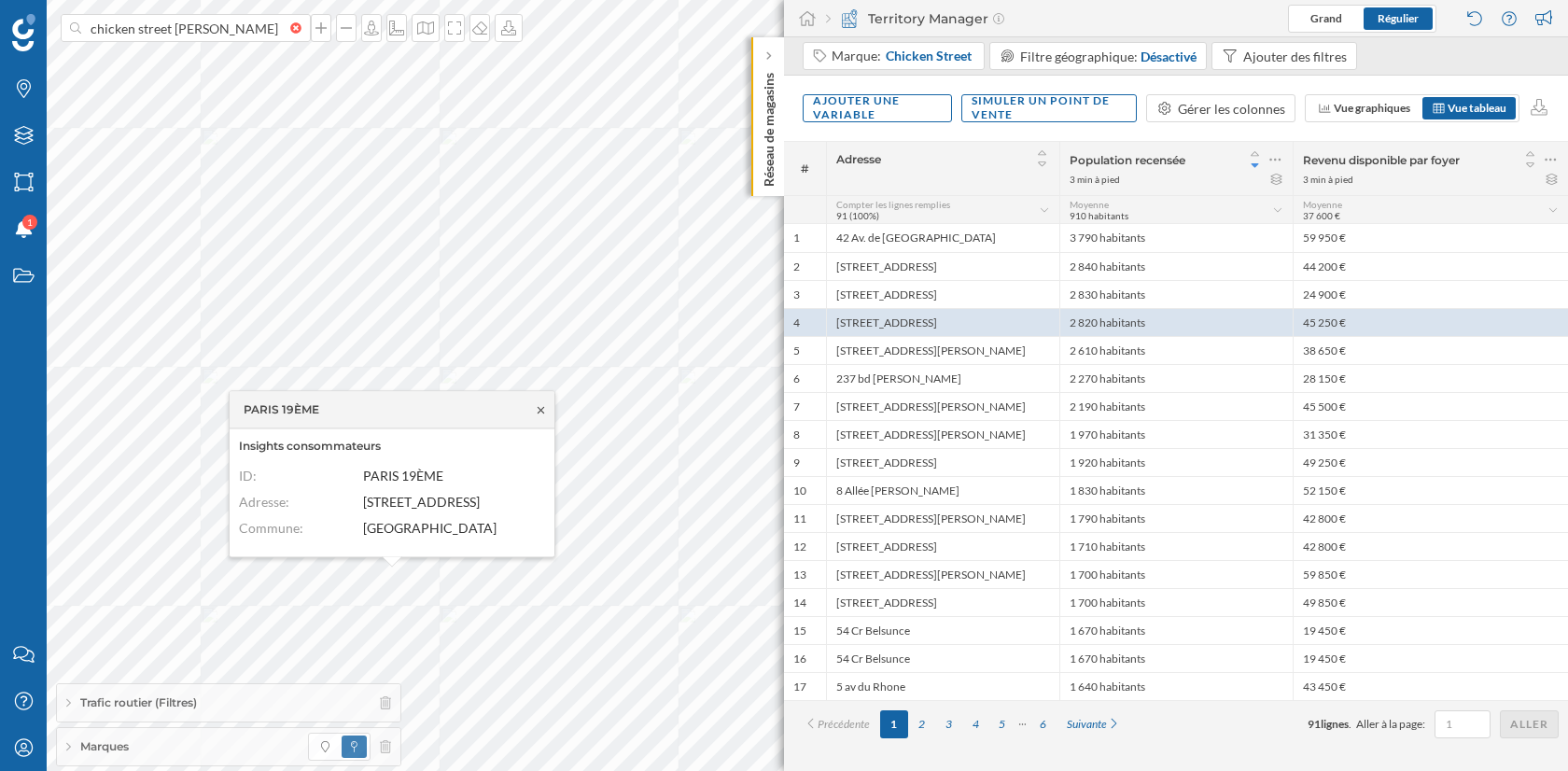
click at [537, 410] on icon at bounding box center [541, 410] width 14 height 12
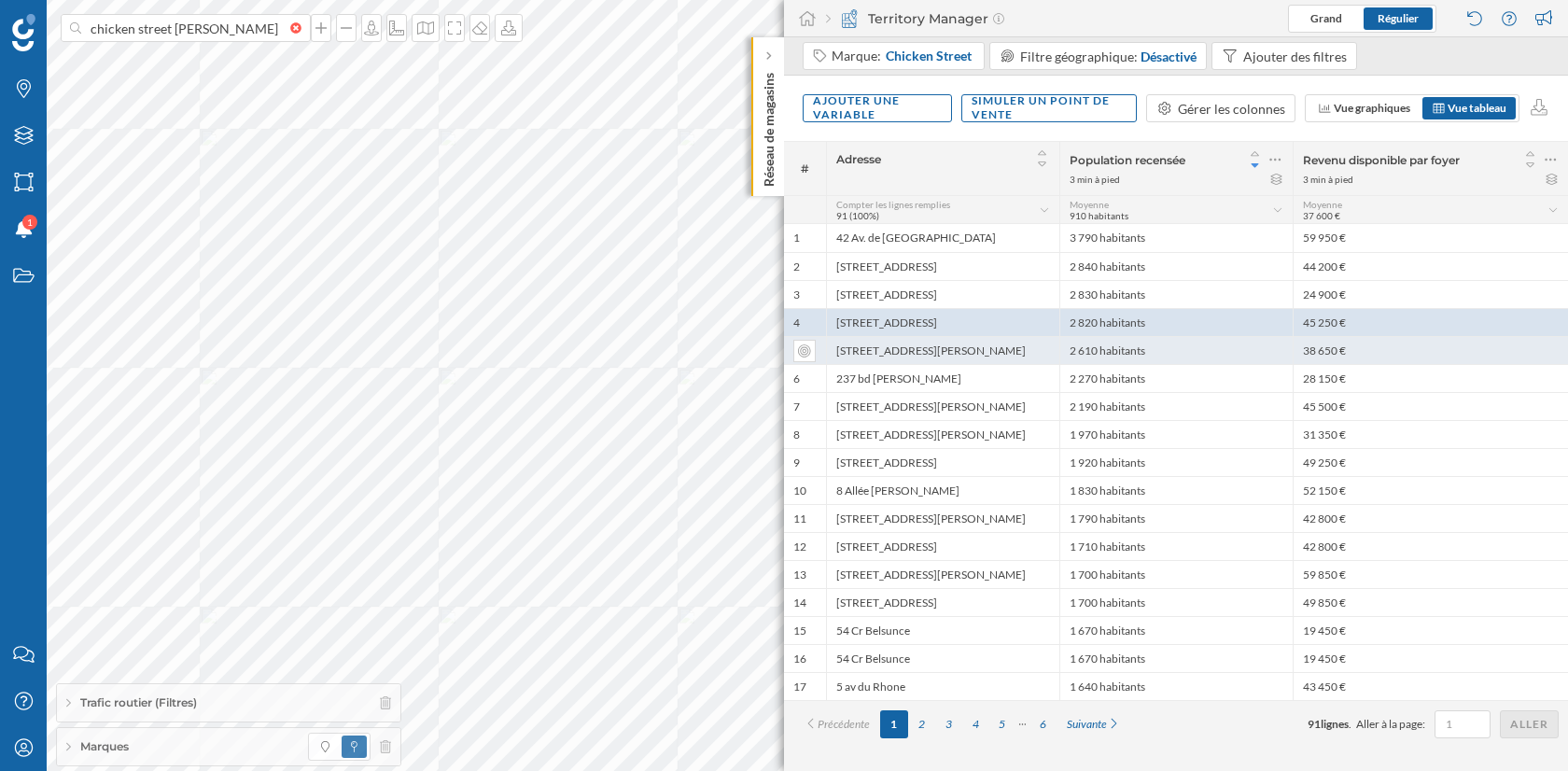
click at [917, 352] on div "[STREET_ADDRESS][PERSON_NAME]" at bounding box center [943, 350] width 234 height 28
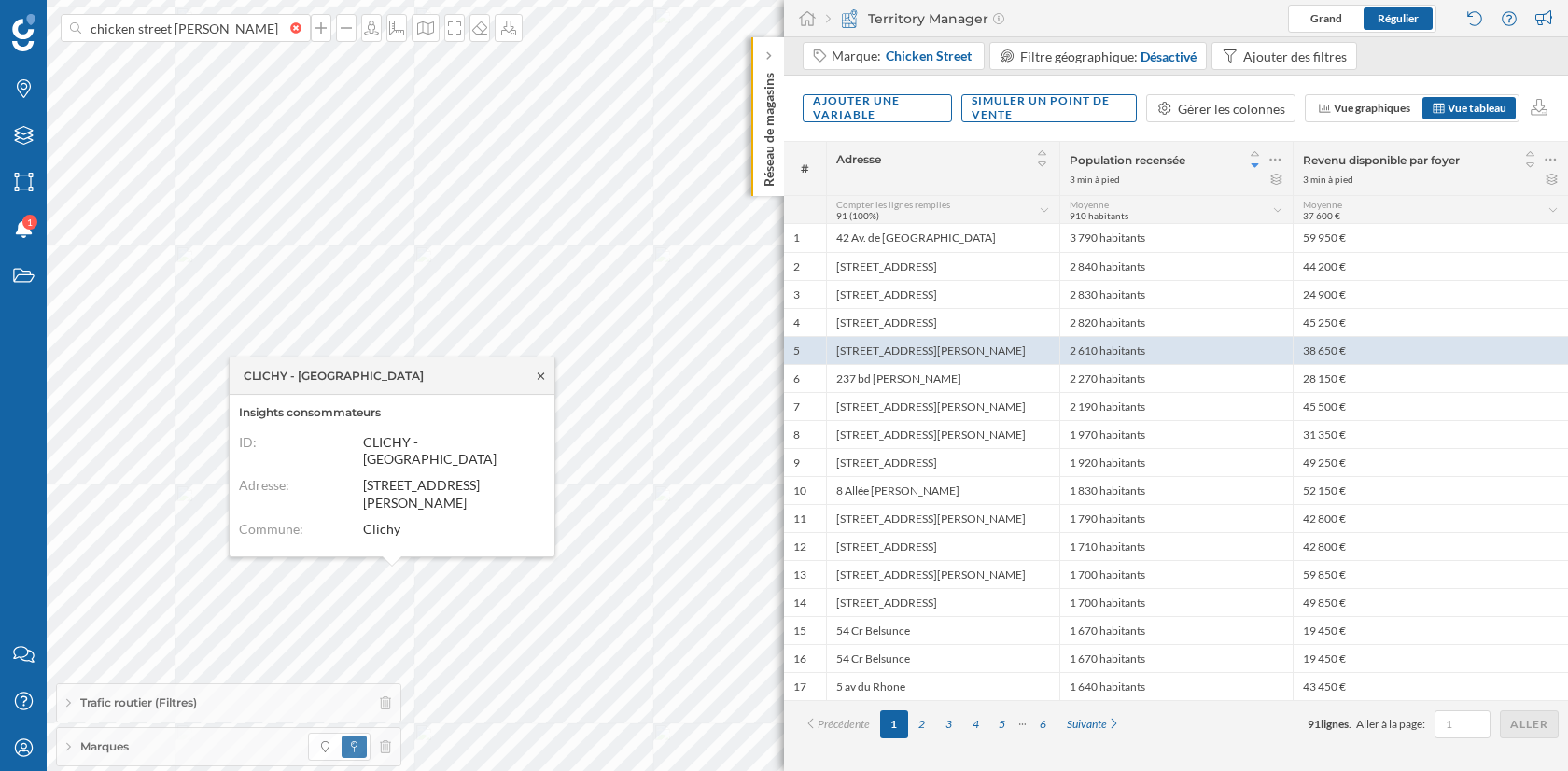
click at [541, 379] on icon at bounding box center [540, 375] width 7 height 7
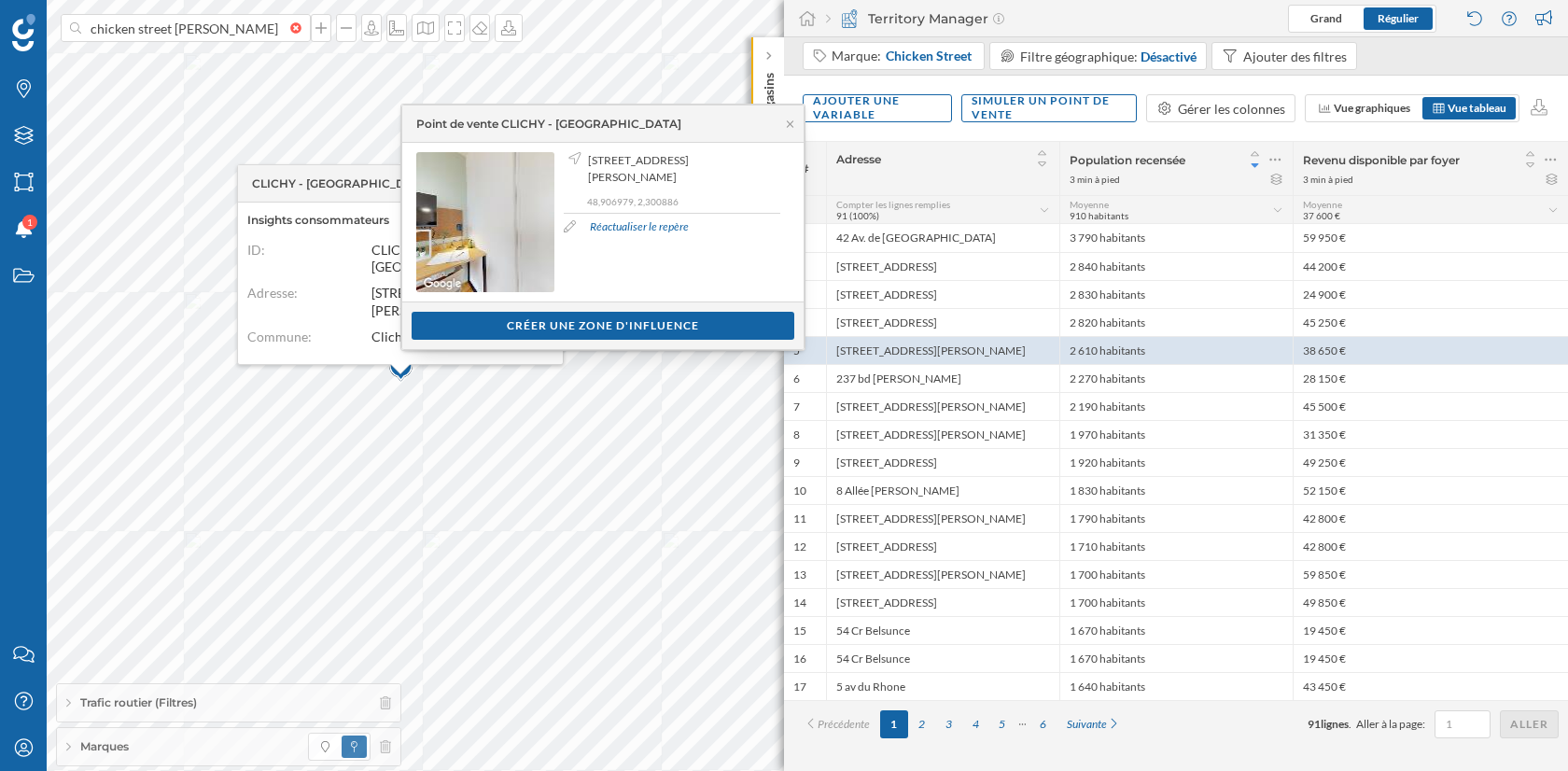
click at [639, 218] on link "Réactualiser le repère" at bounding box center [640, 226] width 99 height 16
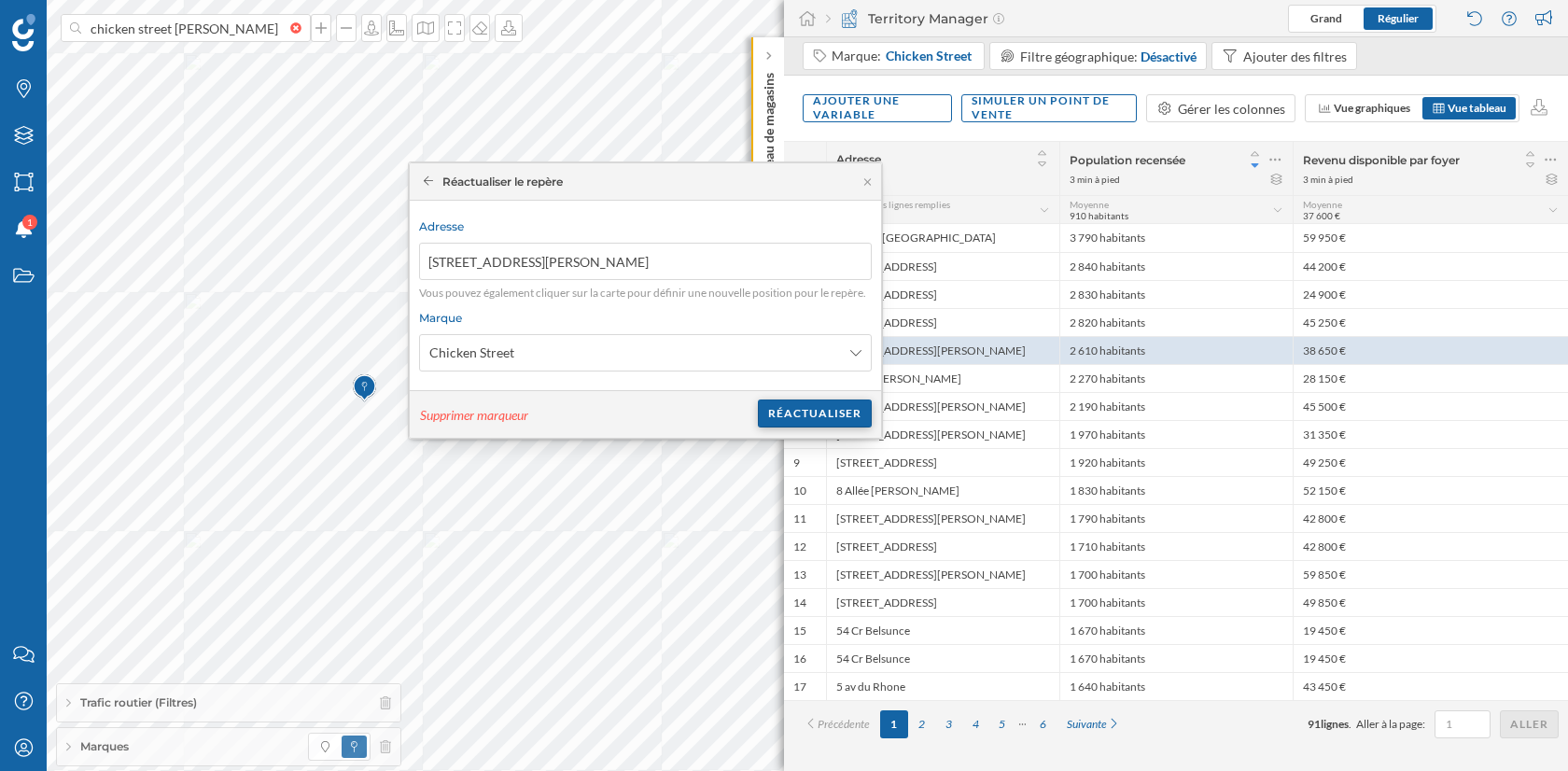
click at [811, 408] on div "Réactualiser" at bounding box center [814, 413] width 114 height 28
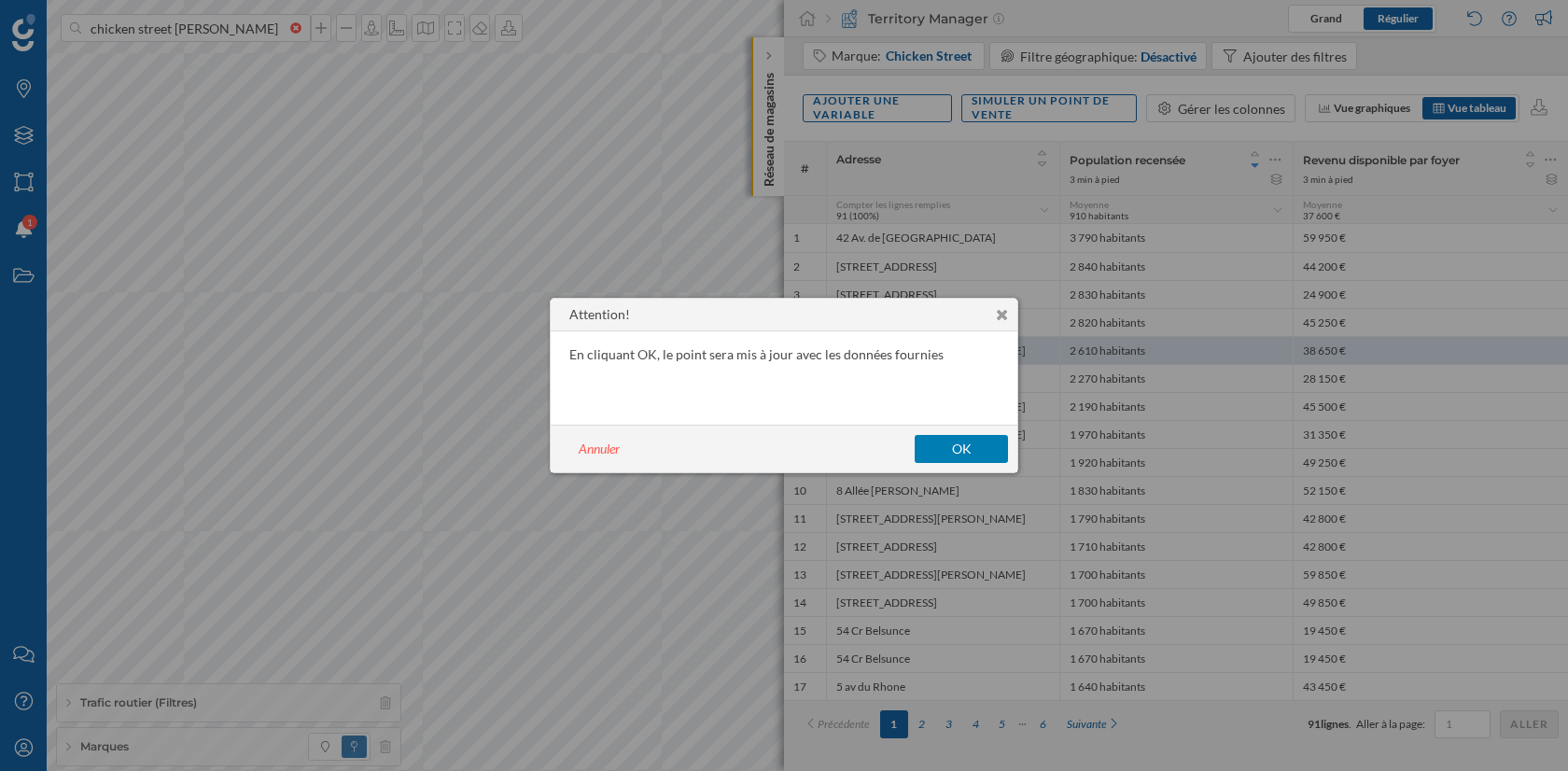
click at [949, 436] on button "OK" at bounding box center [961, 448] width 94 height 28
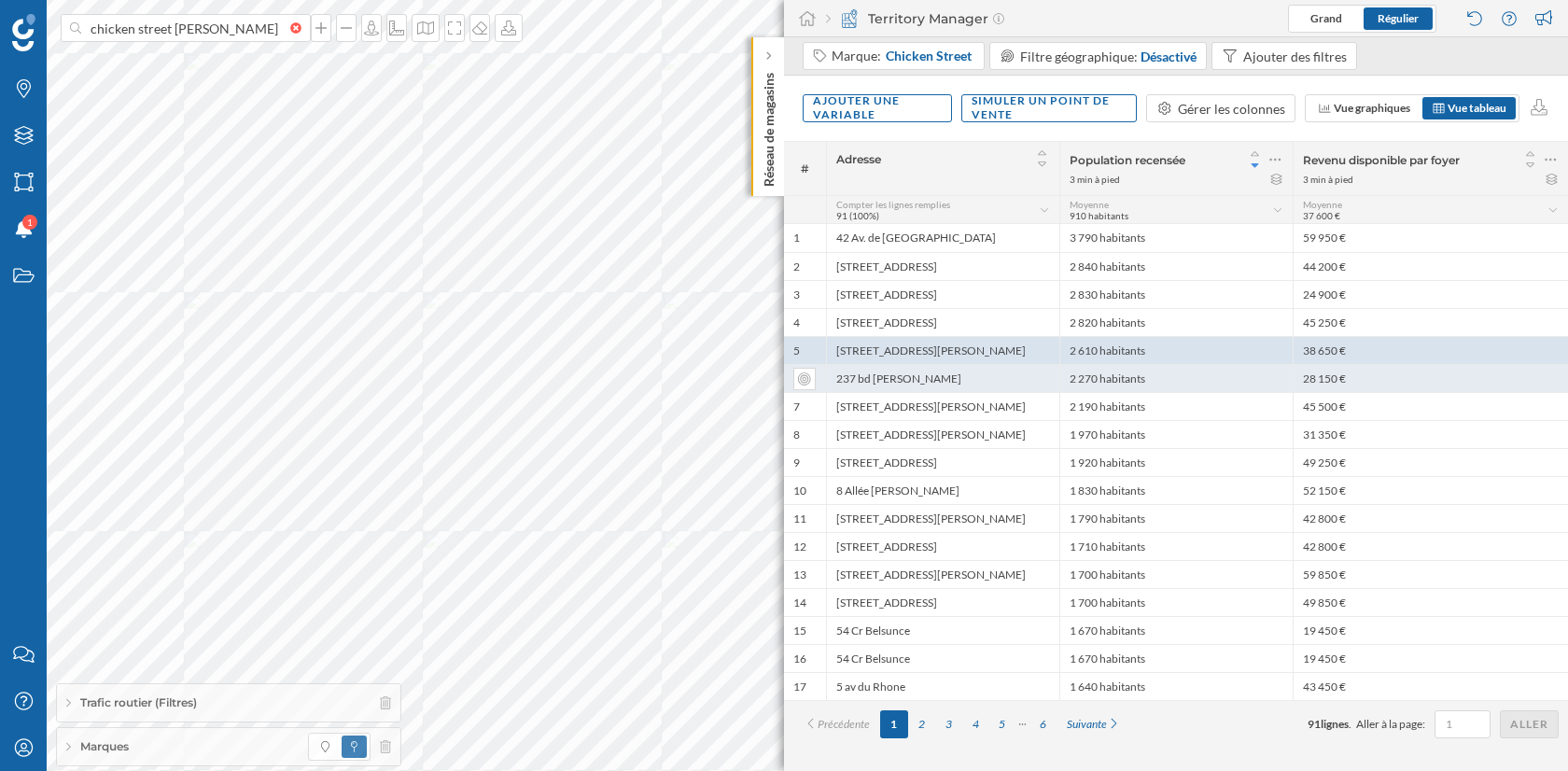
click at [908, 382] on div "237 bd [PERSON_NAME]" at bounding box center [943, 378] width 234 height 28
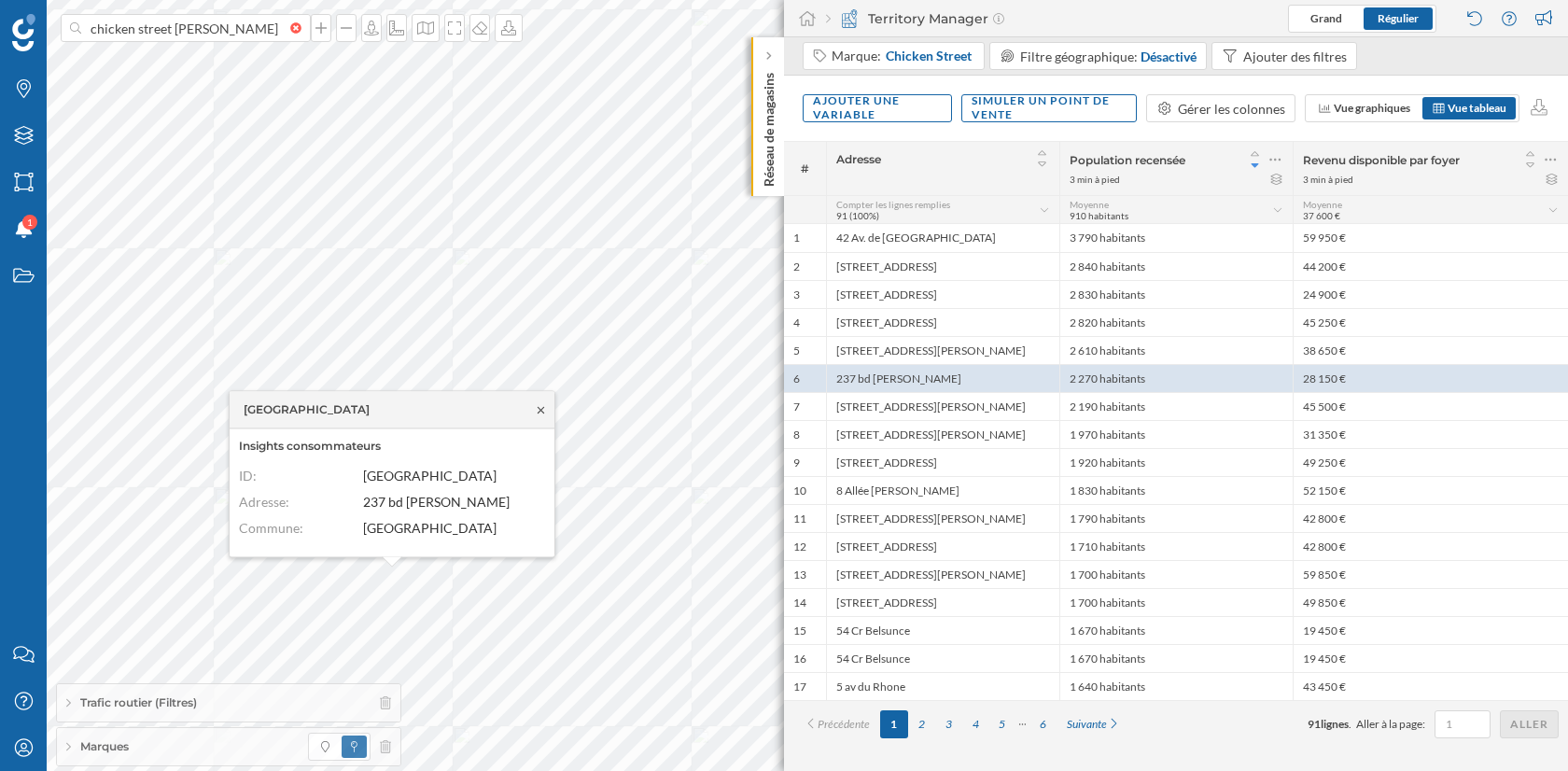
click at [539, 413] on icon at bounding box center [541, 410] width 14 height 12
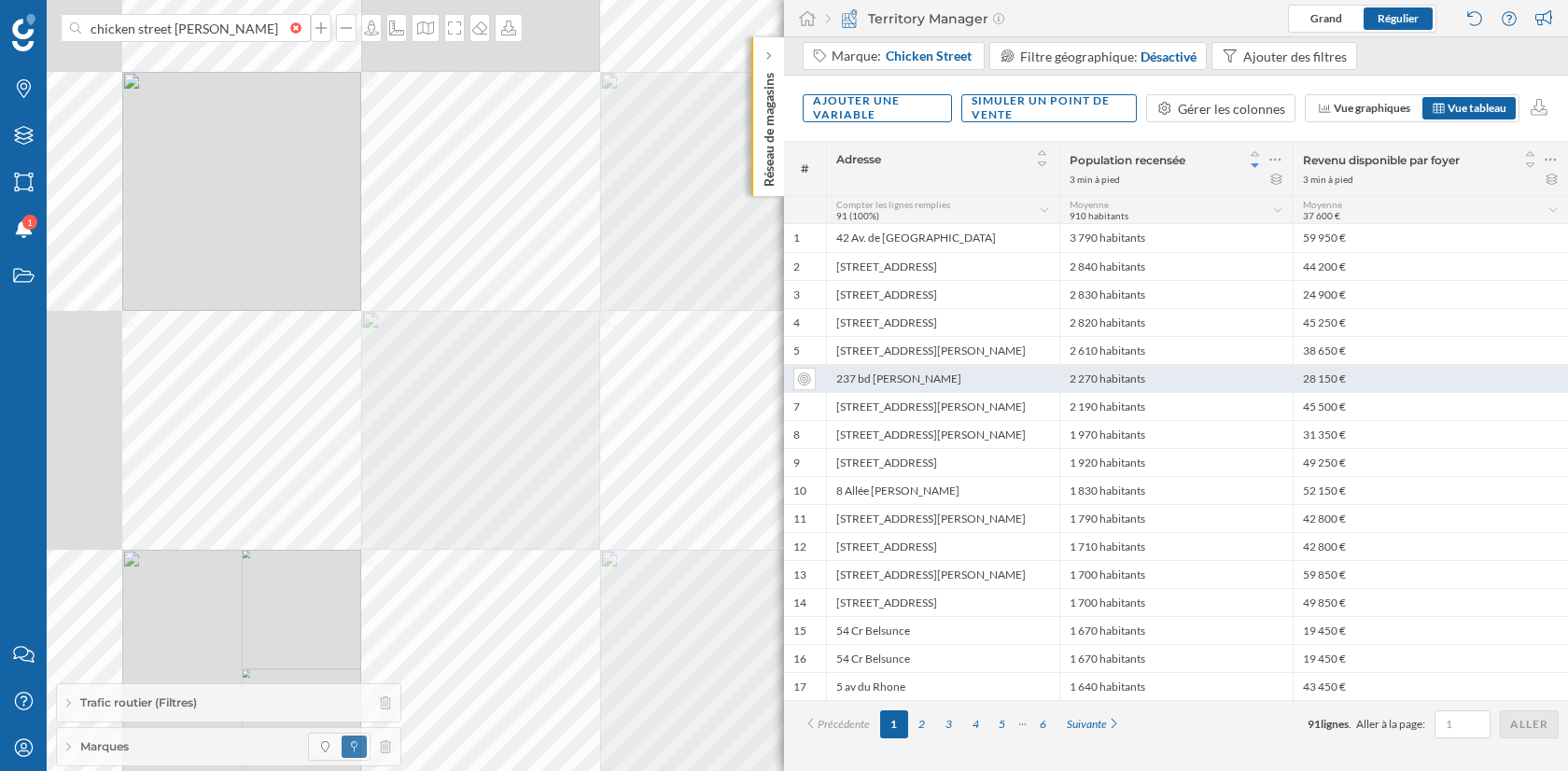
click at [949, 376] on div "237 bd [PERSON_NAME]" at bounding box center [943, 378] width 234 height 28
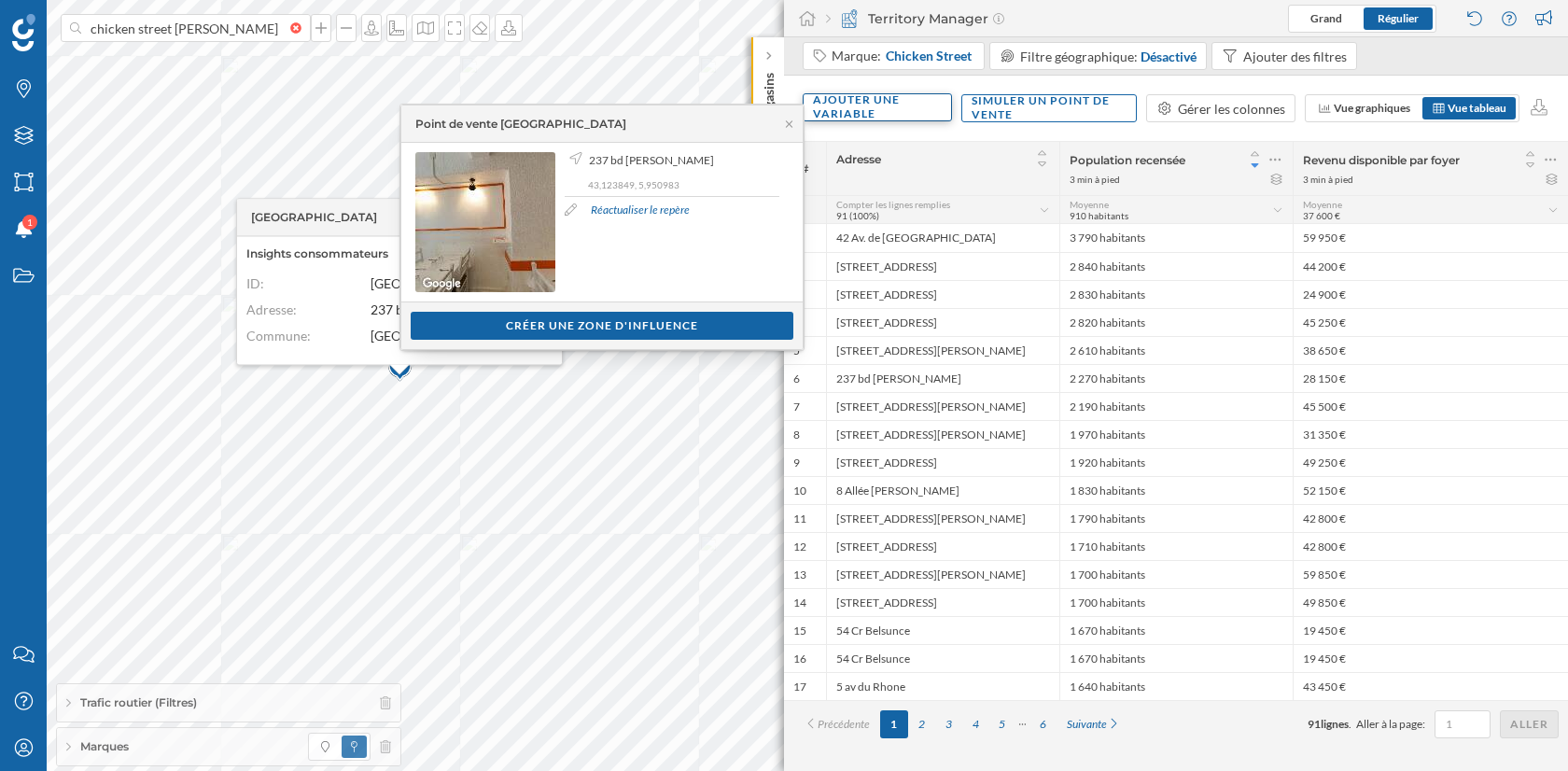
click at [870, 106] on div "Ajouter une variable" at bounding box center [877, 107] width 150 height 28
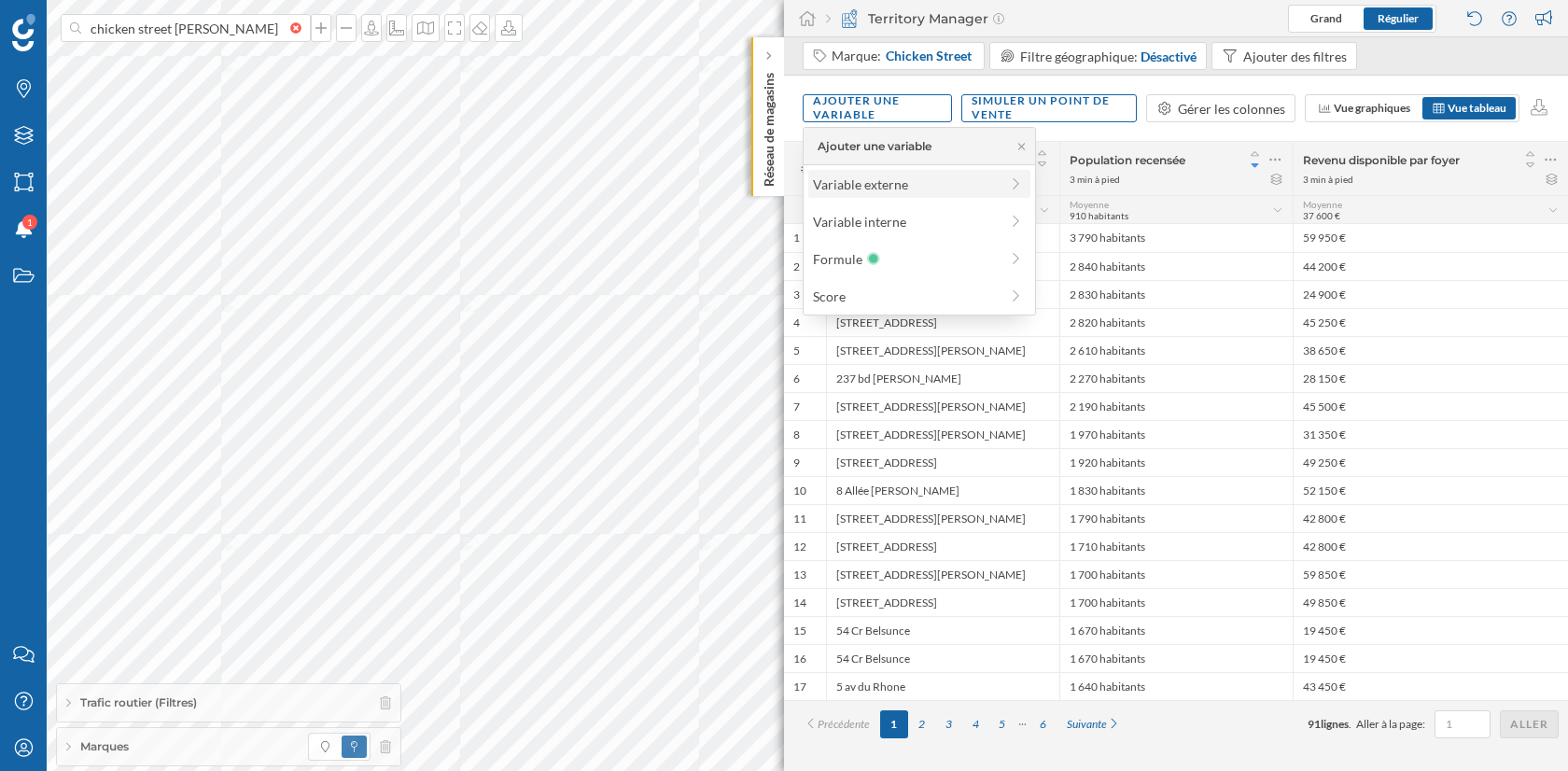
click at [895, 190] on div "Variable externe" at bounding box center [905, 185] width 185 height 19
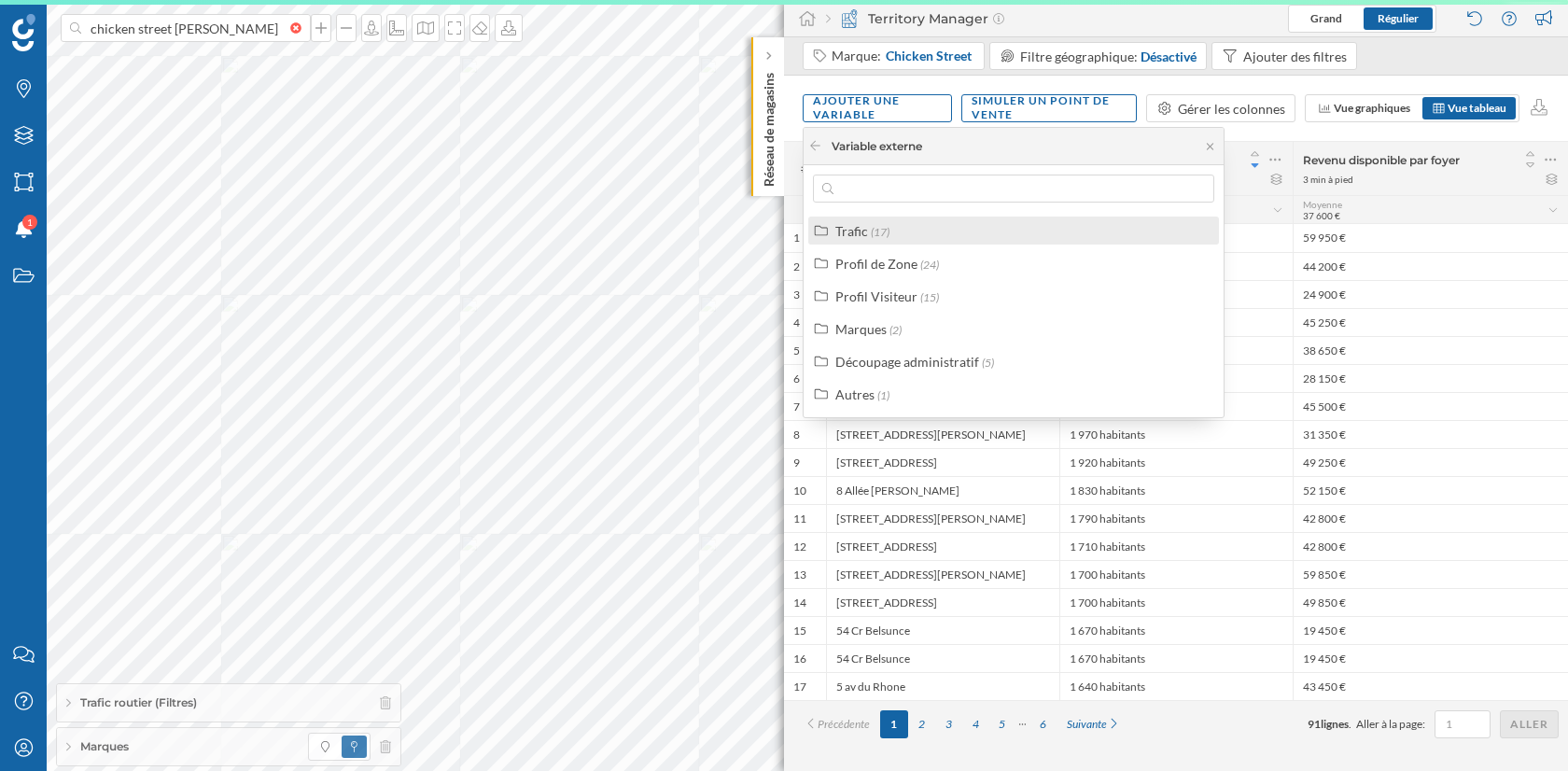
click at [900, 227] on div "Trafic (17)" at bounding box center [1021, 231] width 372 height 19
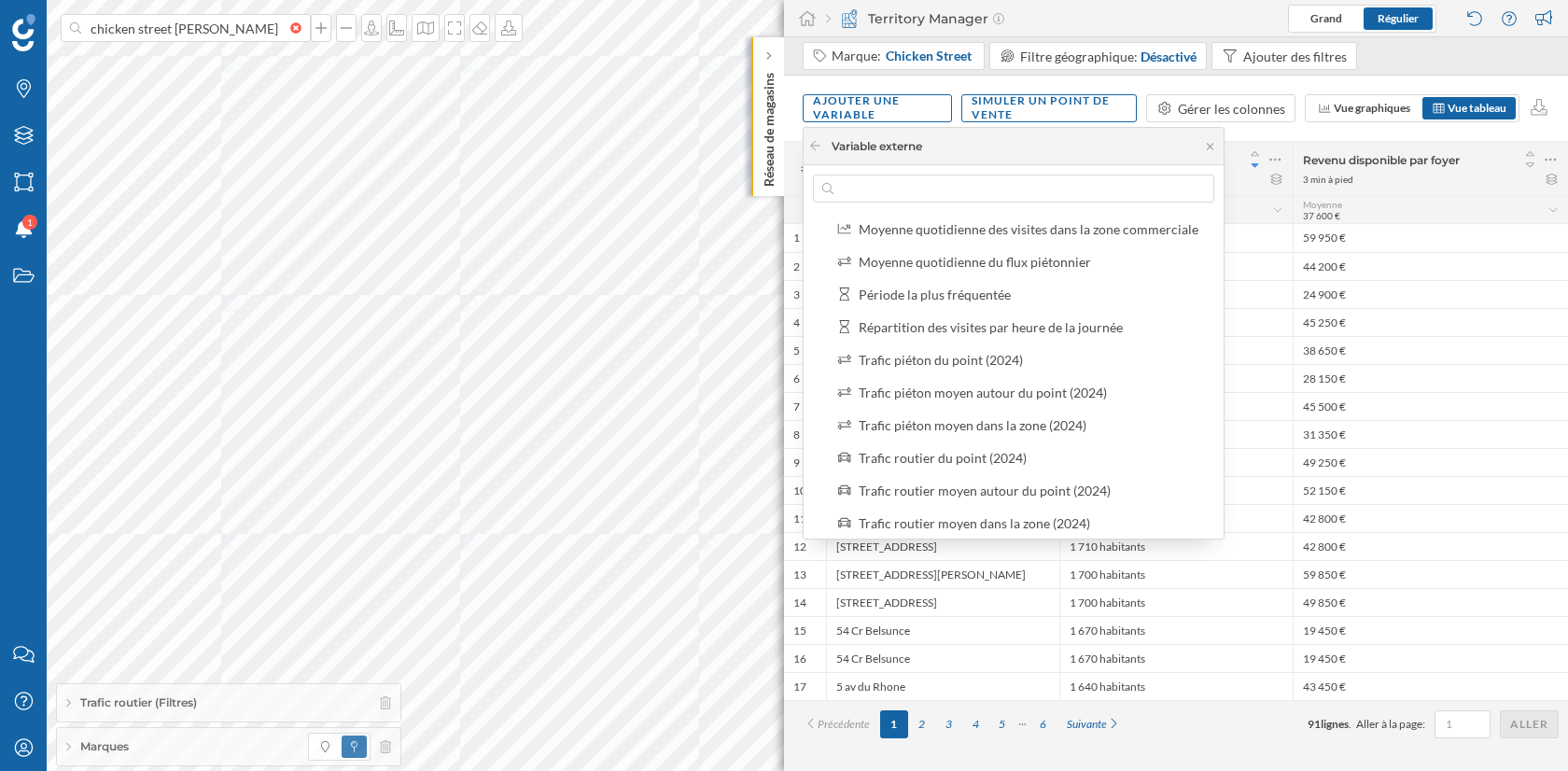
scroll to position [163, 0]
click at [965, 390] on div "Trafic piéton moyen autour du point (2024)" at bounding box center [983, 394] width 248 height 15
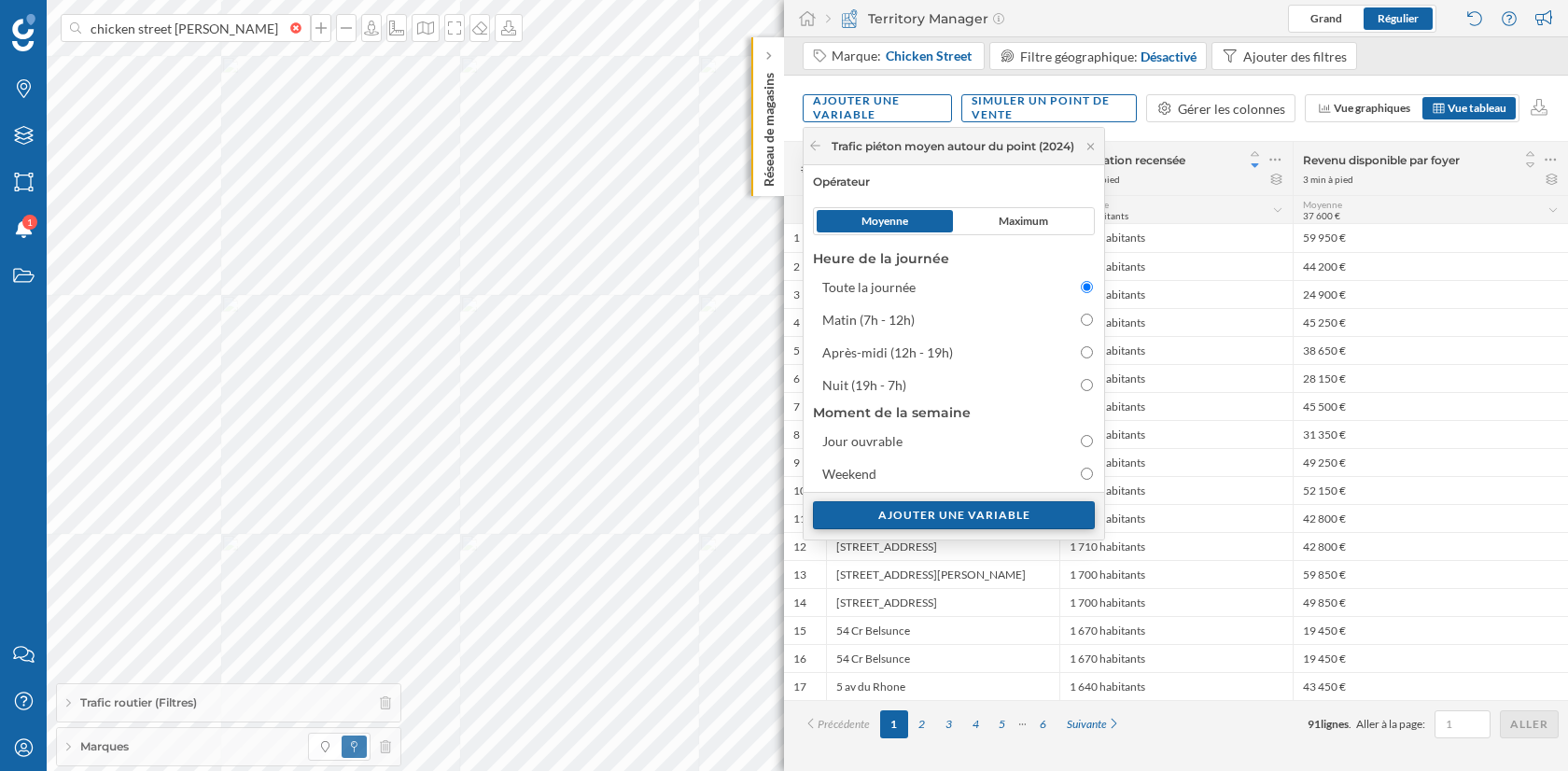
click at [955, 511] on div "Ajouter une variable" at bounding box center [954, 515] width 282 height 28
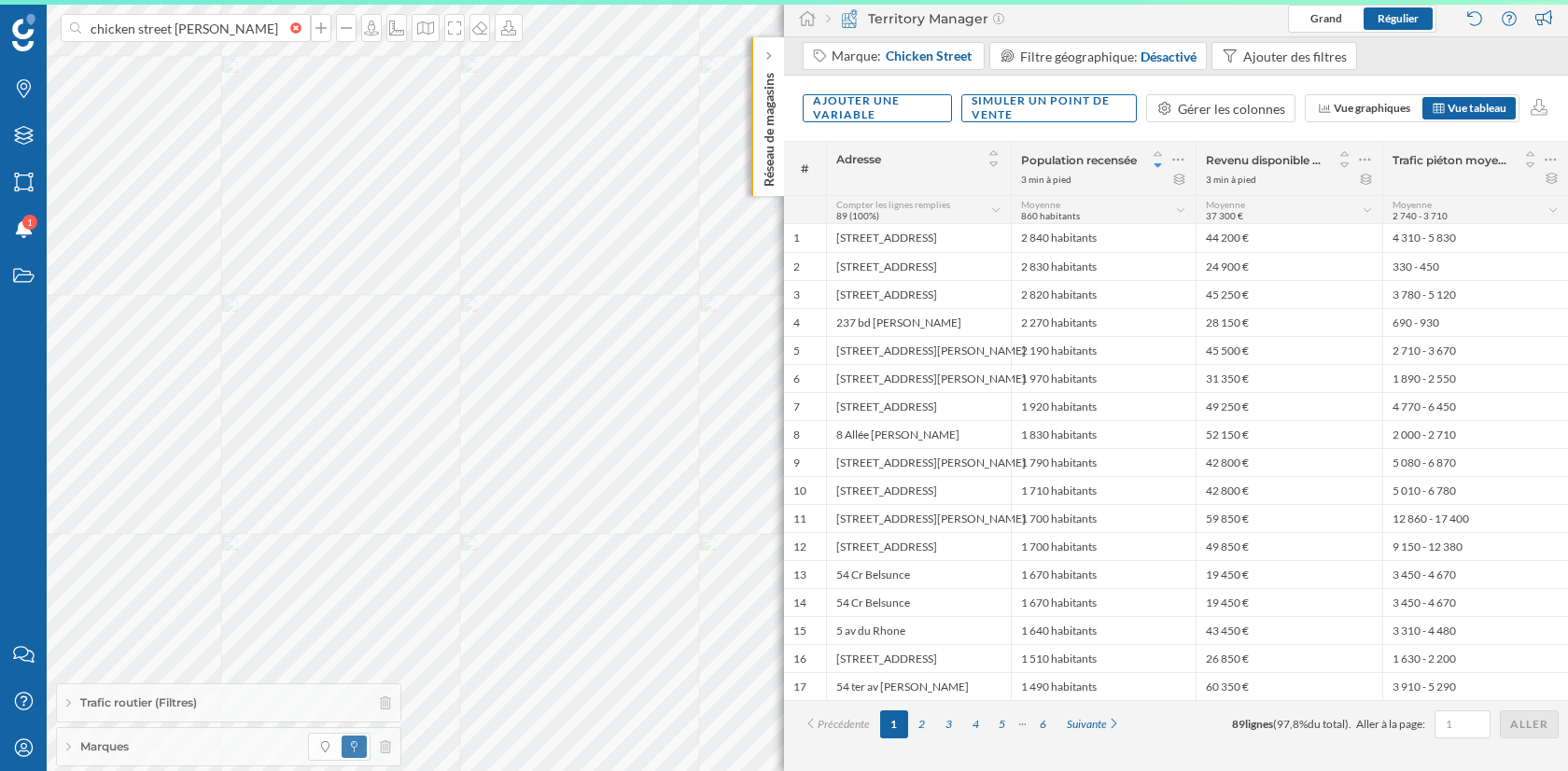
scroll to position [0, 0]
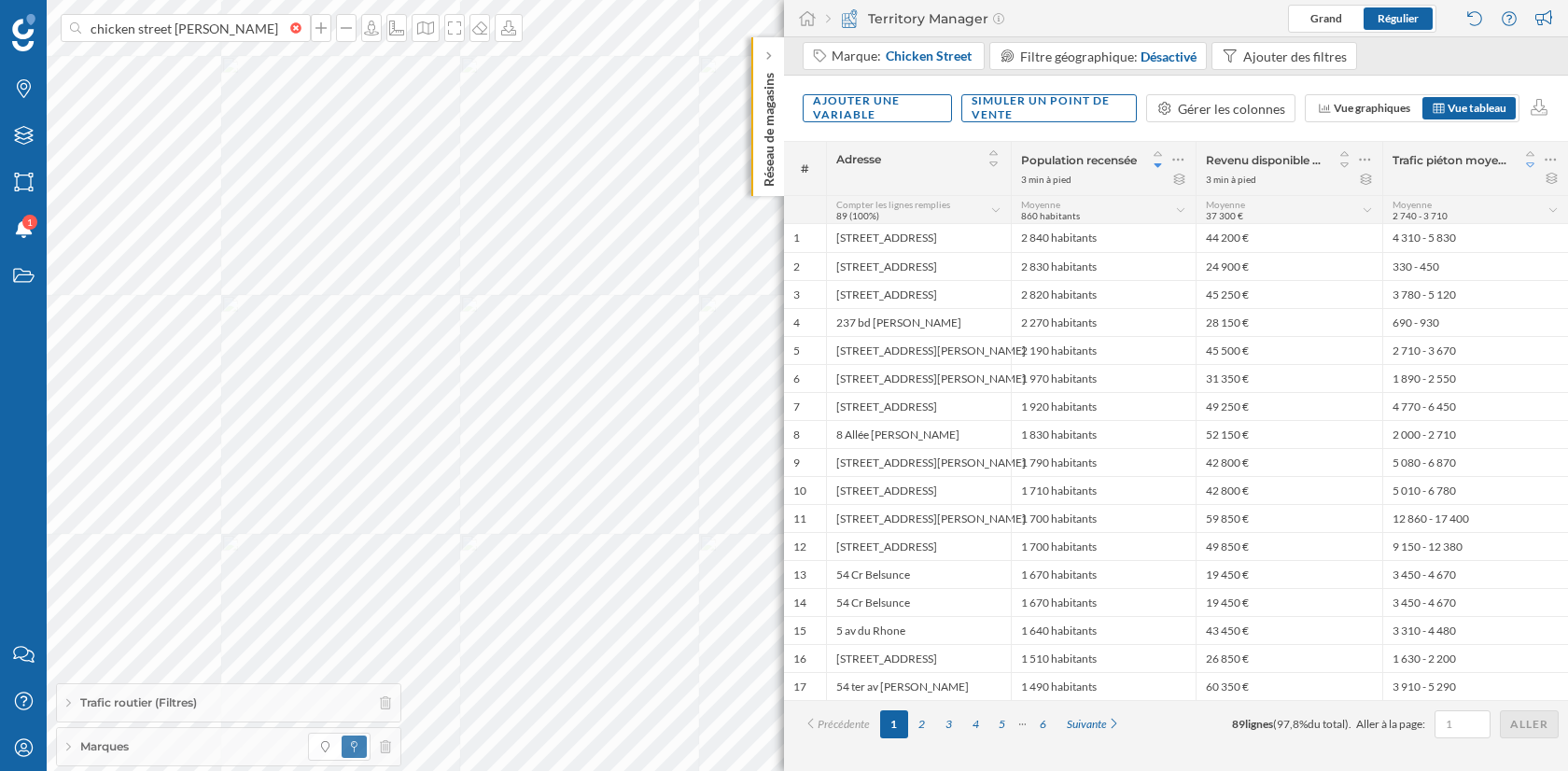
click at [1530, 160] on icon at bounding box center [1530, 165] width 16 height 14
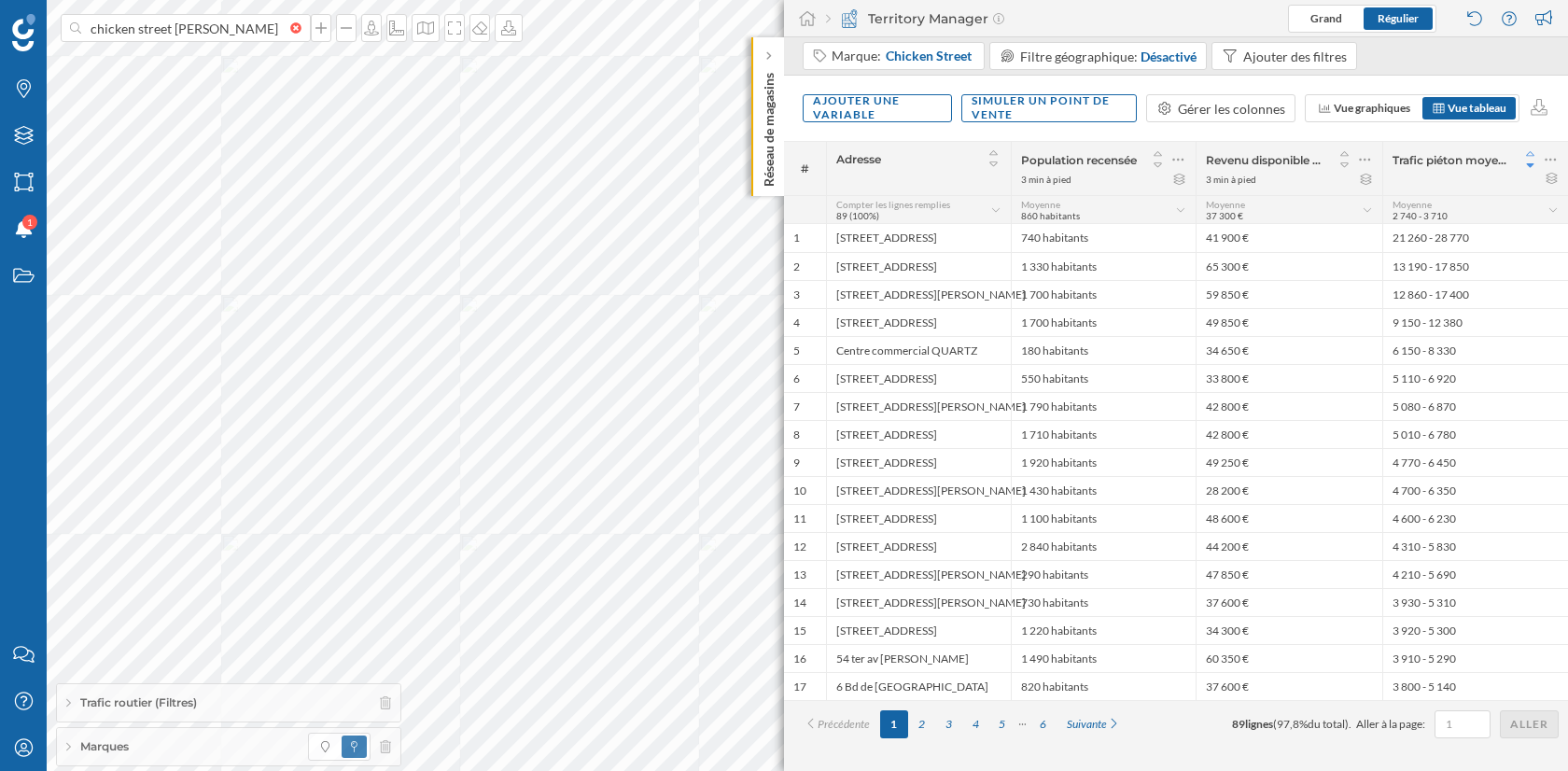
click at [1530, 152] on icon at bounding box center [1530, 154] width 9 height 5
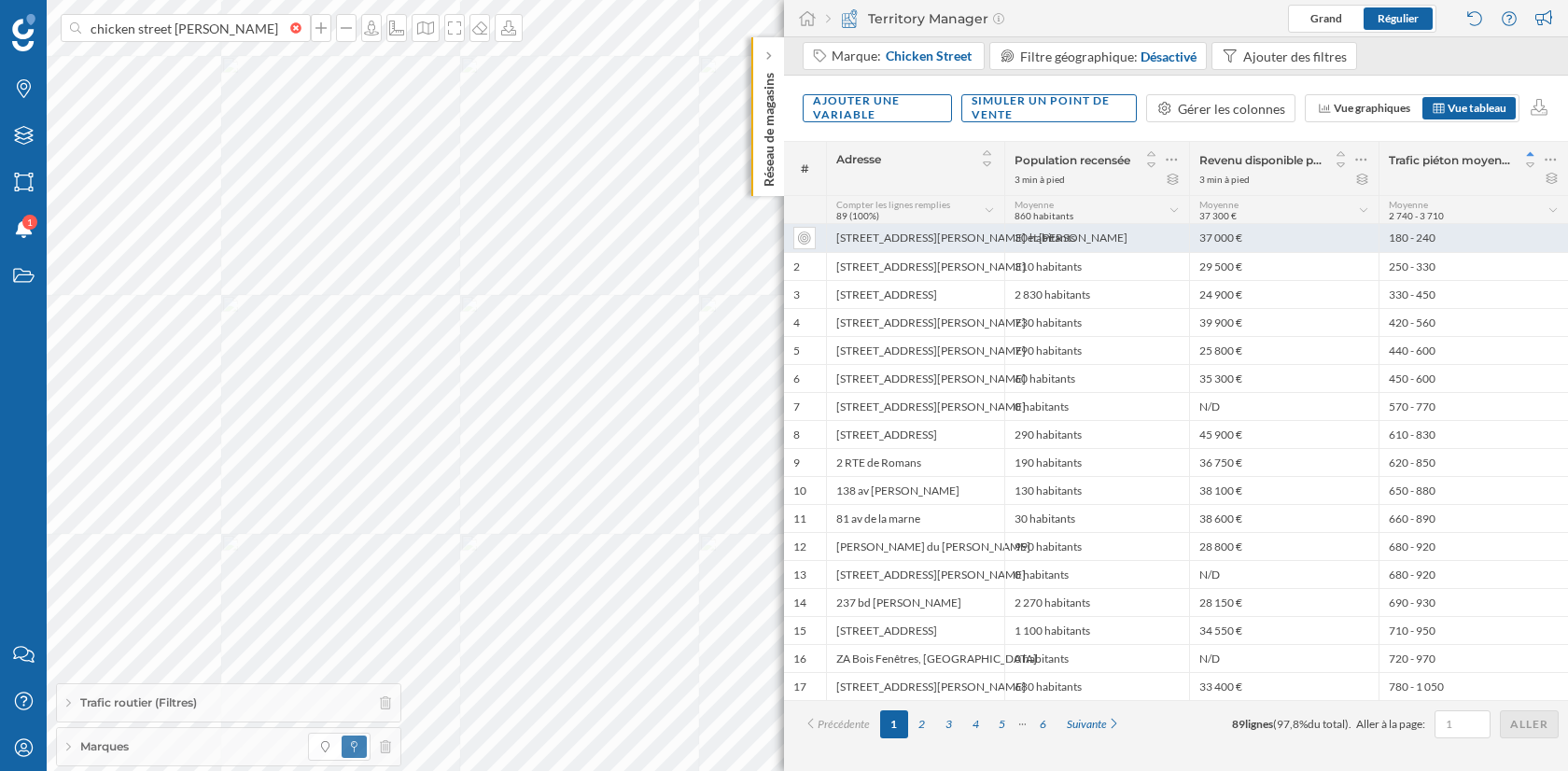
click at [946, 234] on div "[STREET_ADDRESS][PERSON_NAME] et [PERSON_NAME]" at bounding box center [915, 238] width 179 height 28
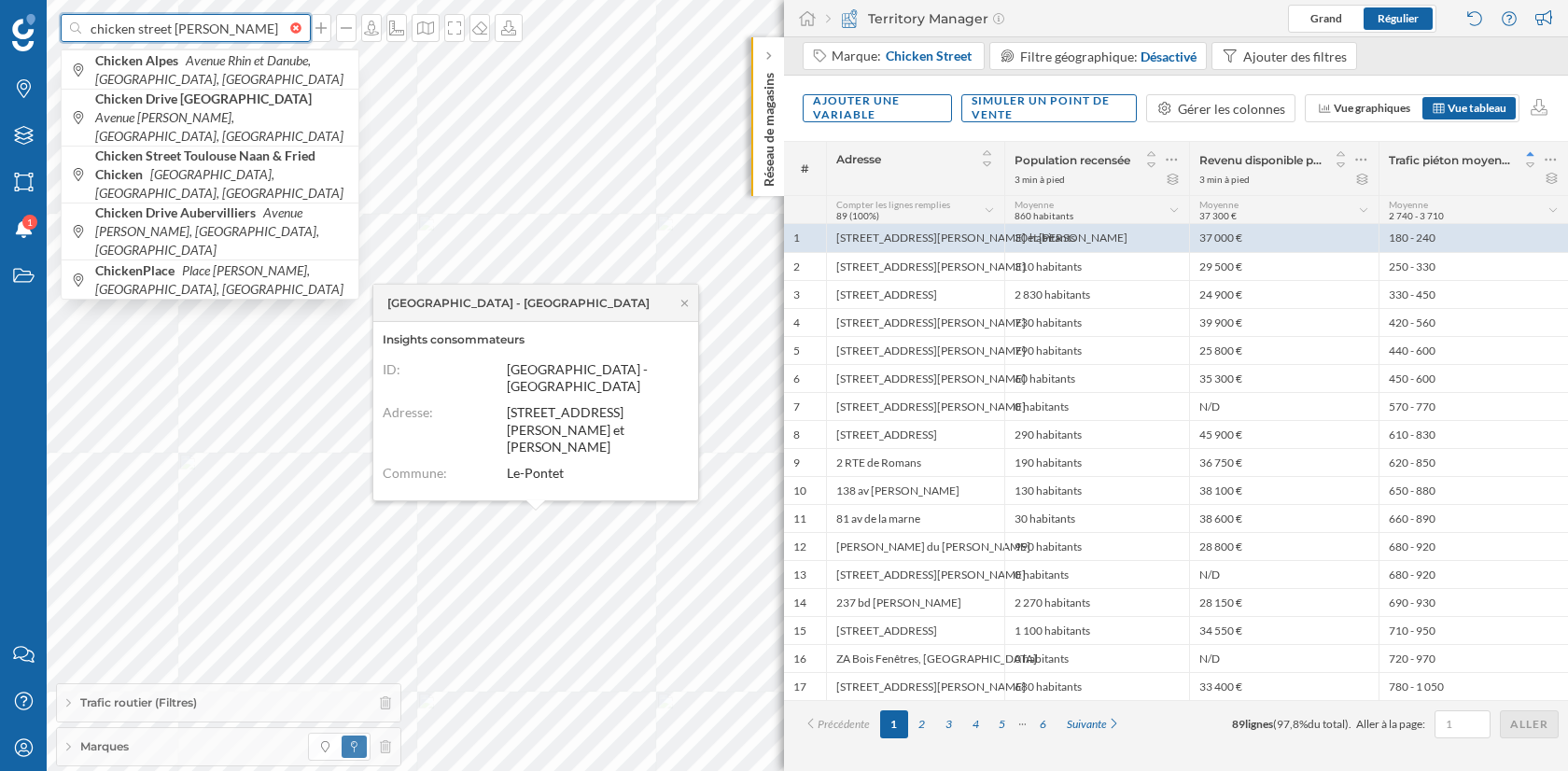
click at [207, 24] on input "chicken street [PERSON_NAME]" at bounding box center [185, 27] width 209 height 28
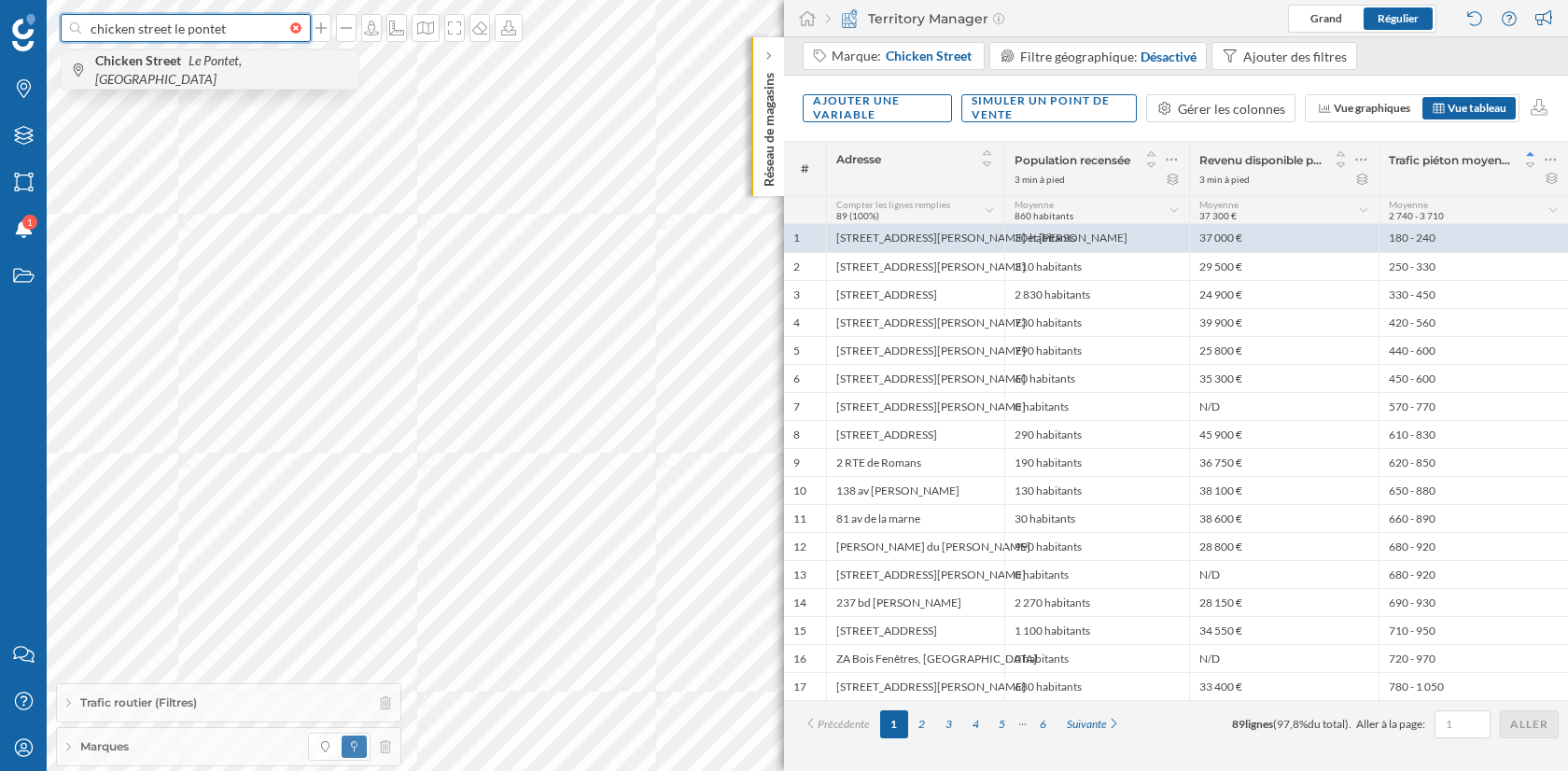
type input "chicken street le pontet"
click at [189, 64] on icon "Le Pontet, [GEOGRAPHIC_DATA]" at bounding box center [169, 70] width 147 height 35
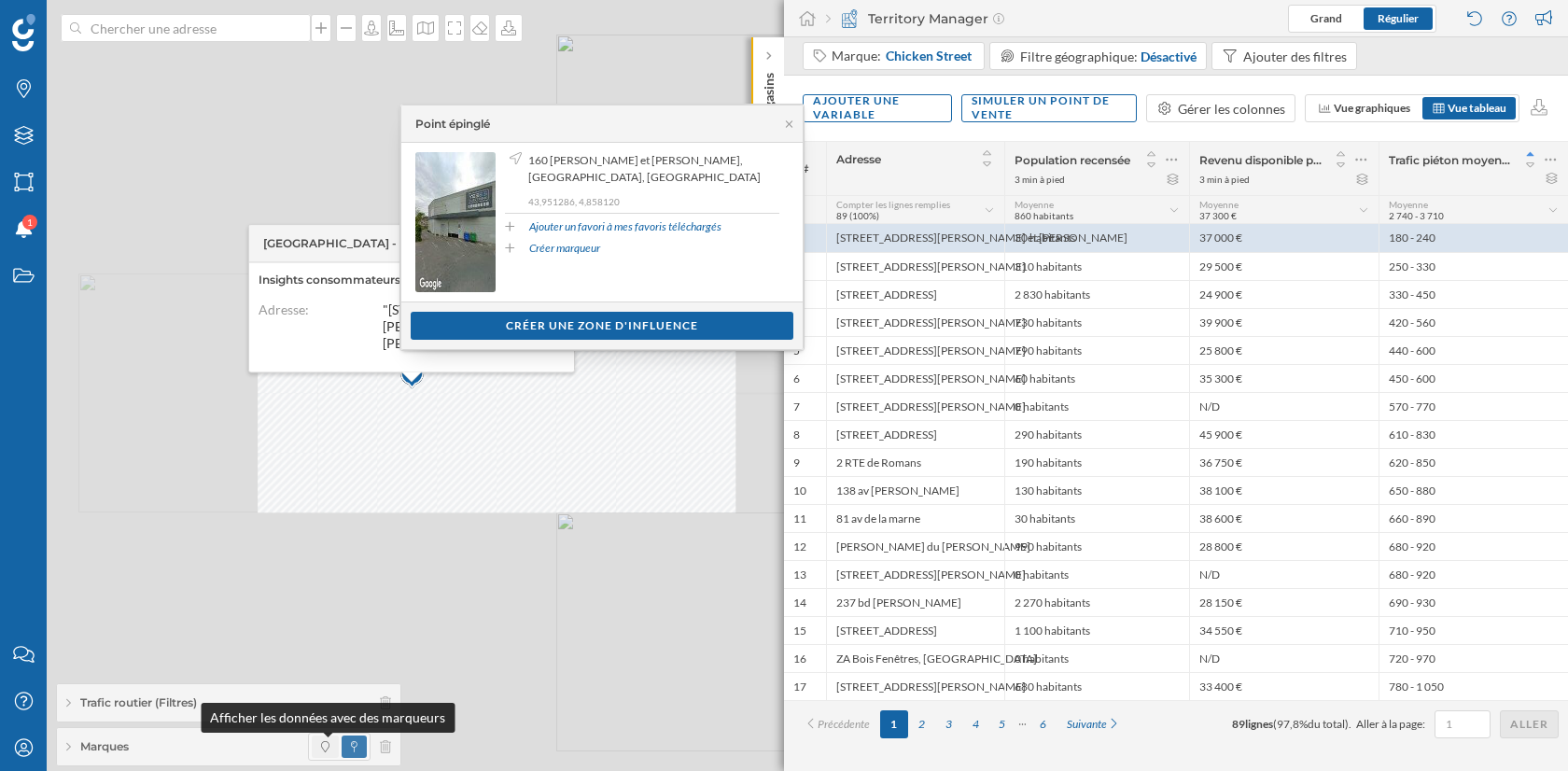
click at [326, 748] on icon at bounding box center [325, 747] width 9 height 12
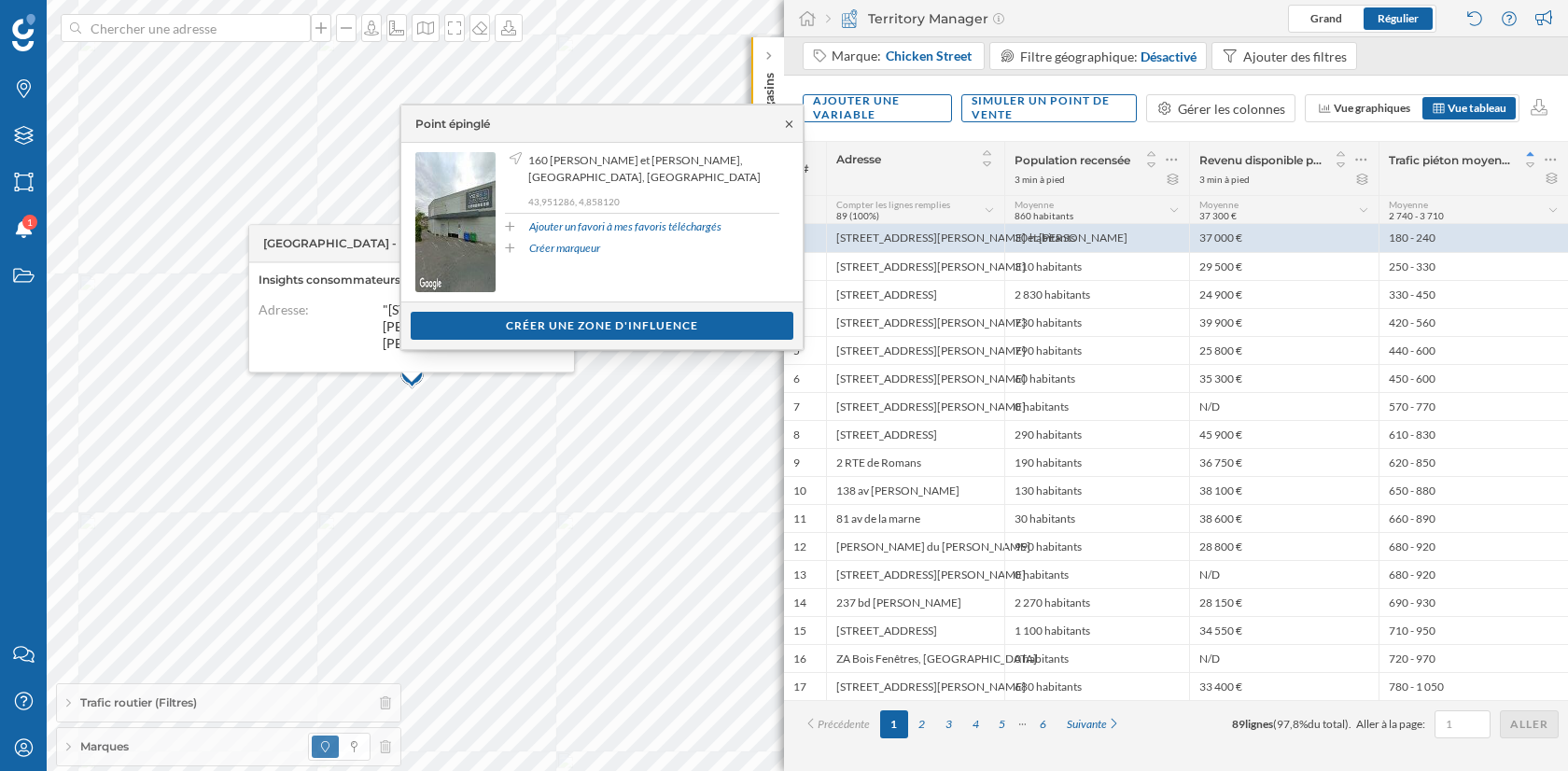
click at [787, 127] on icon at bounding box center [789, 125] width 14 height 12
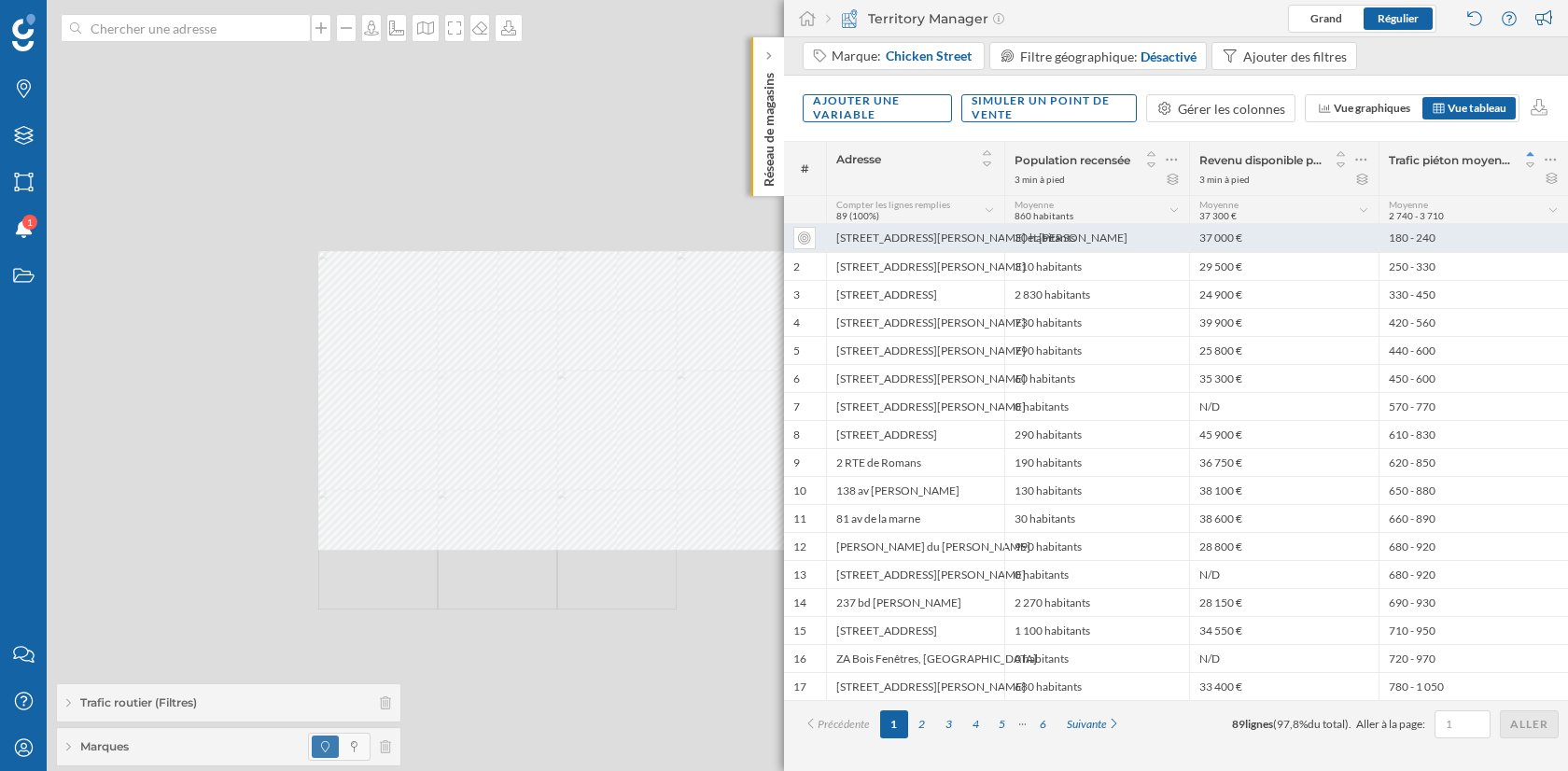
click at [873, 237] on div "[STREET_ADDRESS][PERSON_NAME] et [PERSON_NAME]" at bounding box center [915, 238] width 179 height 28
click at [965, 243] on div "[STREET_ADDRESS][PERSON_NAME] et [PERSON_NAME]" at bounding box center [915, 238] width 179 height 28
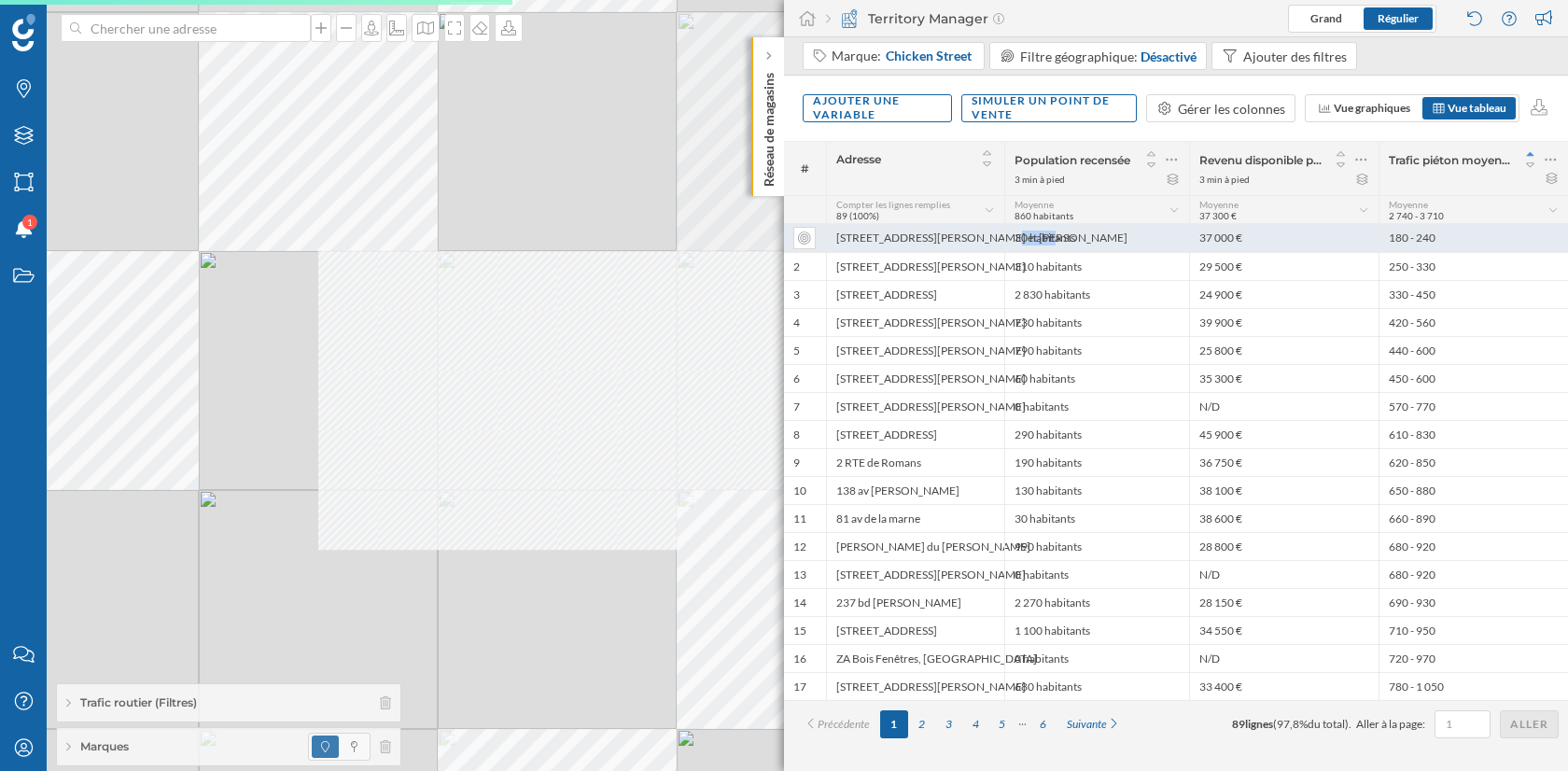
click at [954, 243] on div "[STREET_ADDRESS][PERSON_NAME] et [PERSON_NAME]" at bounding box center [915, 238] width 179 height 28
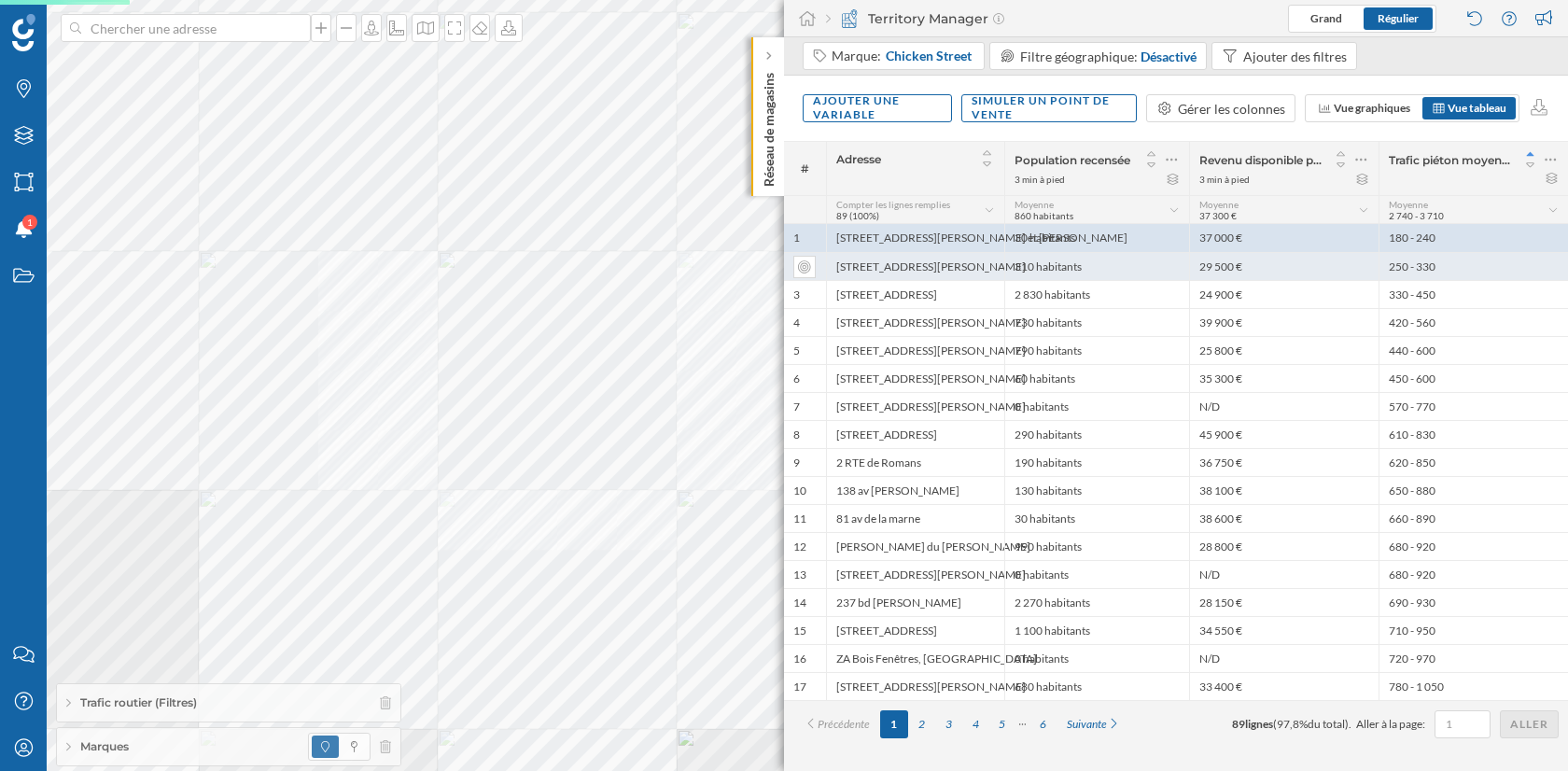
click at [954, 271] on div "[STREET_ADDRESS][PERSON_NAME]" at bounding box center [915, 266] width 179 height 28
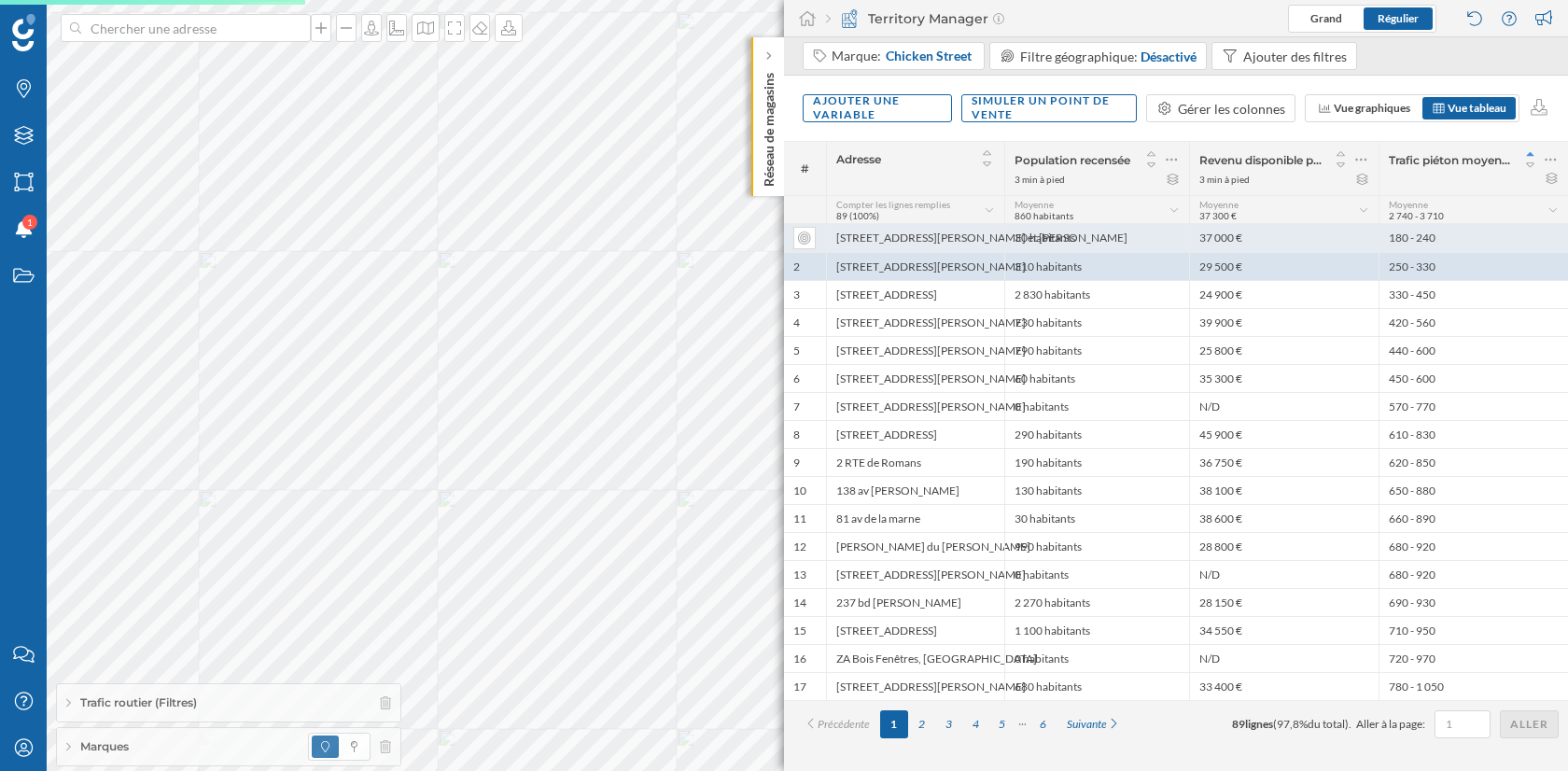
click at [954, 240] on div "[STREET_ADDRESS][PERSON_NAME] et [PERSON_NAME]" at bounding box center [915, 238] width 179 height 28
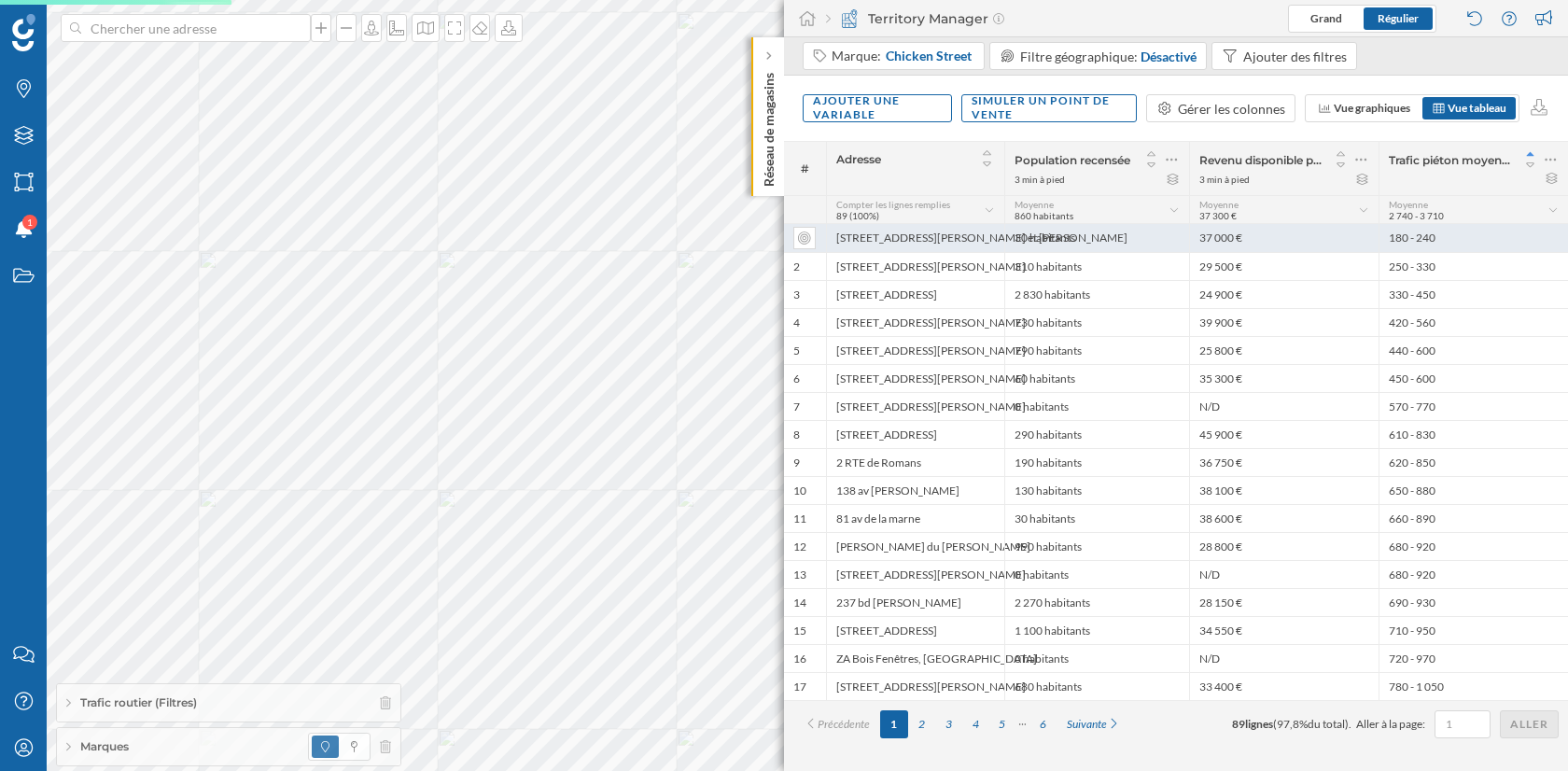
click at [948, 240] on div "[STREET_ADDRESS][PERSON_NAME] et [PERSON_NAME]" at bounding box center [915, 238] width 179 height 28
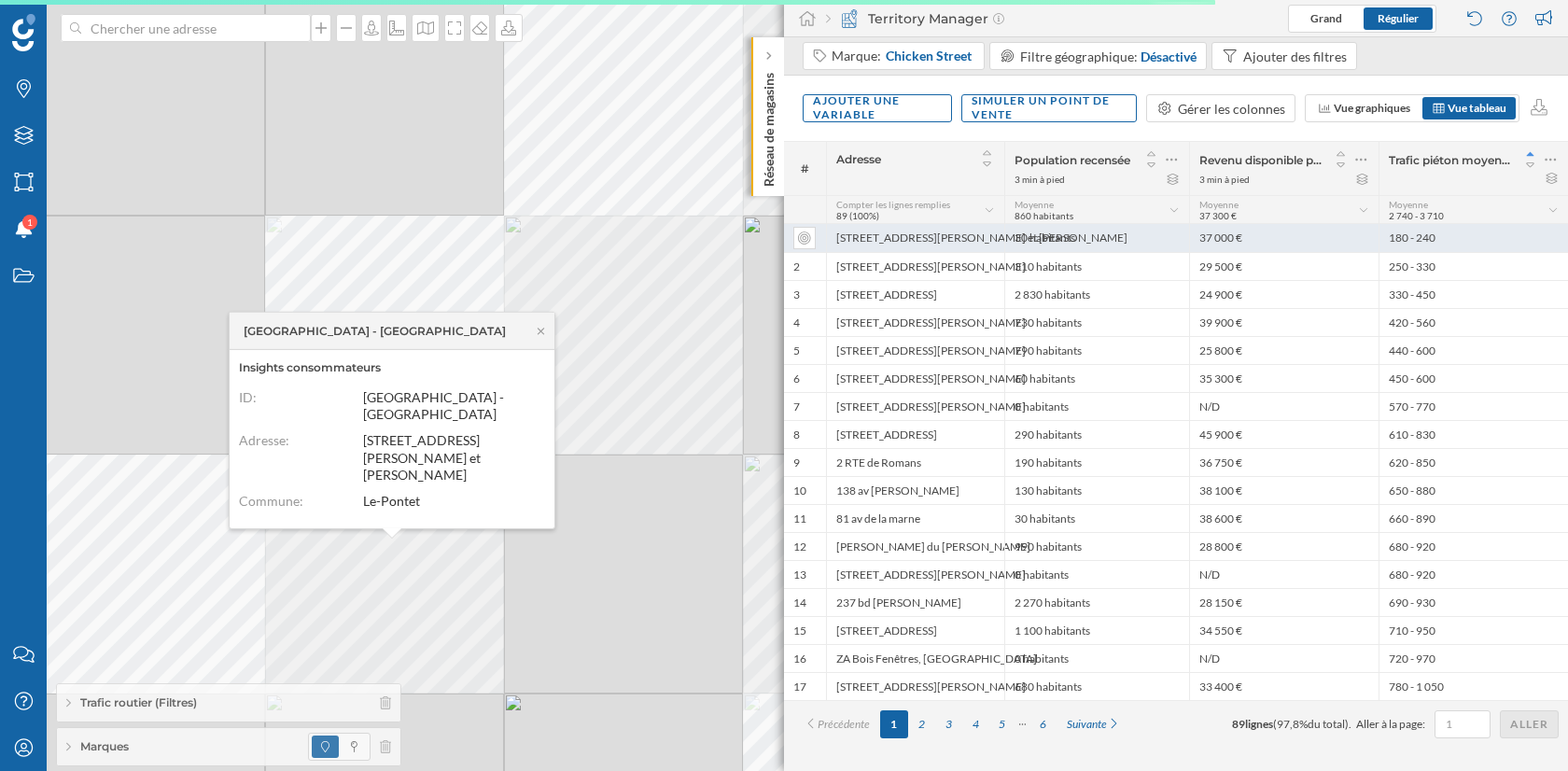
click at [932, 235] on div "[STREET_ADDRESS][PERSON_NAME] et [PERSON_NAME]" at bounding box center [915, 238] width 179 height 28
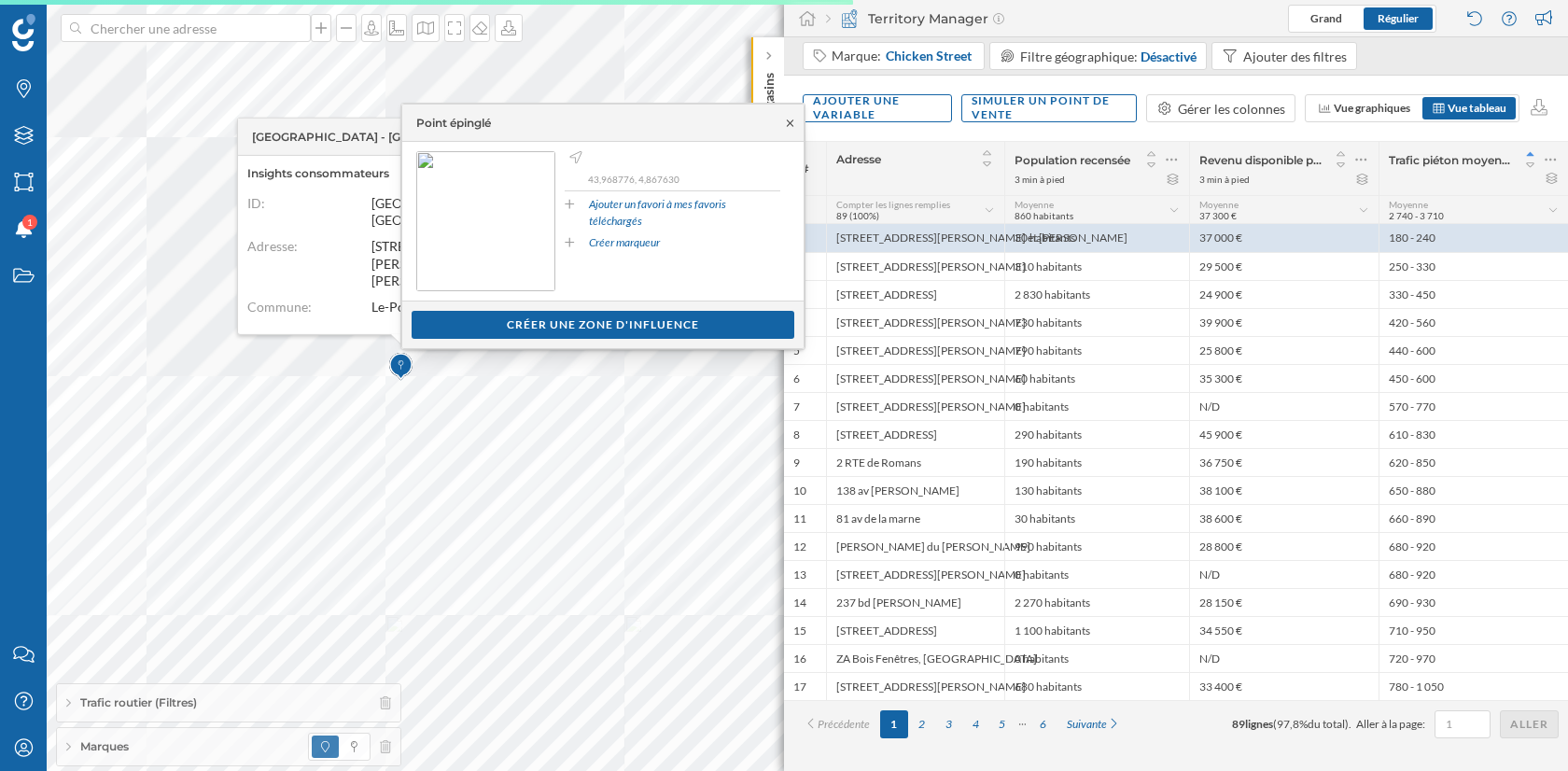
click at [790, 123] on icon at bounding box center [790, 124] width 14 height 12
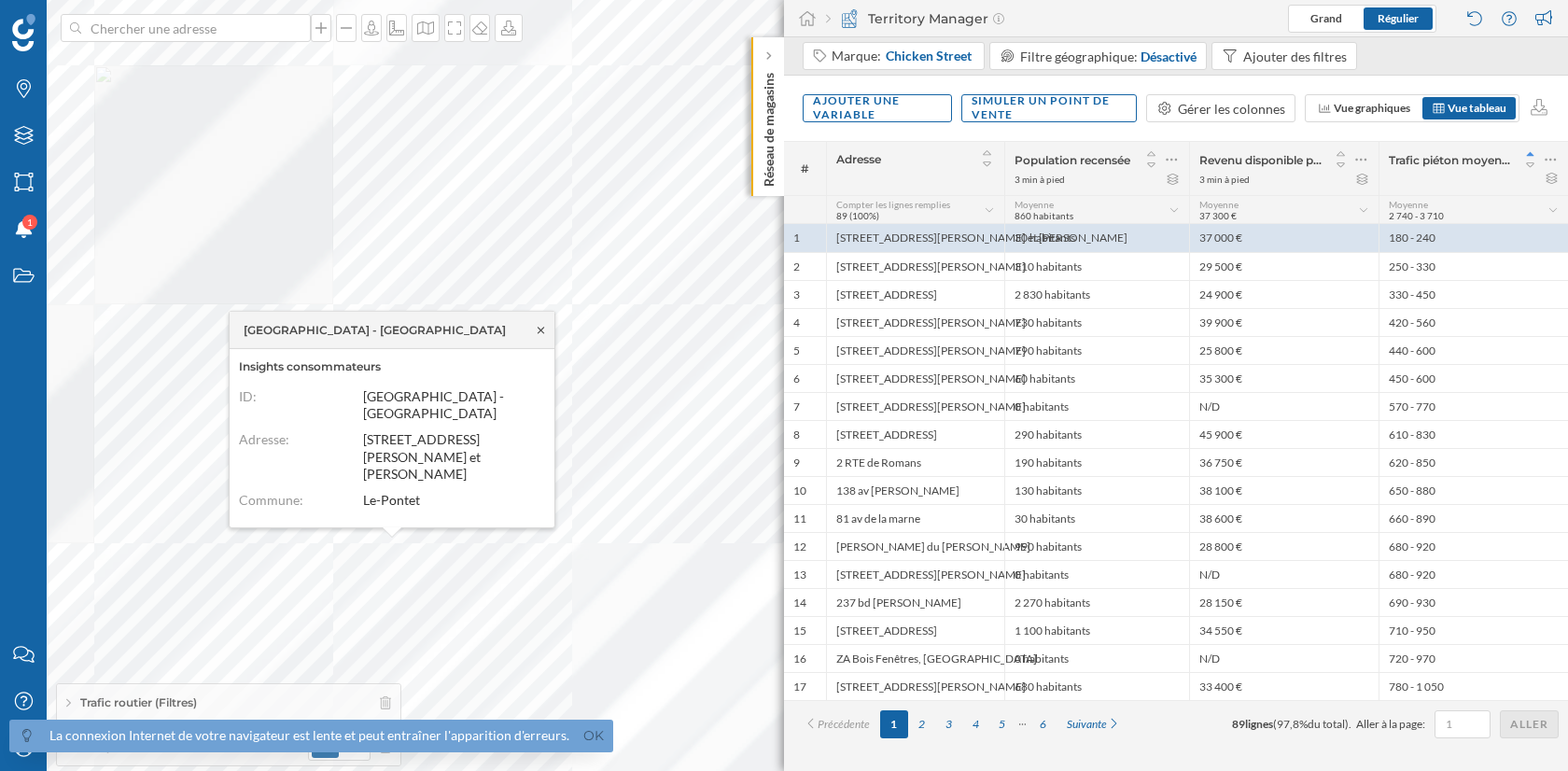
click at [540, 335] on icon at bounding box center [541, 329] width 14 height 12
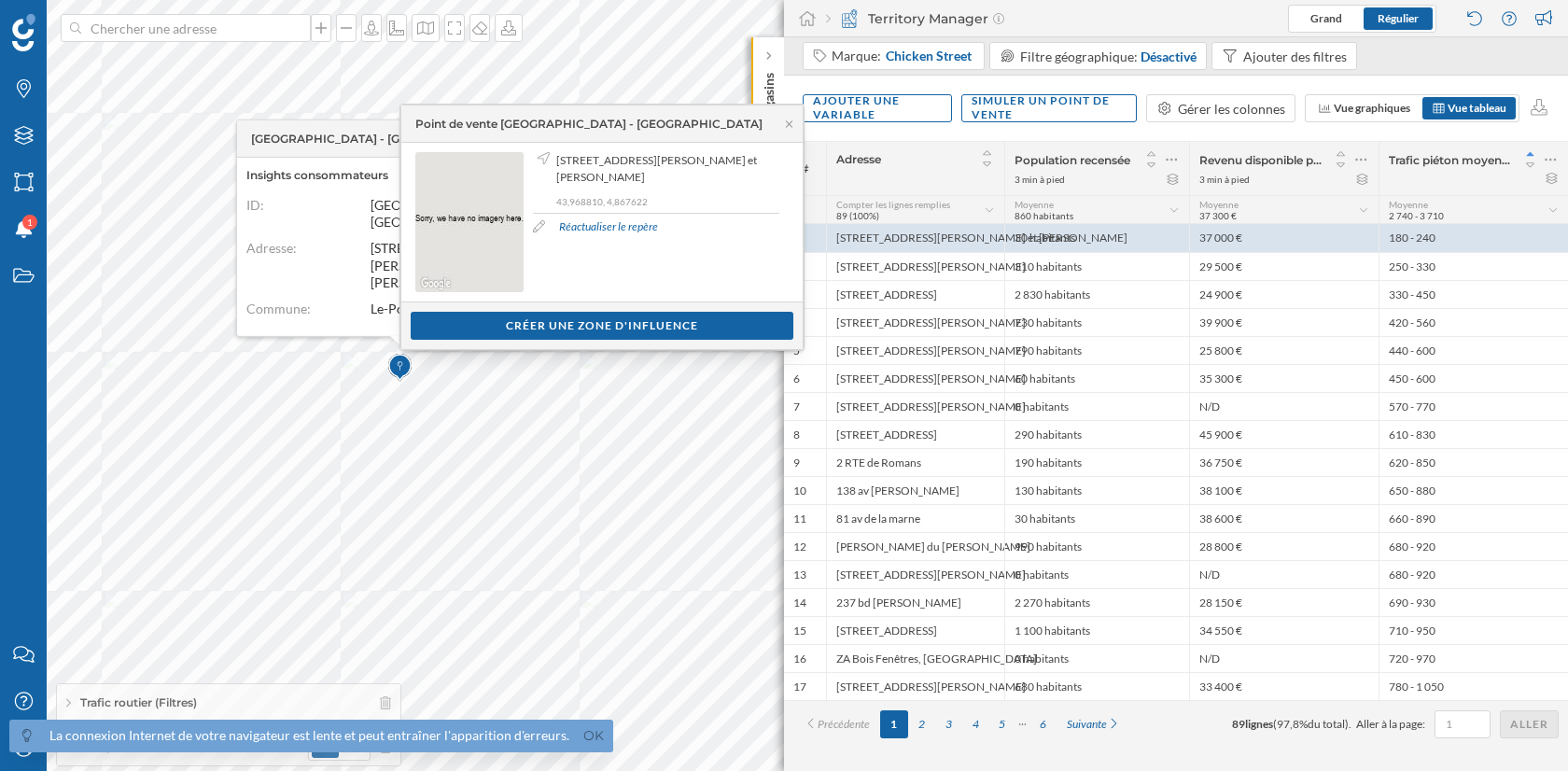
click at [655, 218] on link "Réactualiser le repère" at bounding box center [609, 226] width 99 height 16
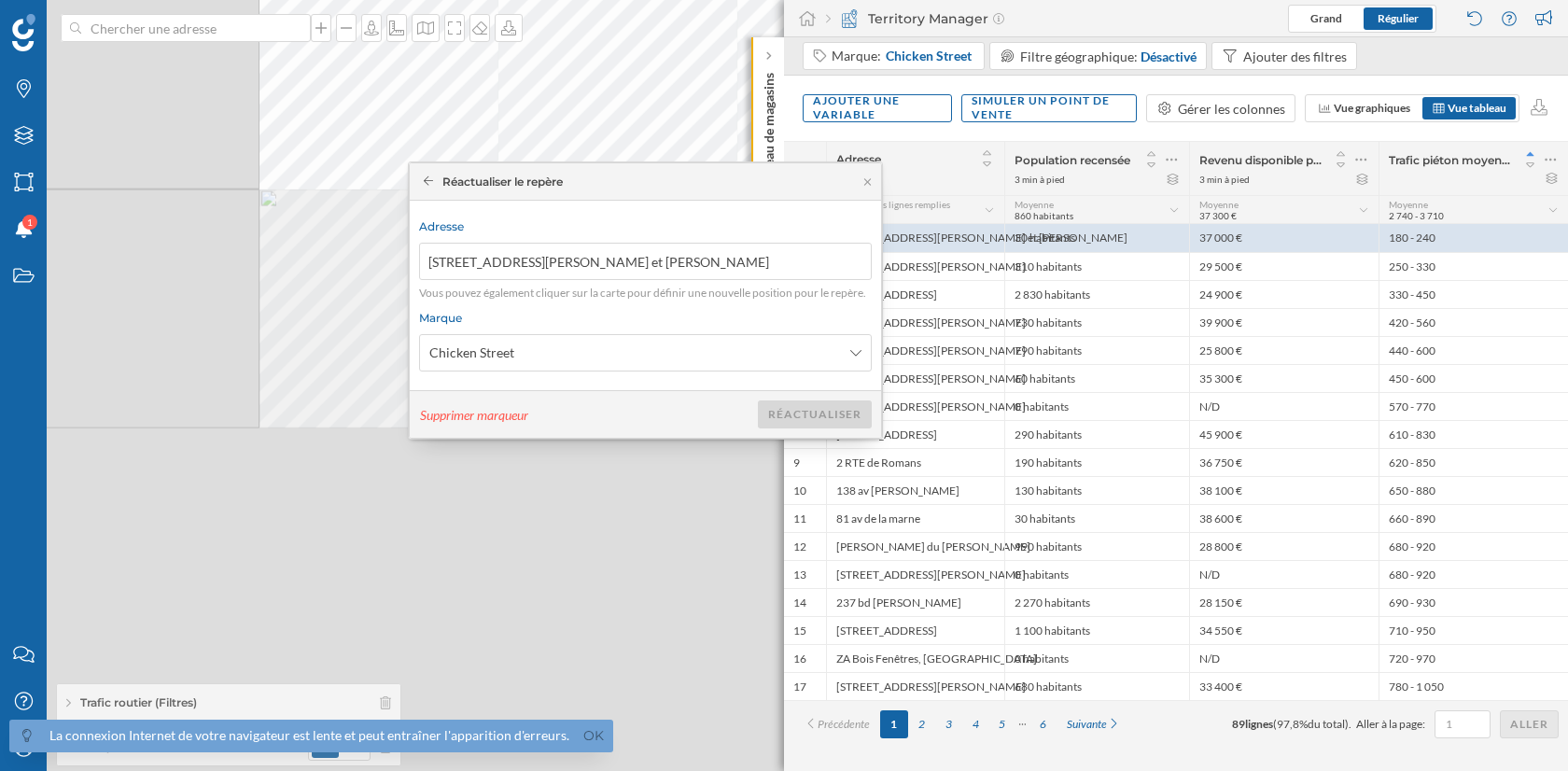
click at [504, 66] on div "© Mapbox © OpenStreetMap Improve this map" at bounding box center [784, 386] width 1568 height 771
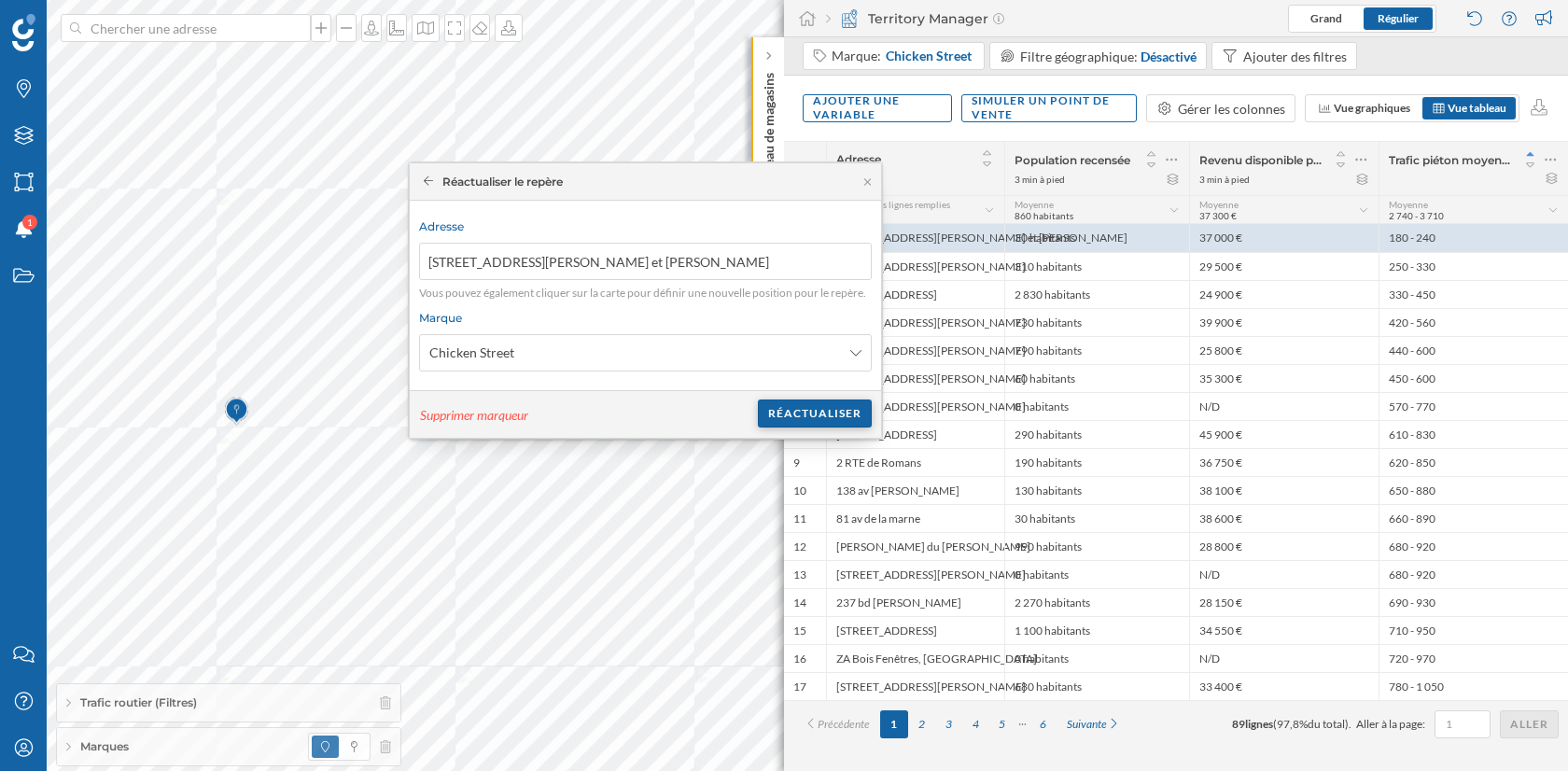
click at [797, 415] on div "Réactualiser" at bounding box center [814, 413] width 114 height 28
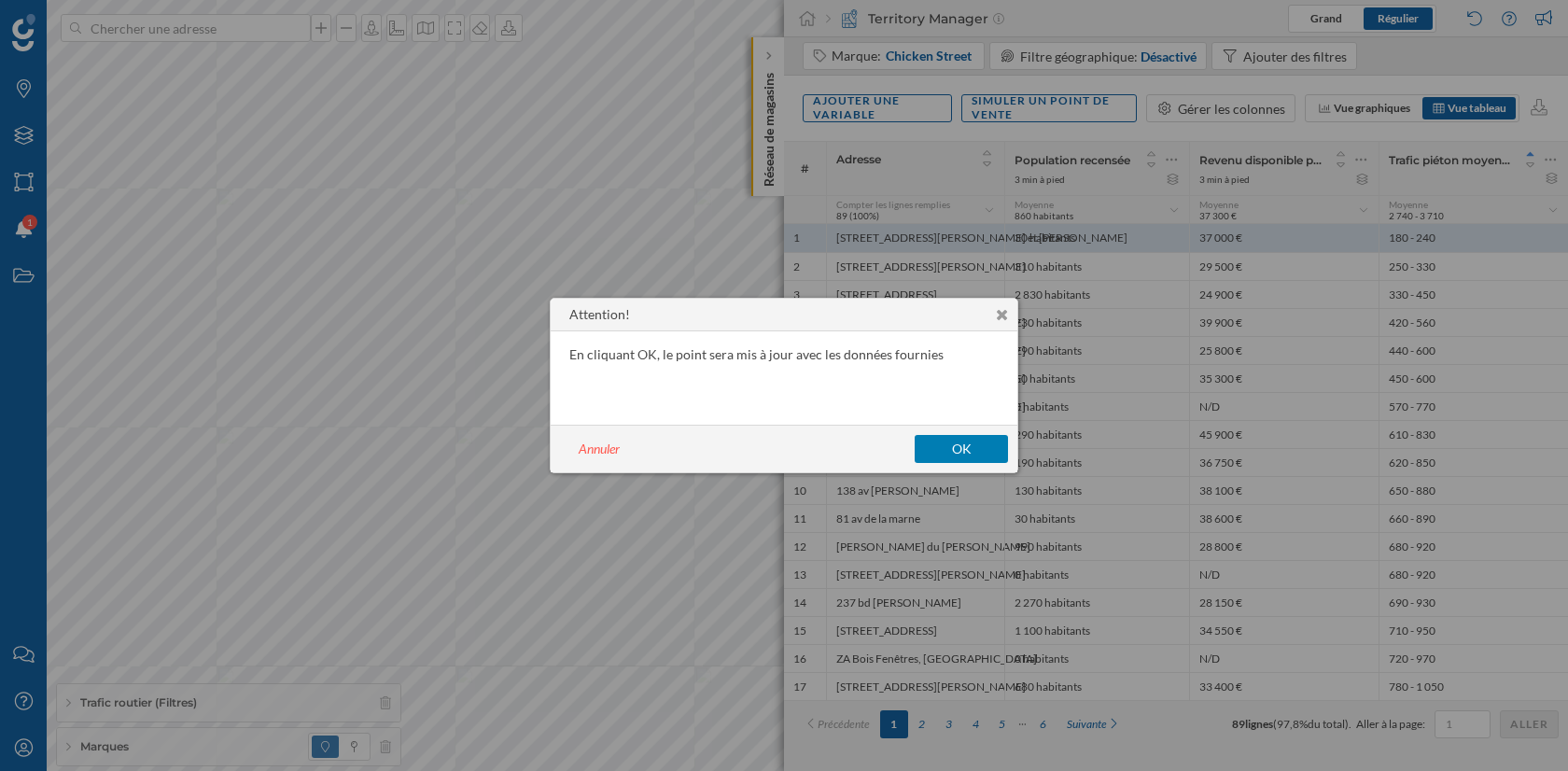
click at [936, 443] on button "OK" at bounding box center [961, 448] width 94 height 28
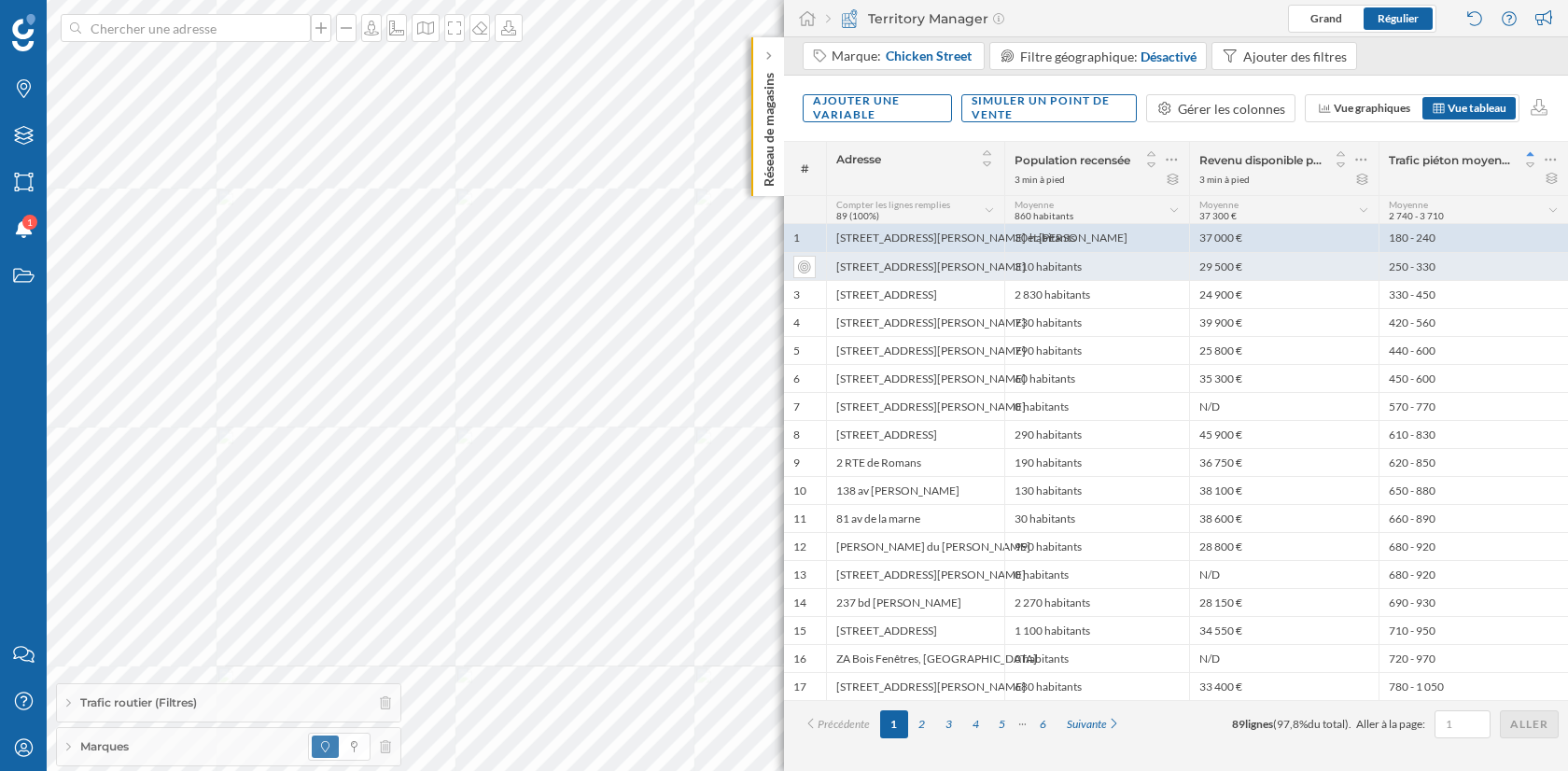
click at [972, 264] on div "[STREET_ADDRESS][PERSON_NAME]" at bounding box center [915, 266] width 179 height 28
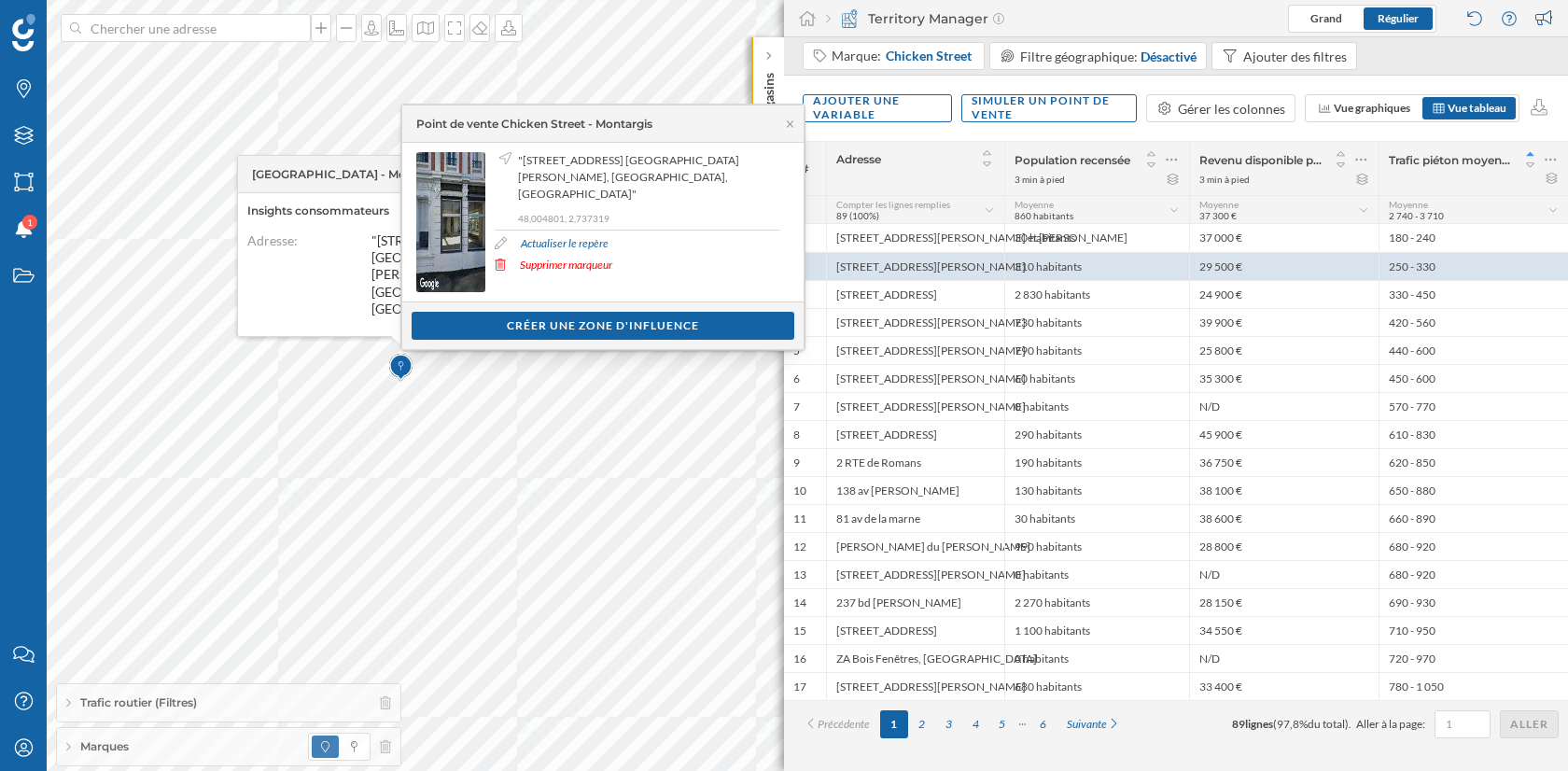
click at [609, 235] on link "Actualiser le repère" at bounding box center [564, 243] width 88 height 16
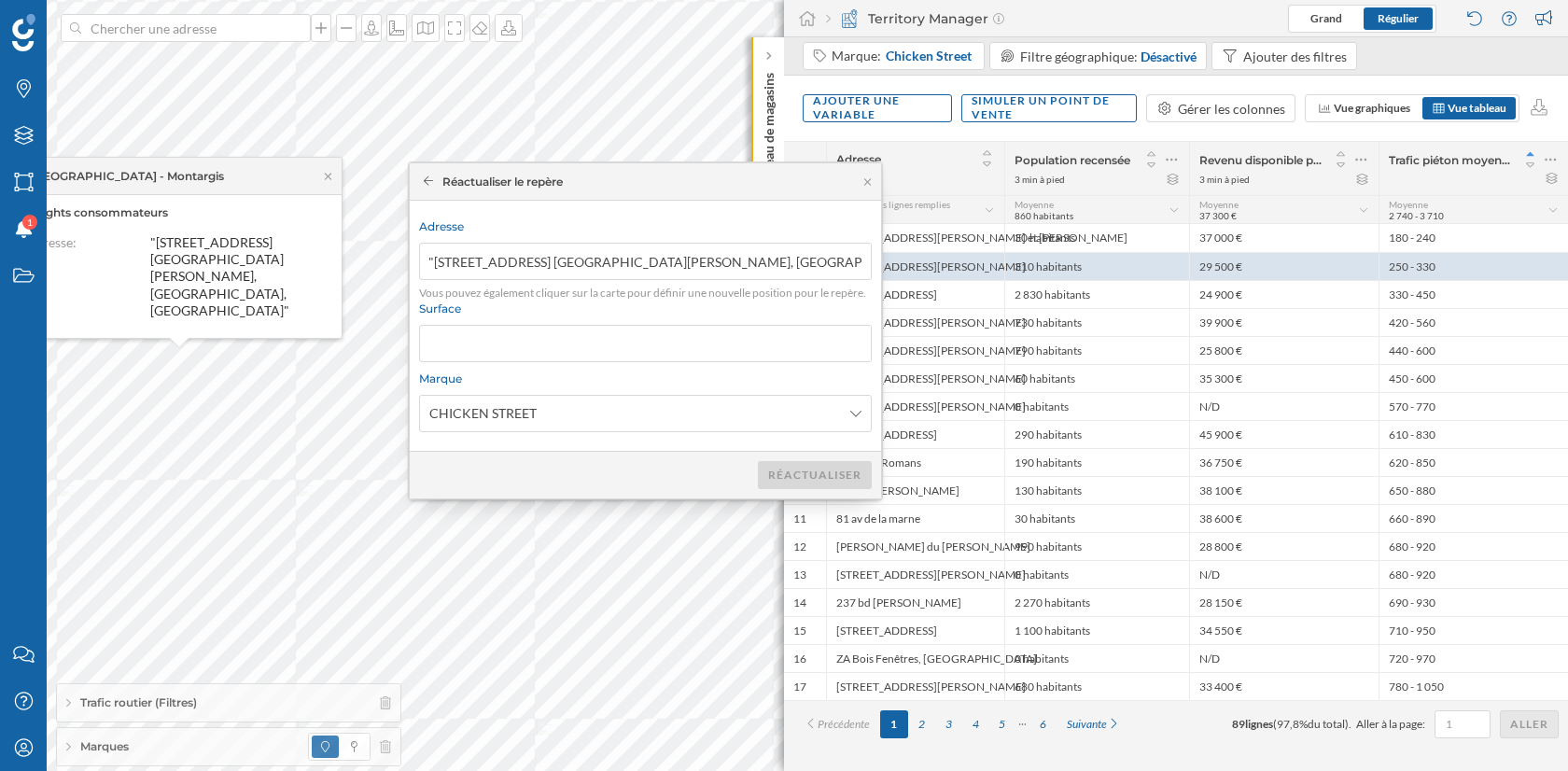
type input ""[STREET_ADDRESS] [GEOGRAPHIC_DATA][PERSON_NAME], [GEOGRAPHIC_DATA], [GEOGRAPHI…"
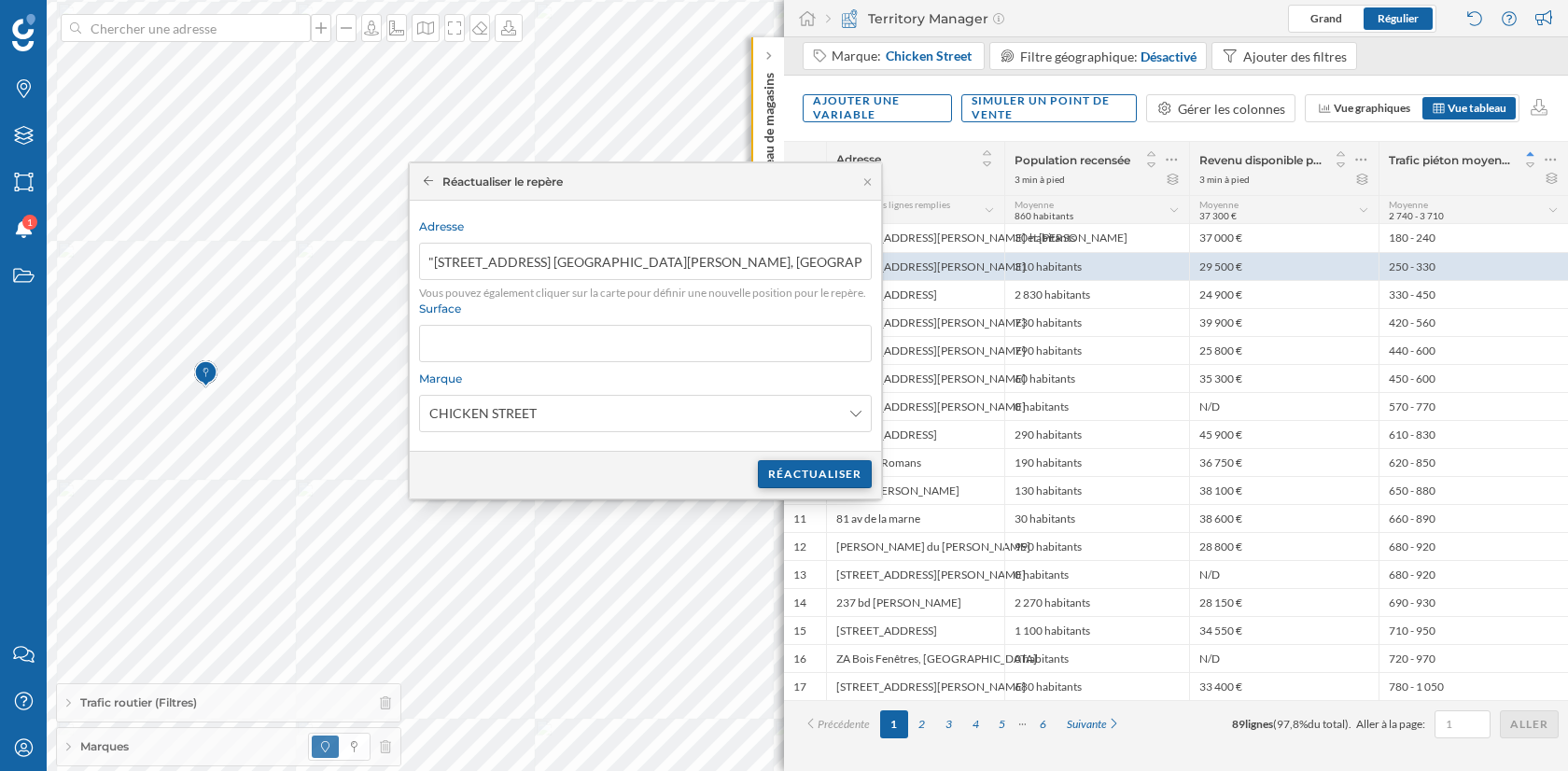
click at [830, 469] on div "Réactualiser" at bounding box center [814, 473] width 114 height 28
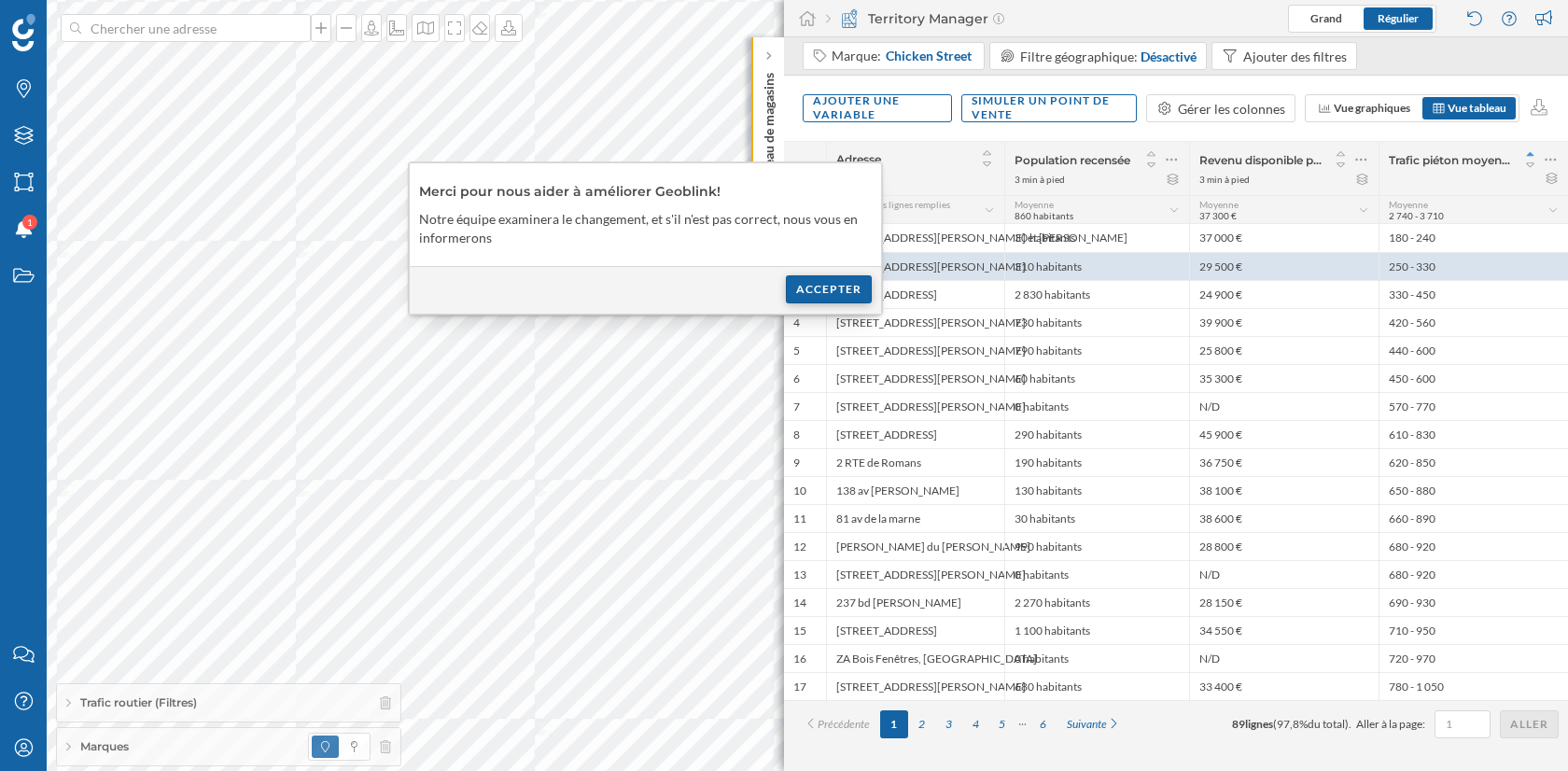
click at [838, 286] on div "Accepter" at bounding box center [828, 289] width 86 height 28
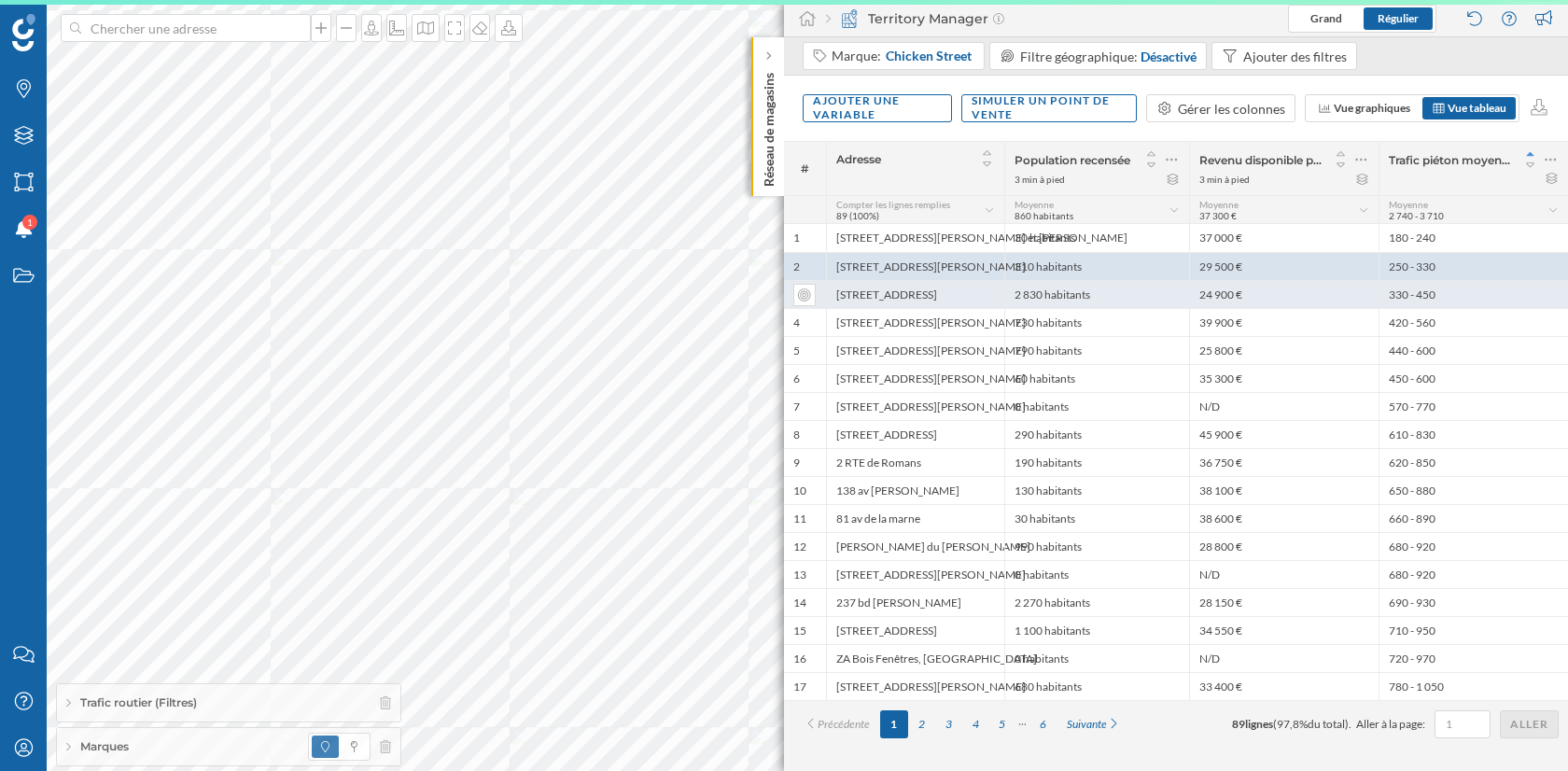
click at [906, 292] on div "[STREET_ADDRESS]" at bounding box center [915, 294] width 179 height 28
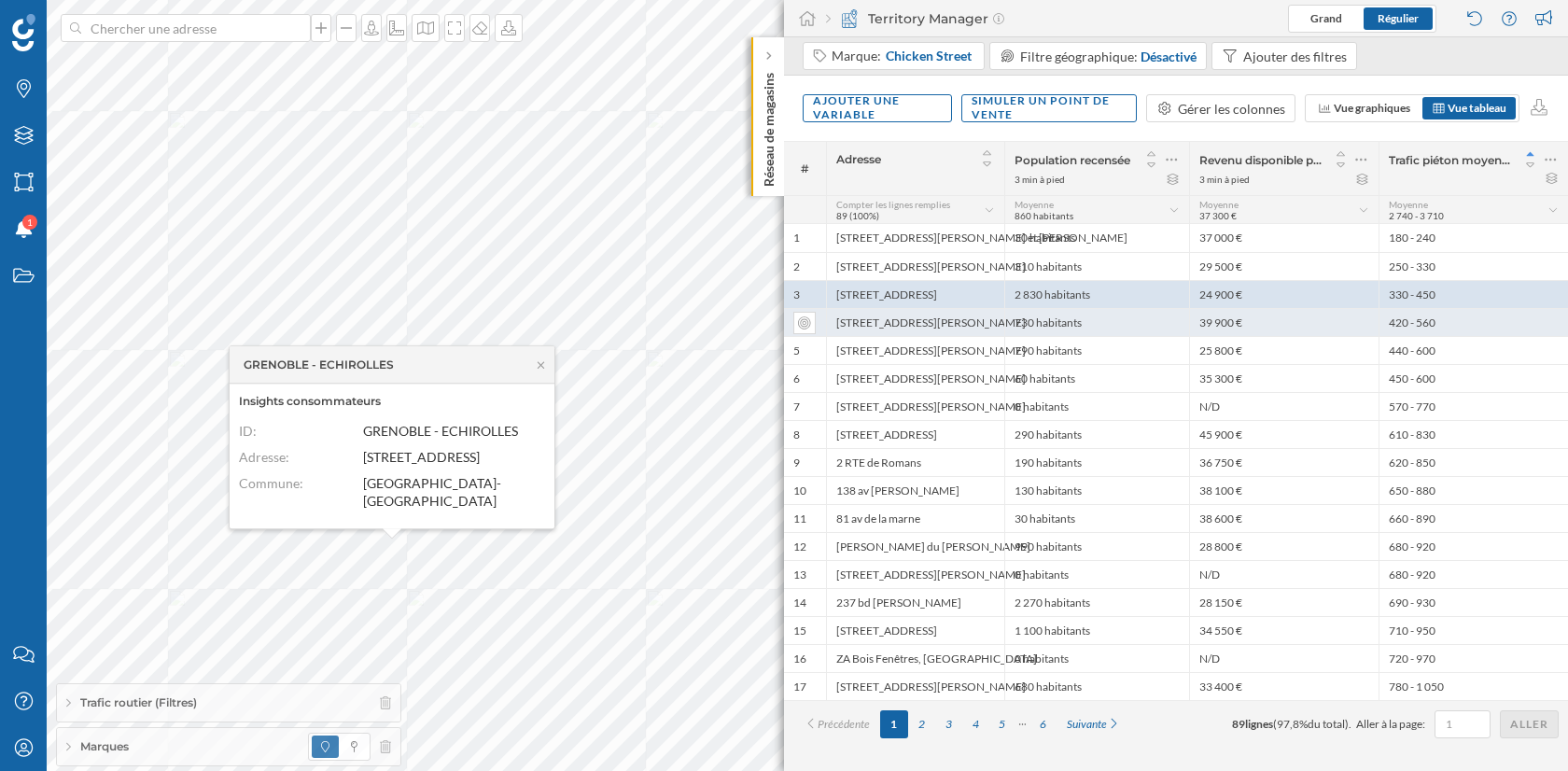
click at [899, 312] on div "[STREET_ADDRESS][PERSON_NAME]" at bounding box center [915, 322] width 179 height 28
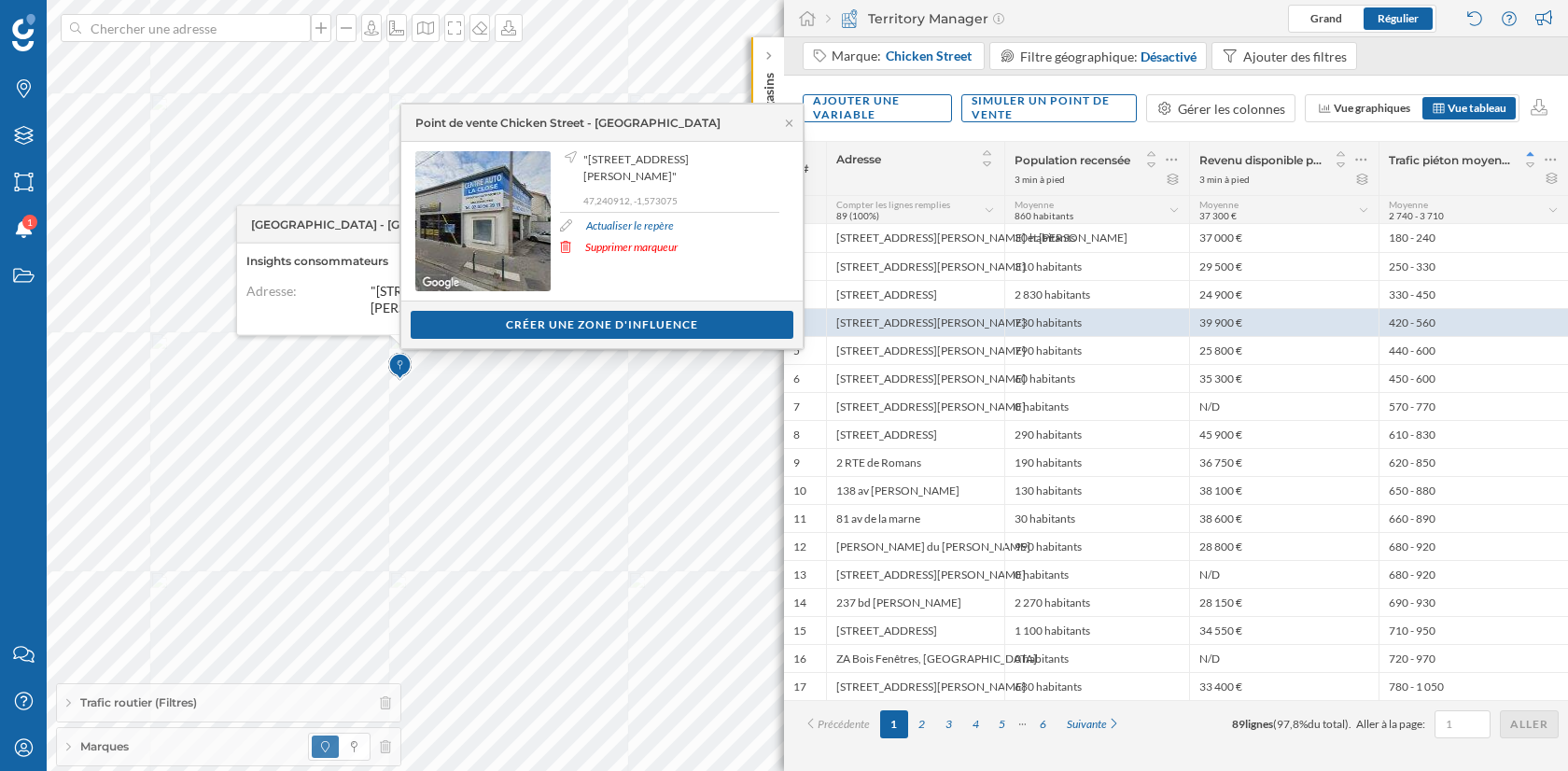
click at [615, 223] on link "Actualiser le repère" at bounding box center [630, 225] width 88 height 16
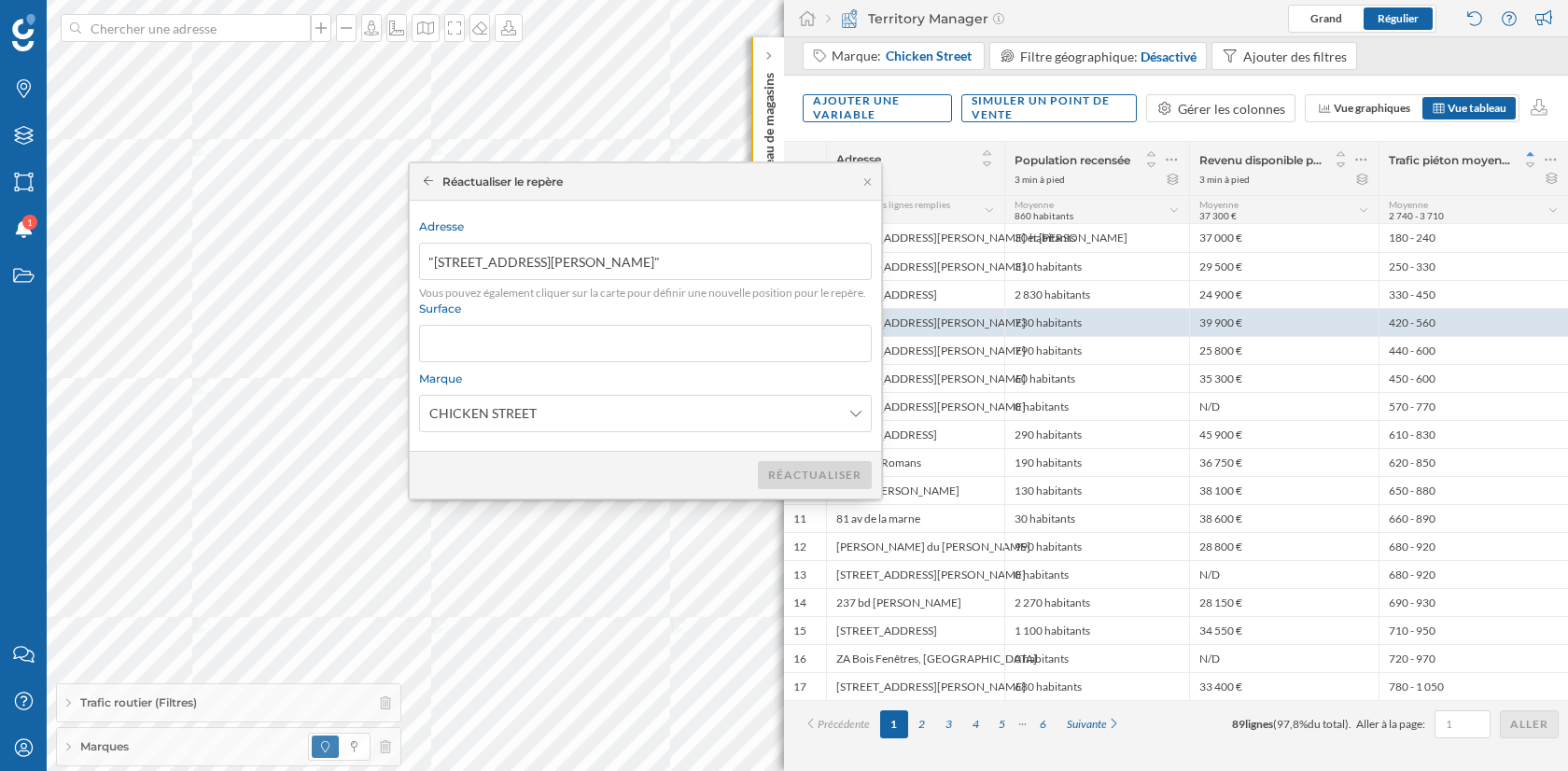
type input ""[STREET_ADDRESS][PERSON_NAME]""
click at [784, 469] on div "Réactualiser" at bounding box center [814, 473] width 114 height 28
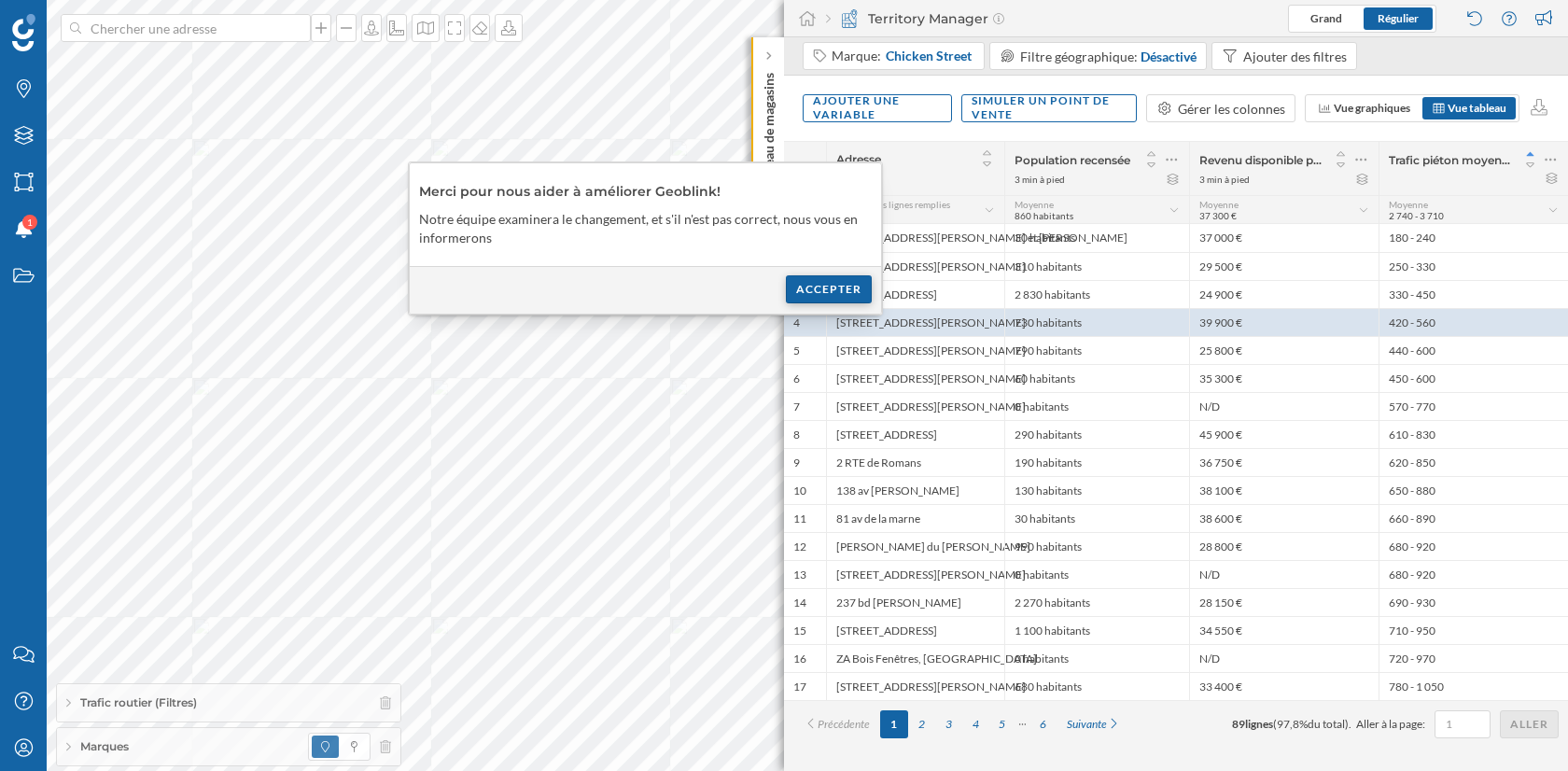
click at [796, 284] on div "Accepter" at bounding box center [828, 289] width 86 height 28
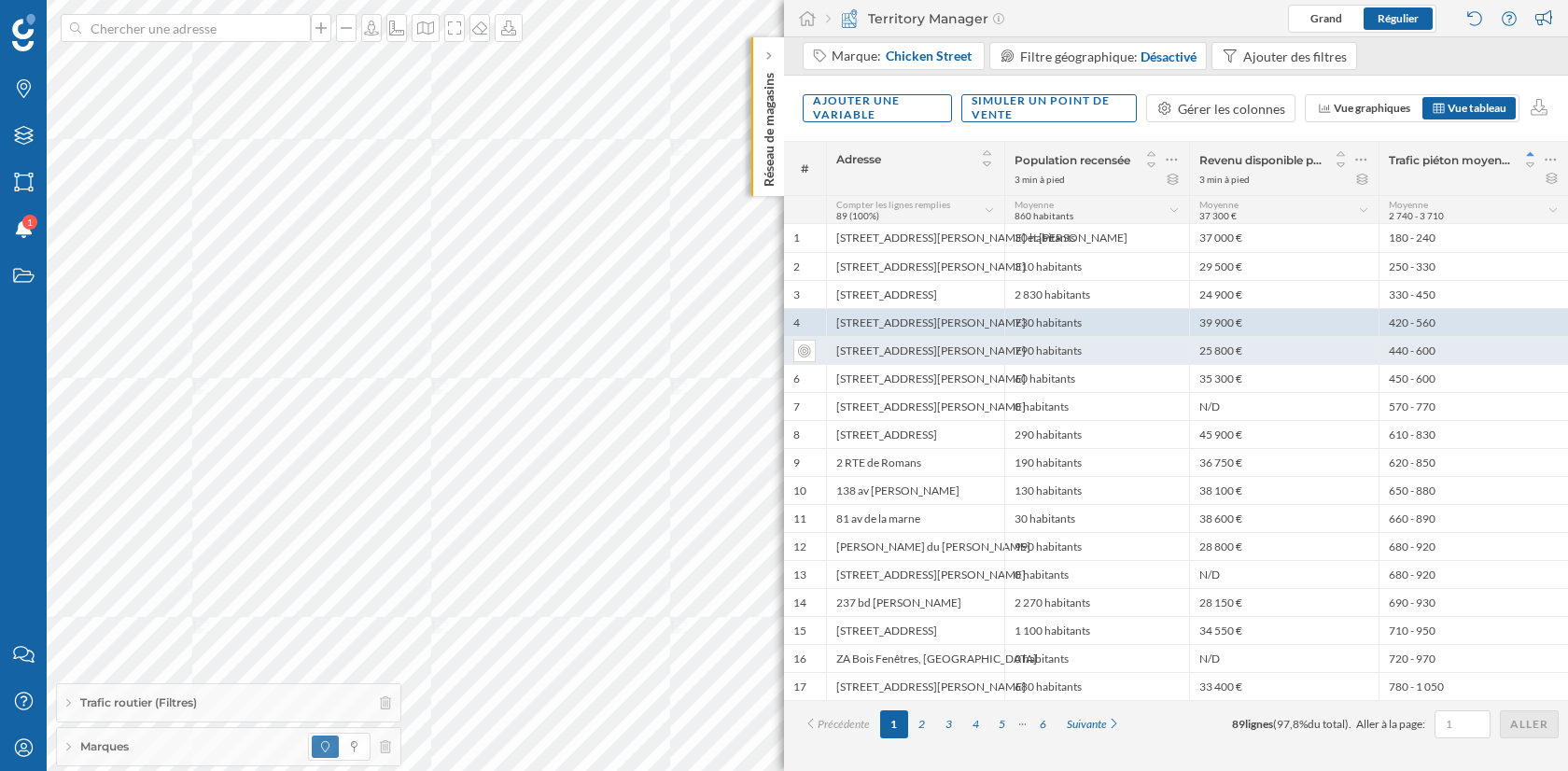
click at [922, 355] on div "[STREET_ADDRESS][PERSON_NAME]" at bounding box center [915, 350] width 179 height 28
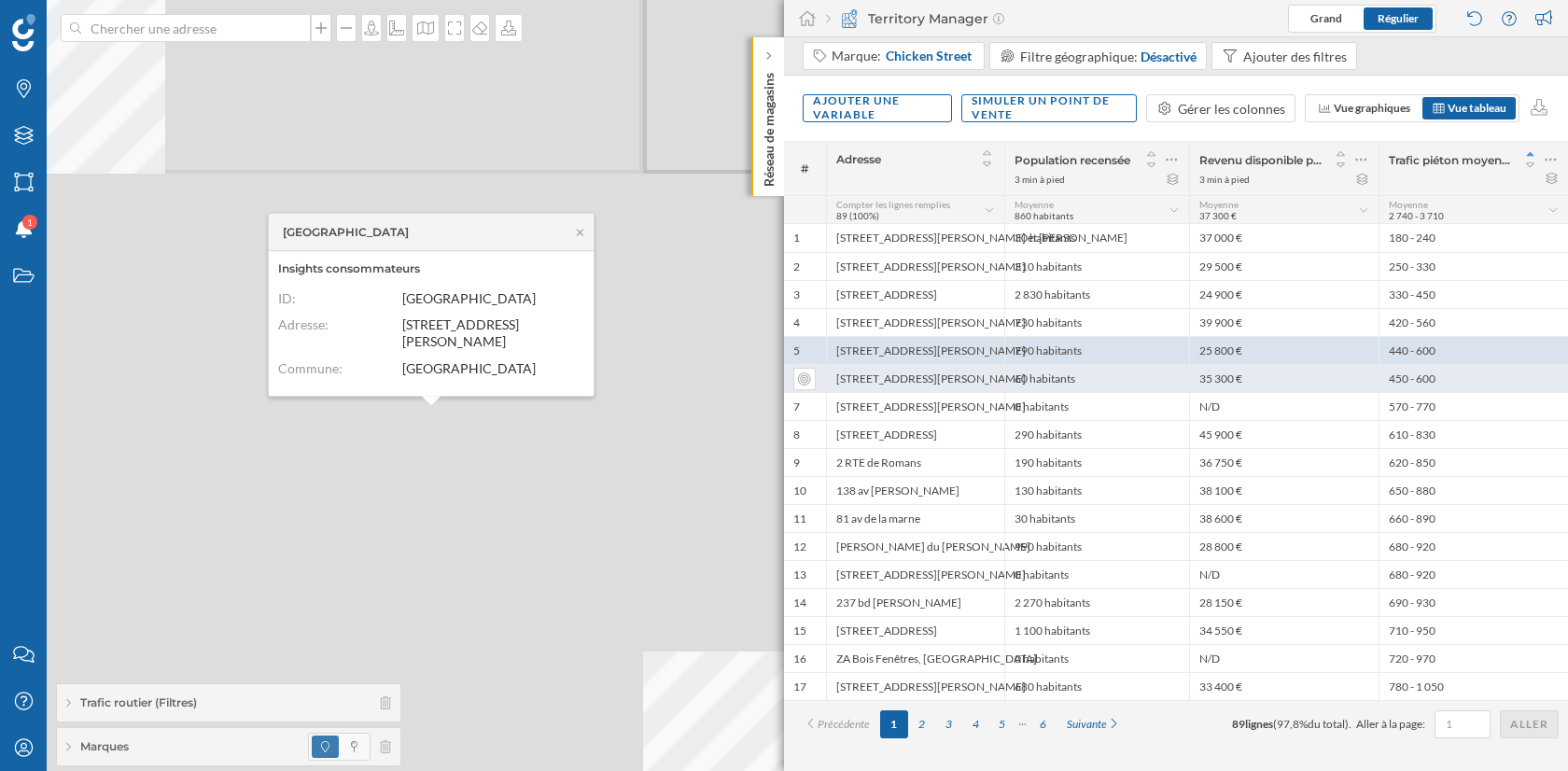
click at [892, 384] on div "[STREET_ADDRESS][PERSON_NAME]" at bounding box center [915, 378] width 179 height 28
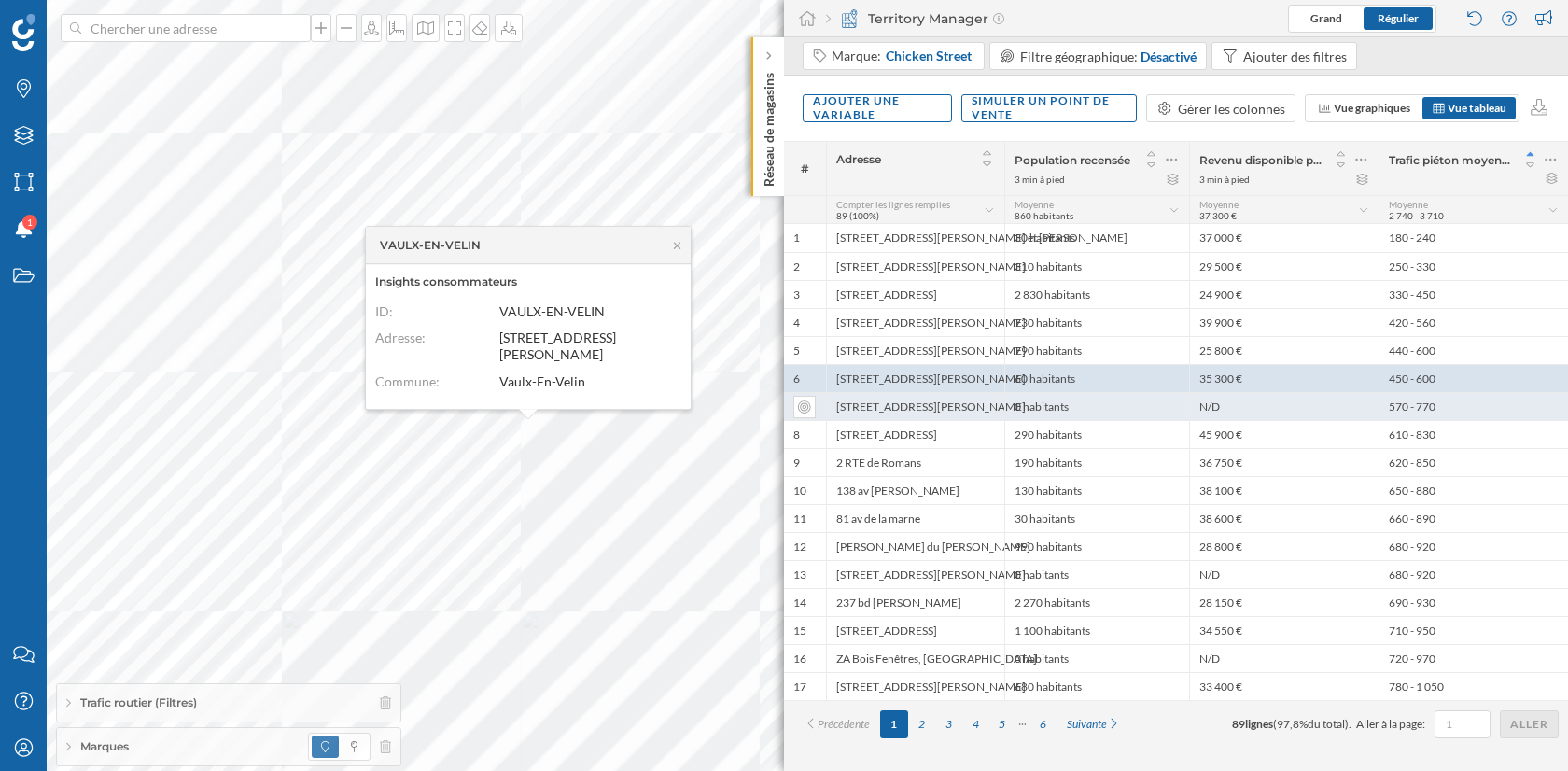
click at [950, 407] on div "[STREET_ADDRESS][PERSON_NAME]" at bounding box center [915, 406] width 179 height 28
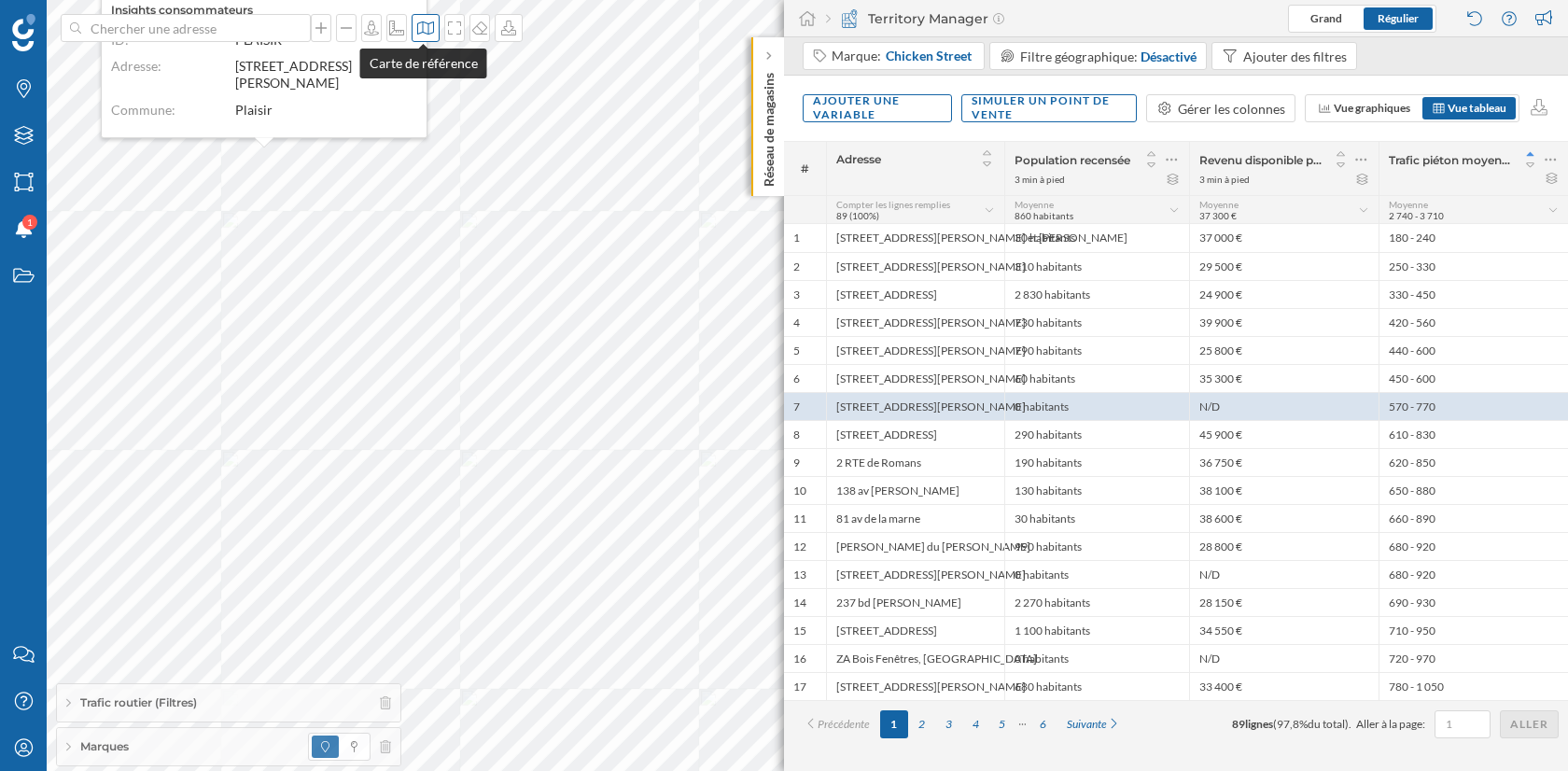
click at [421, 28] on icon at bounding box center [425, 27] width 18 height 14
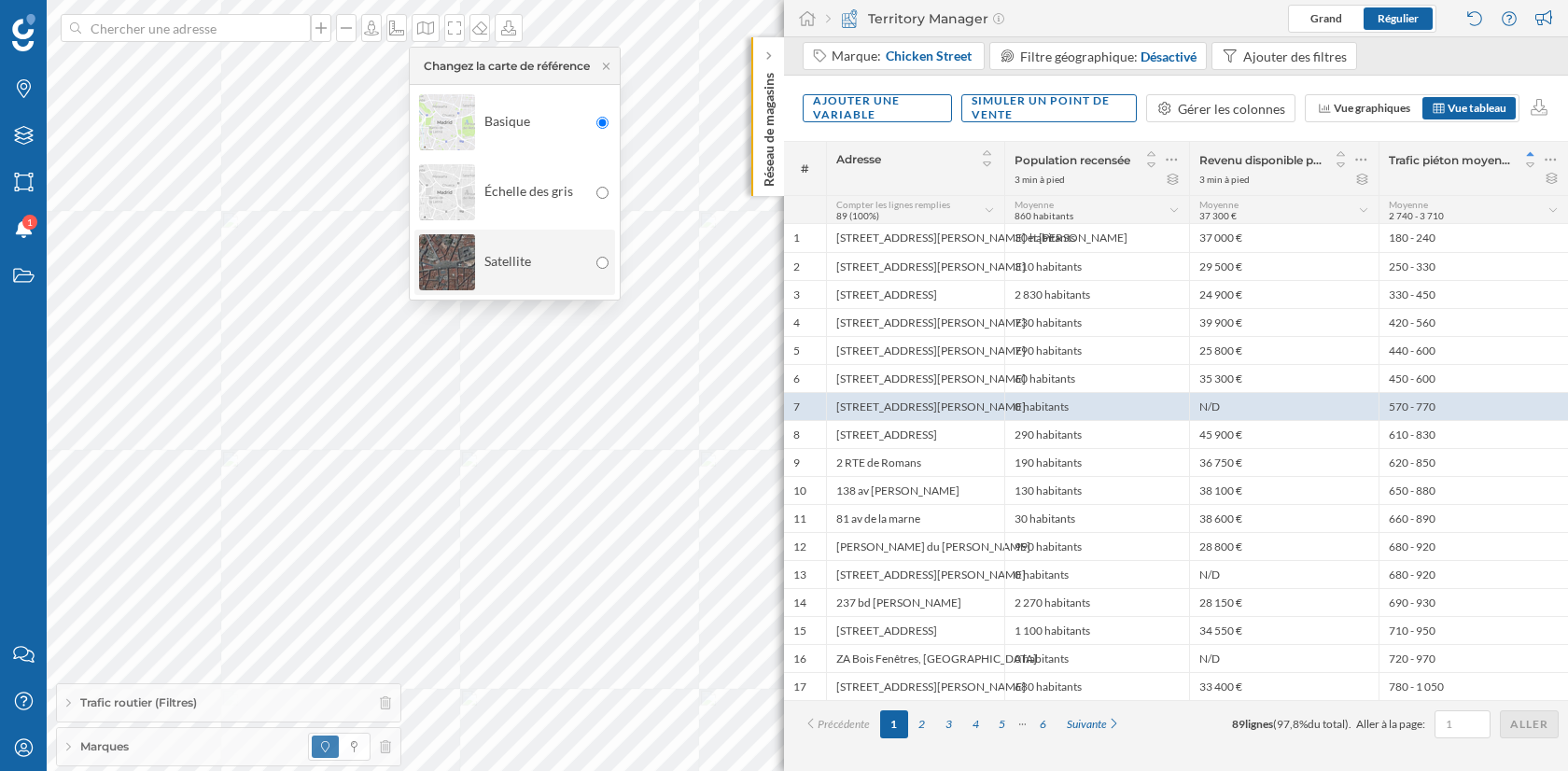
click at [556, 261] on div "Satellite" at bounding box center [503, 263] width 168 height 66
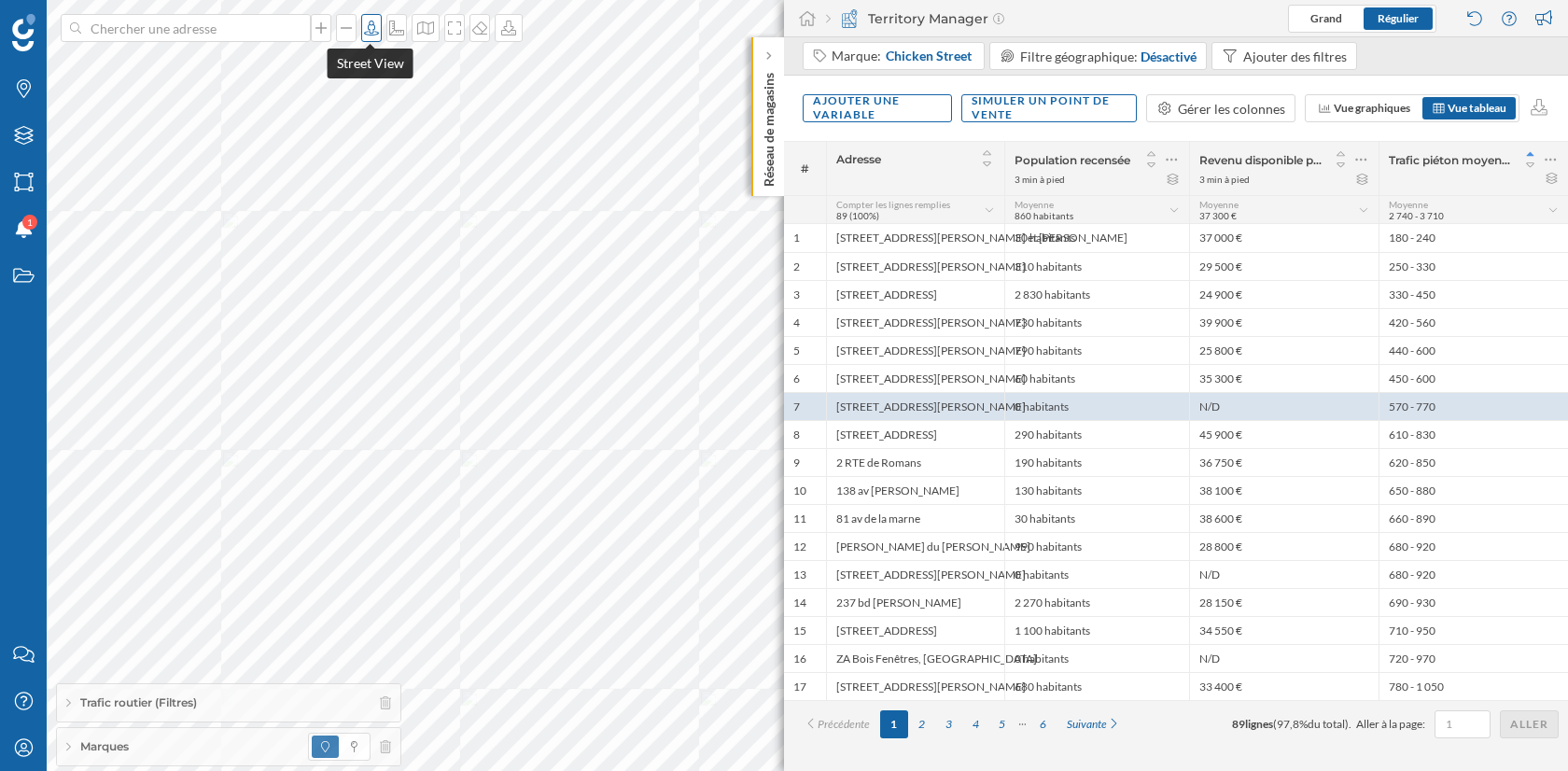
click at [364, 42] on div at bounding box center [371, 27] width 20 height 28
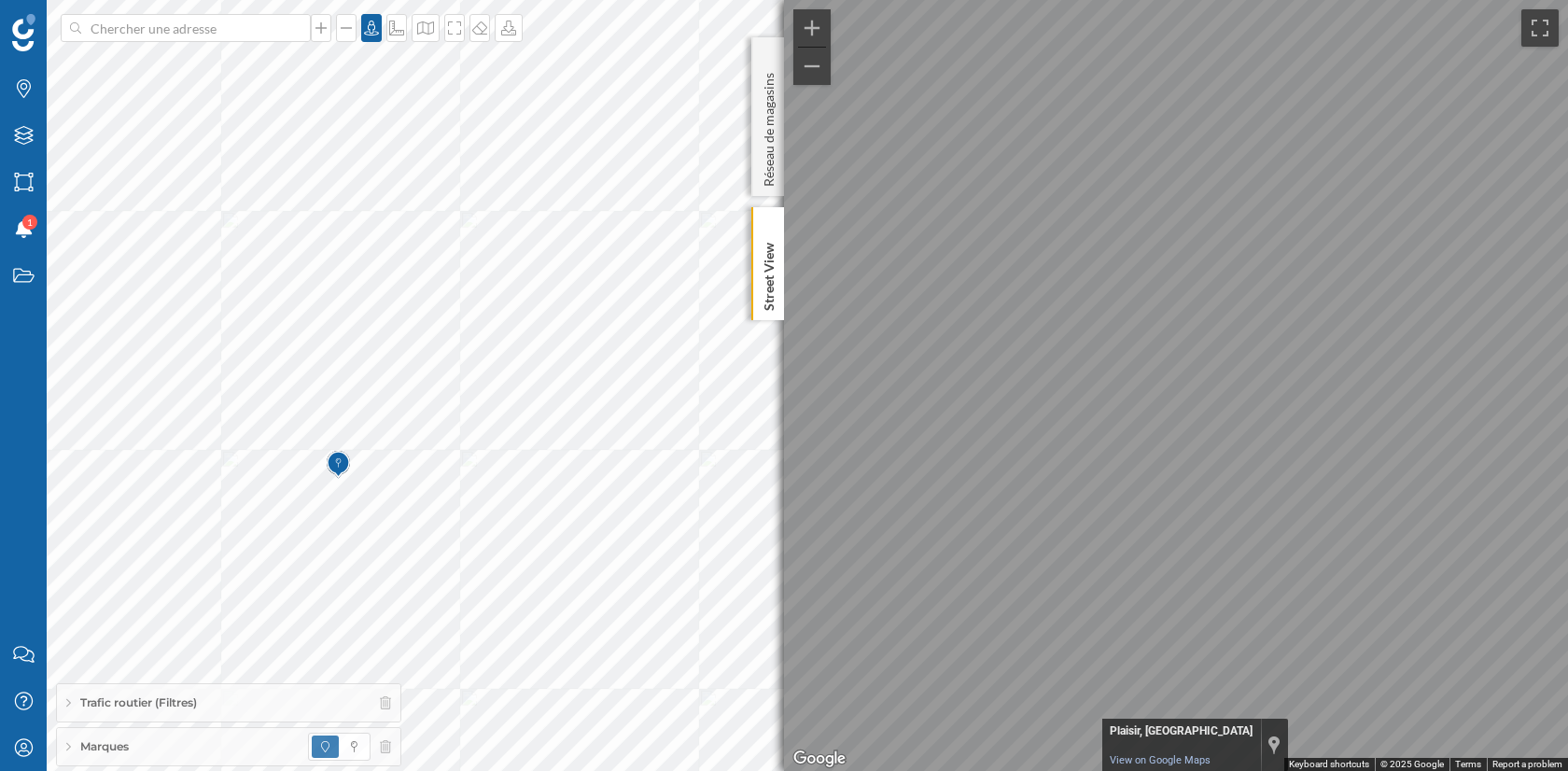
click at [367, 22] on icon at bounding box center [371, 27] width 18 height 14
